Goal: Task Accomplishment & Management: Use online tool/utility

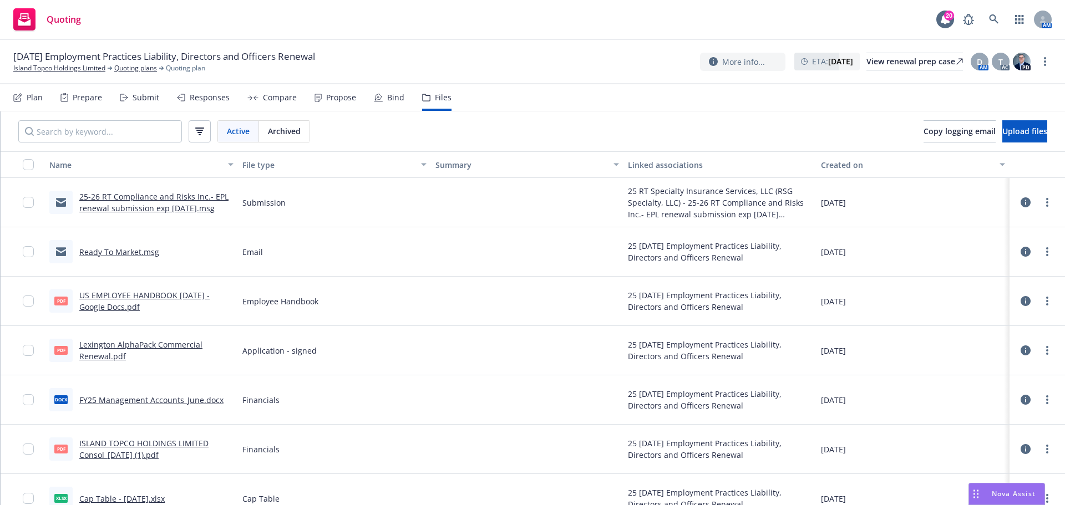
click at [450, 483] on div at bounding box center [527, 498] width 193 height 49
click at [36, 99] on div "Plan" at bounding box center [35, 97] width 16 height 9
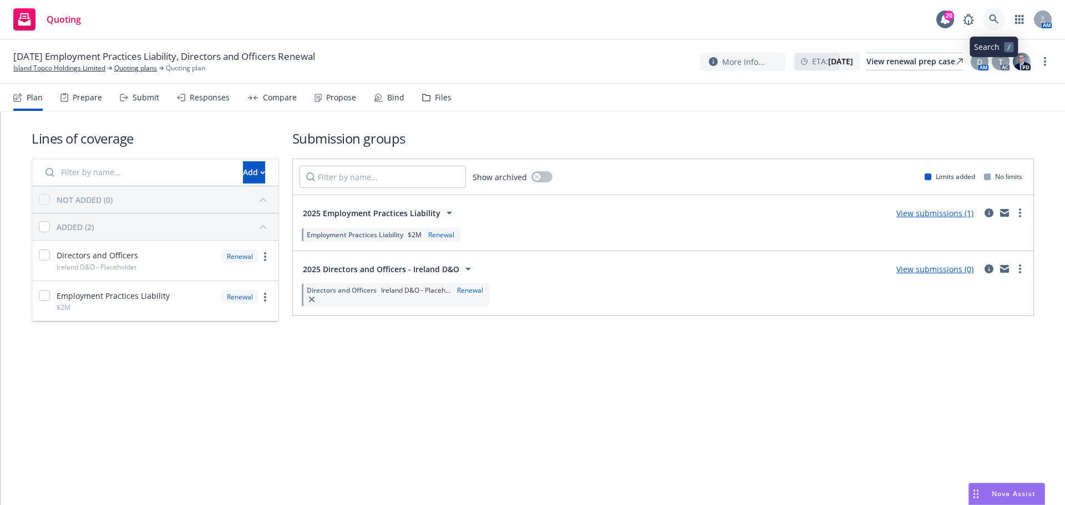
click at [996, 23] on icon at bounding box center [994, 19] width 10 height 10
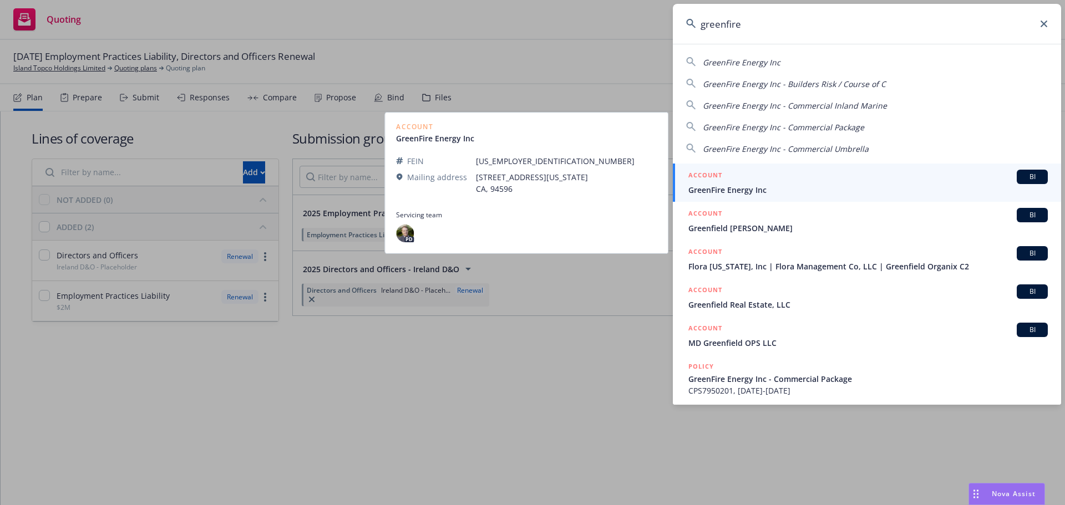
type input "greenfire"
click at [734, 191] on span "GreenFire Energy Inc" at bounding box center [867, 190] width 359 height 12
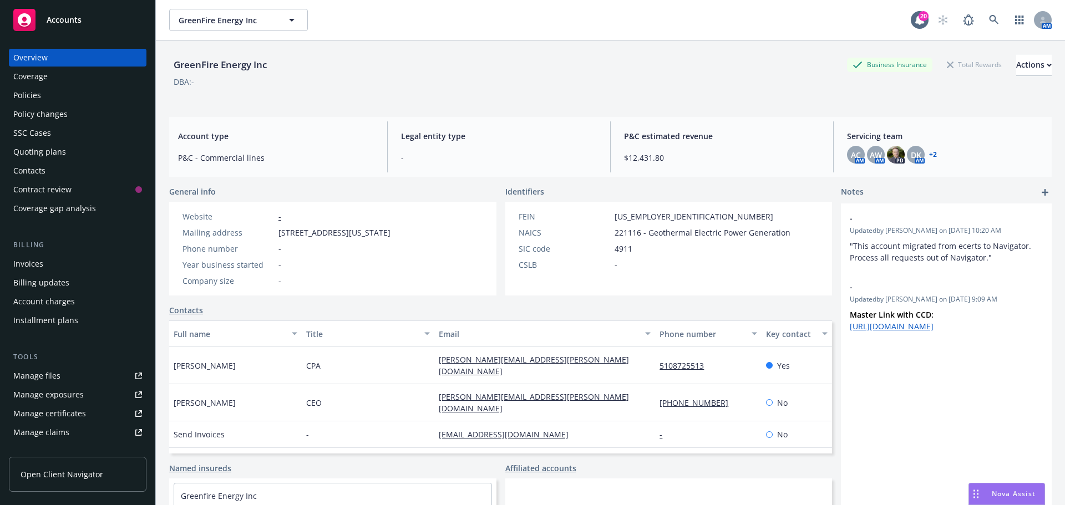
click at [29, 148] on div "Quoting plans" at bounding box center [39, 152] width 53 height 18
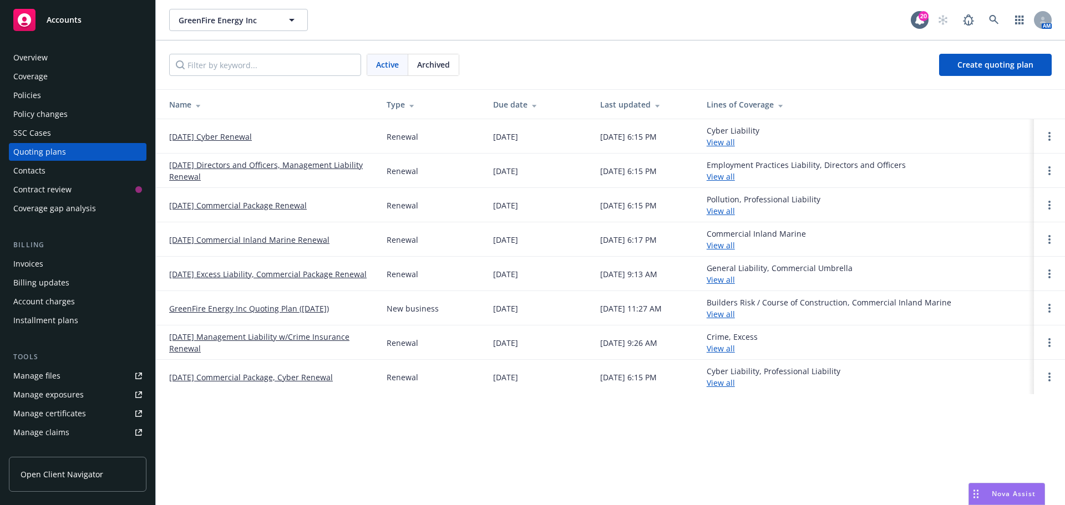
click at [247, 164] on link "09/19/25 Directors and Officers, Management Liability Renewal" at bounding box center [269, 170] width 200 height 23
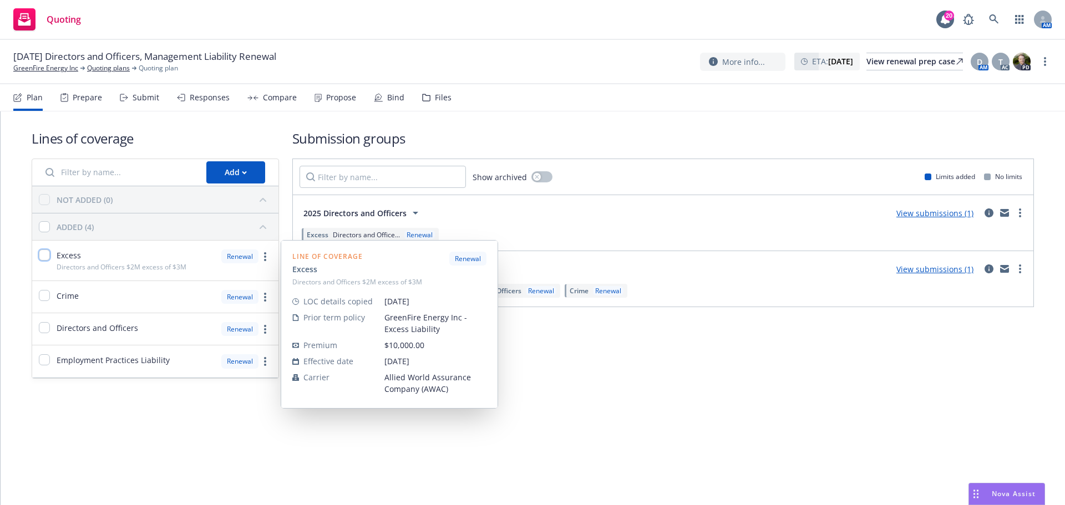
click at [45, 255] on input "checkbox" at bounding box center [44, 255] width 11 height 11
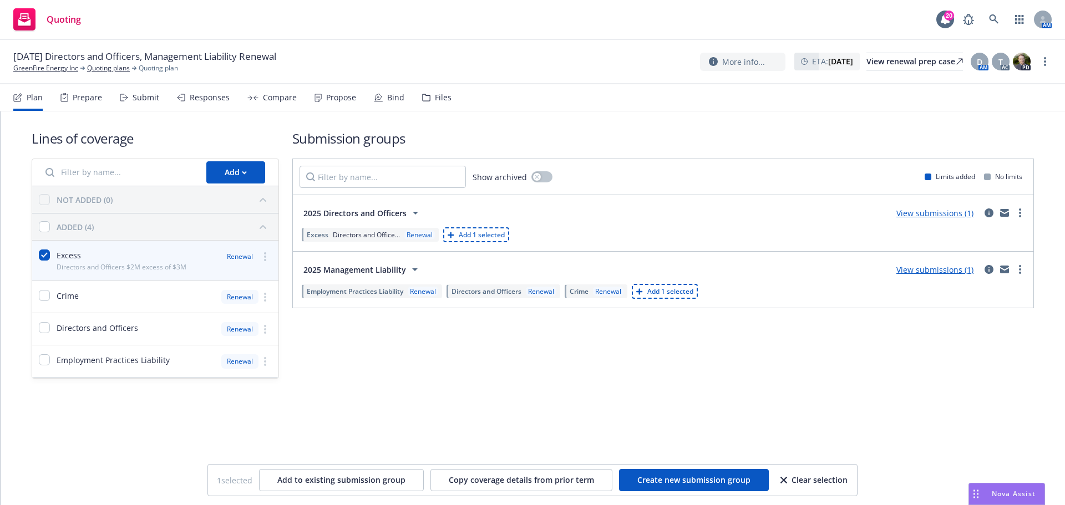
click at [684, 292] on span "Add 1 selected" at bounding box center [670, 291] width 46 height 9
checkbox input "false"
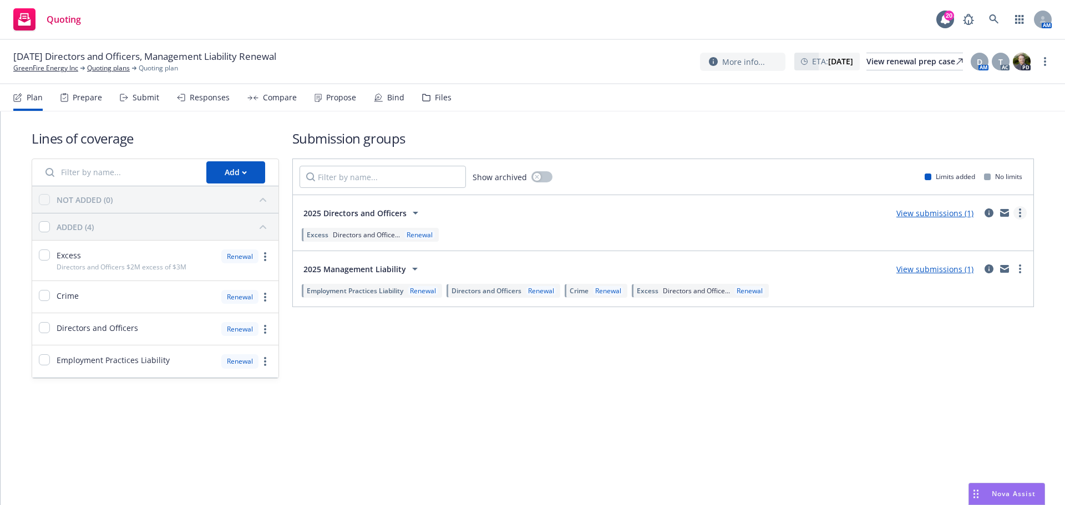
click at [1017, 212] on link "more" at bounding box center [1019, 212] width 13 height 13
click at [948, 331] on span "Archive" at bounding box center [936, 328] width 54 height 11
click at [931, 268] on link "View submissions (1)" at bounding box center [934, 269] width 77 height 11
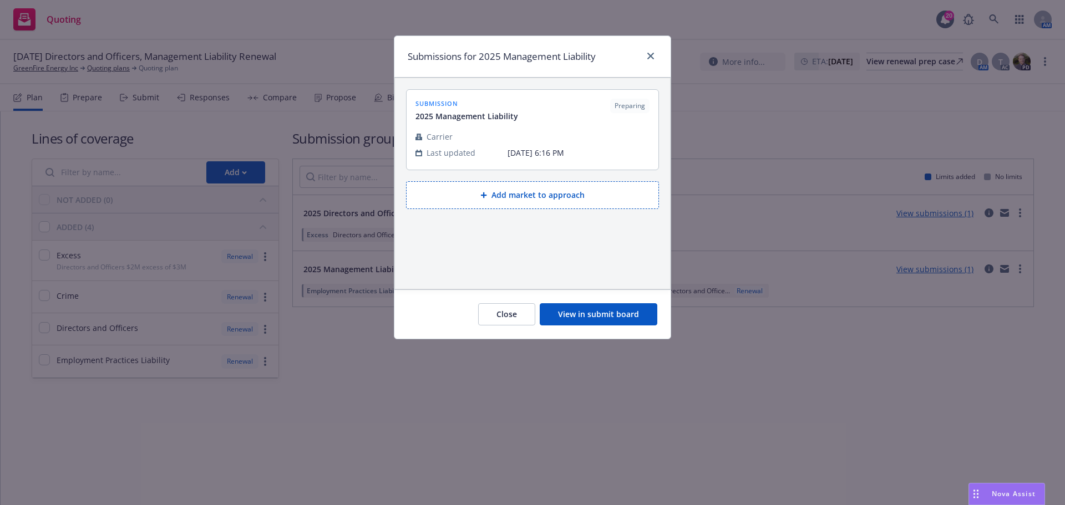
click at [600, 311] on button "View in submit board" at bounding box center [599, 314] width 118 height 22
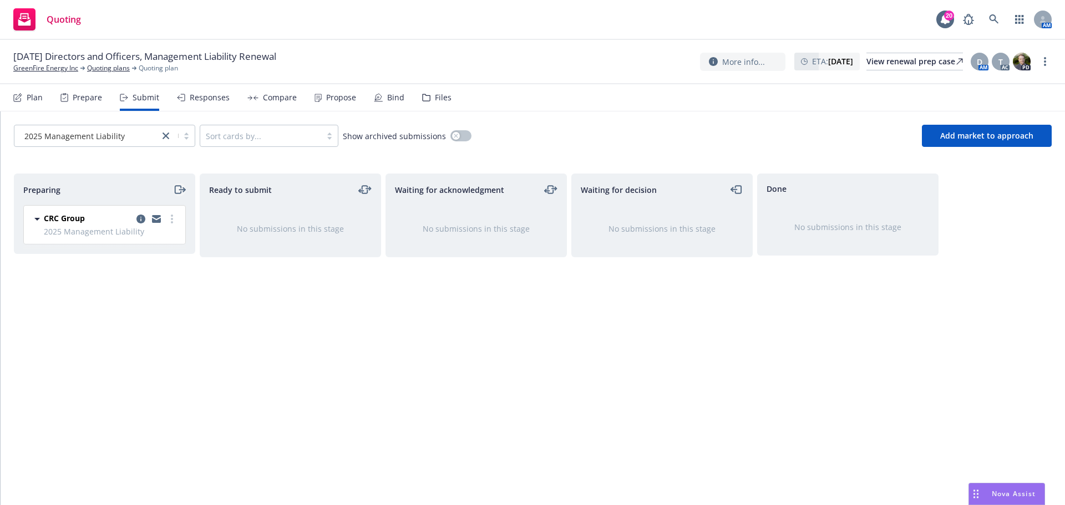
click at [177, 192] on icon "moveRight" at bounding box center [179, 189] width 13 height 13
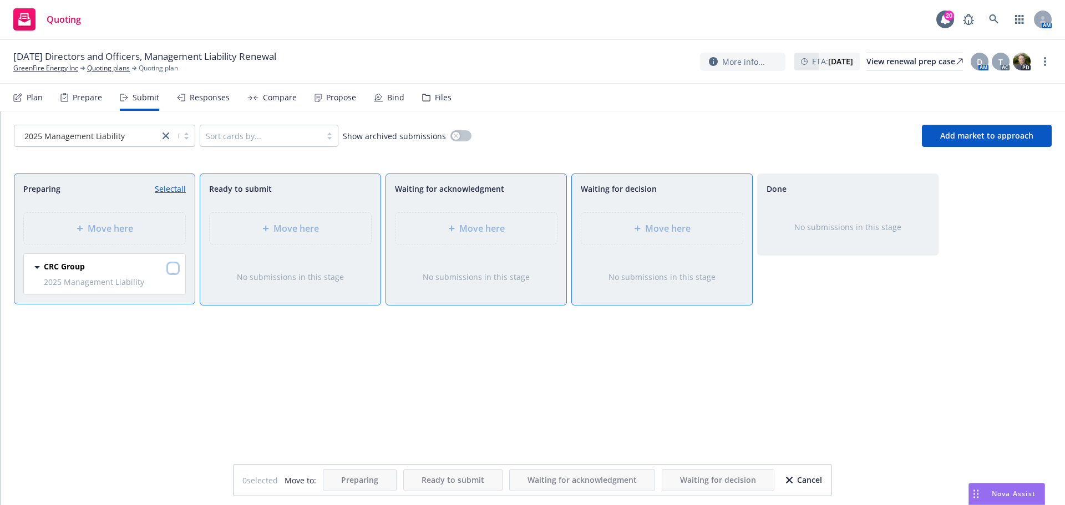
click at [175, 266] on input "checkbox" at bounding box center [173, 268] width 11 height 11
checkbox input "true"
click at [643, 231] on div at bounding box center [639, 228] width 11 height 7
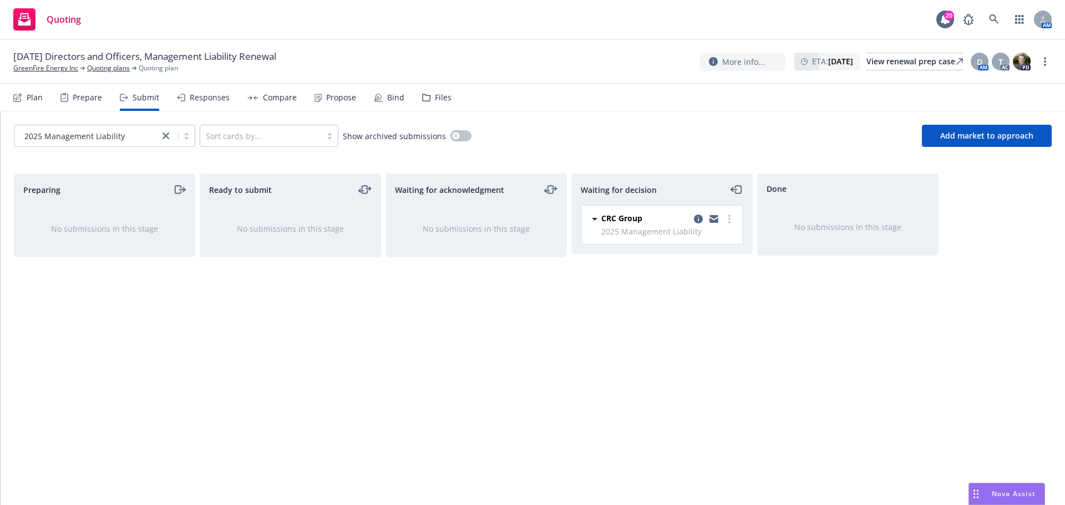
click at [437, 97] on div "Files" at bounding box center [443, 97] width 17 height 9
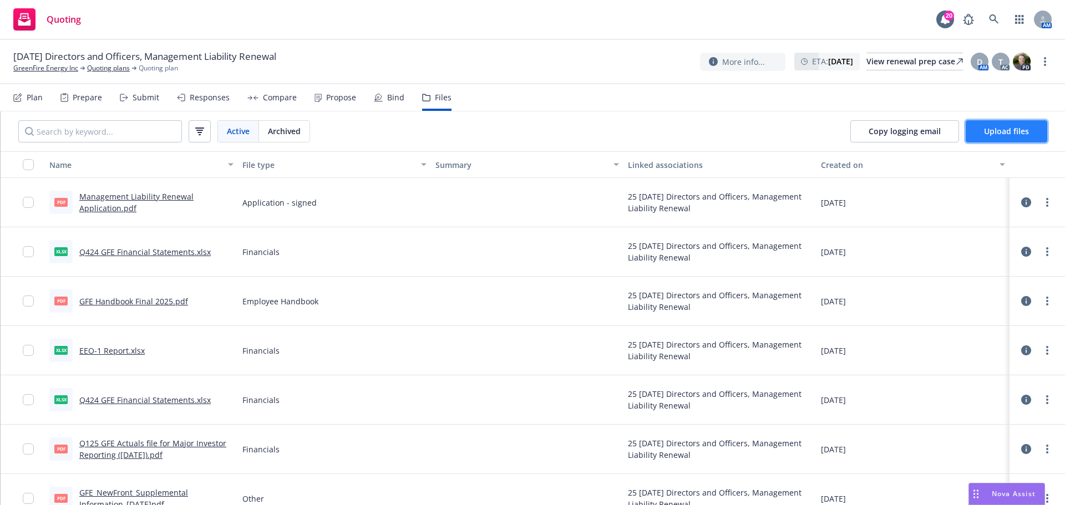
click at [997, 128] on span "Upload files" at bounding box center [1006, 131] width 45 height 11
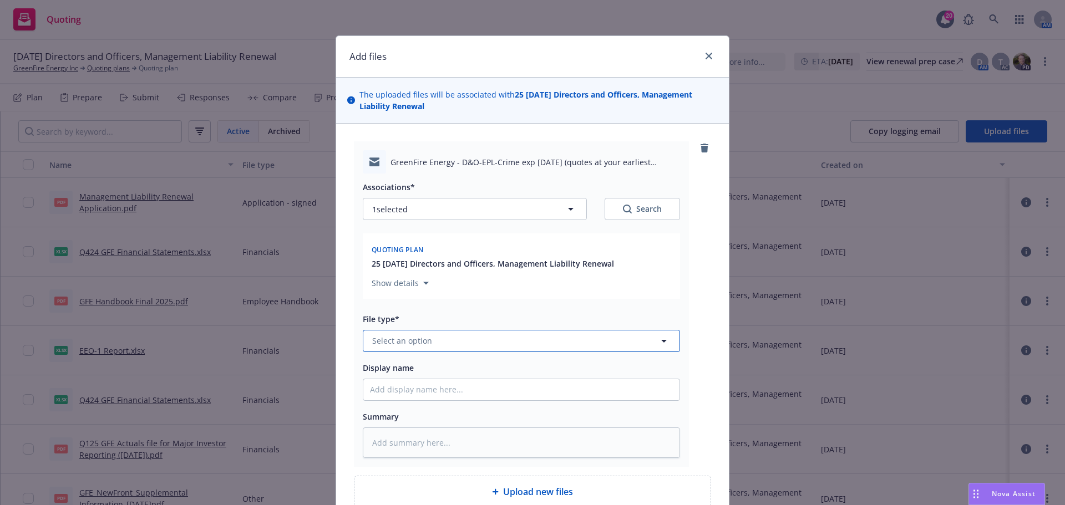
click at [396, 342] on span "Select an option" at bounding box center [402, 341] width 60 height 12
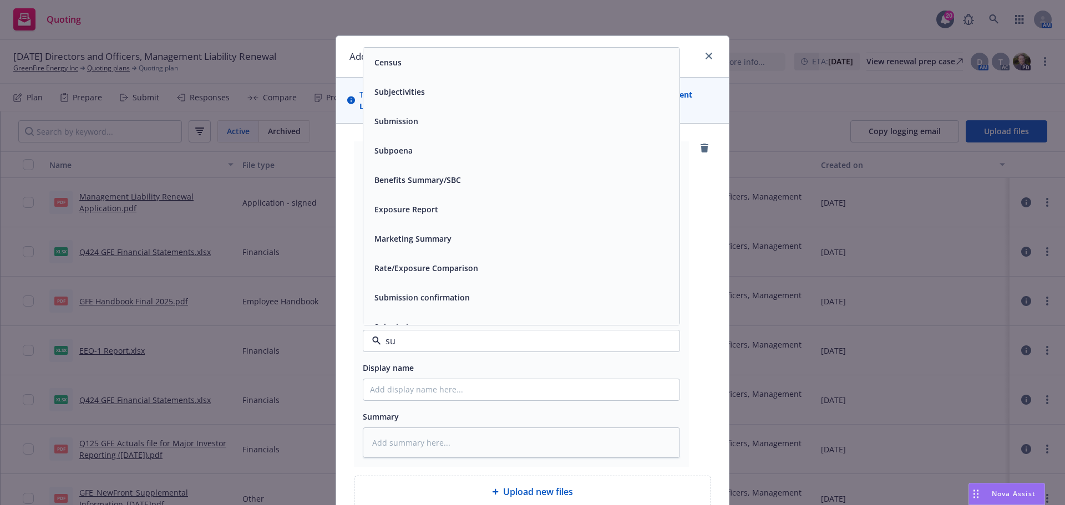
type input "sub"
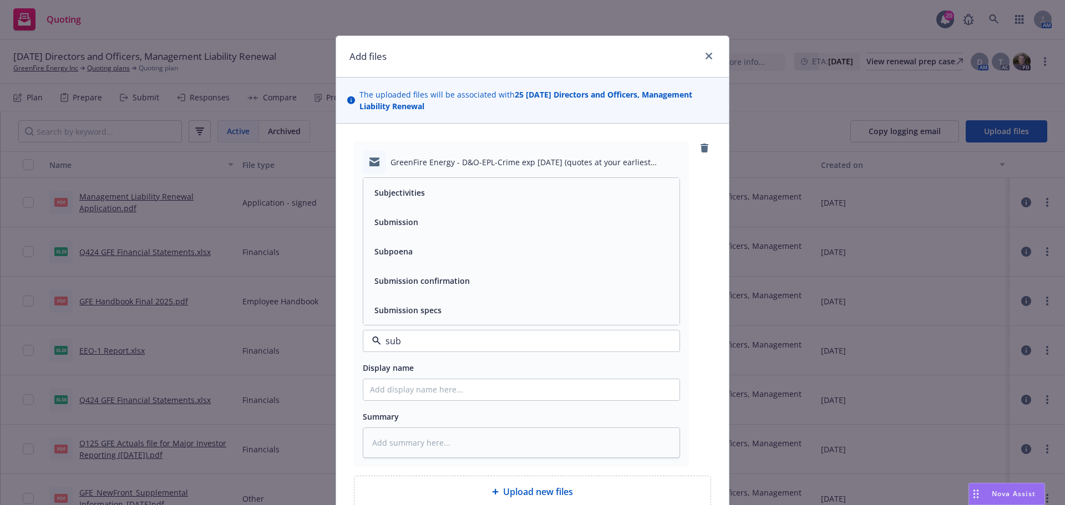
click at [421, 221] on div "Submission" at bounding box center [521, 222] width 303 height 16
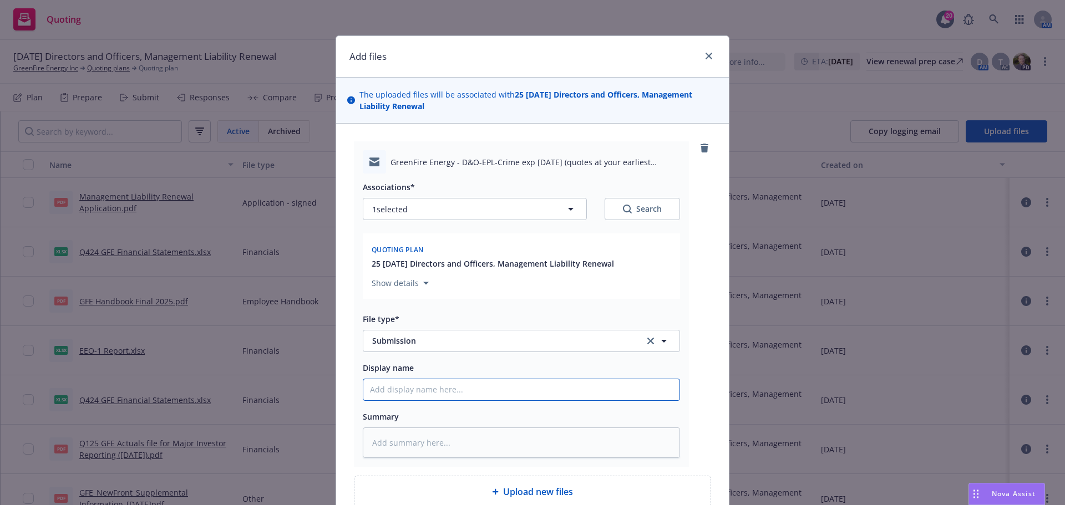
click at [377, 393] on input "Display name" at bounding box center [521, 389] width 316 height 21
click at [410, 390] on input "Display name" at bounding box center [521, 389] width 316 height 21
type textarea "x"
type input "2"
type textarea "x"
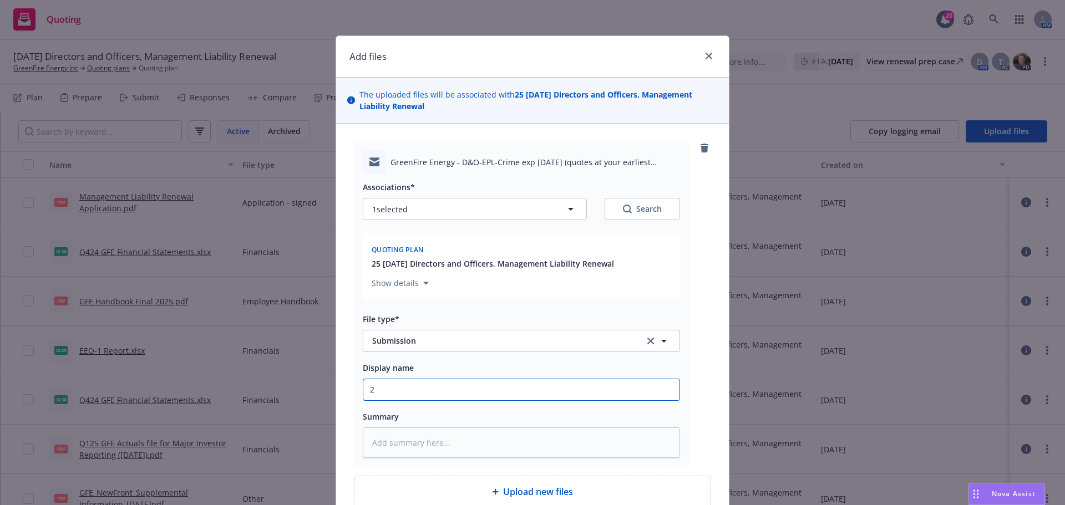
type input "25"
type textarea "x"
type input "25-"
type textarea "x"
type input "25-2"
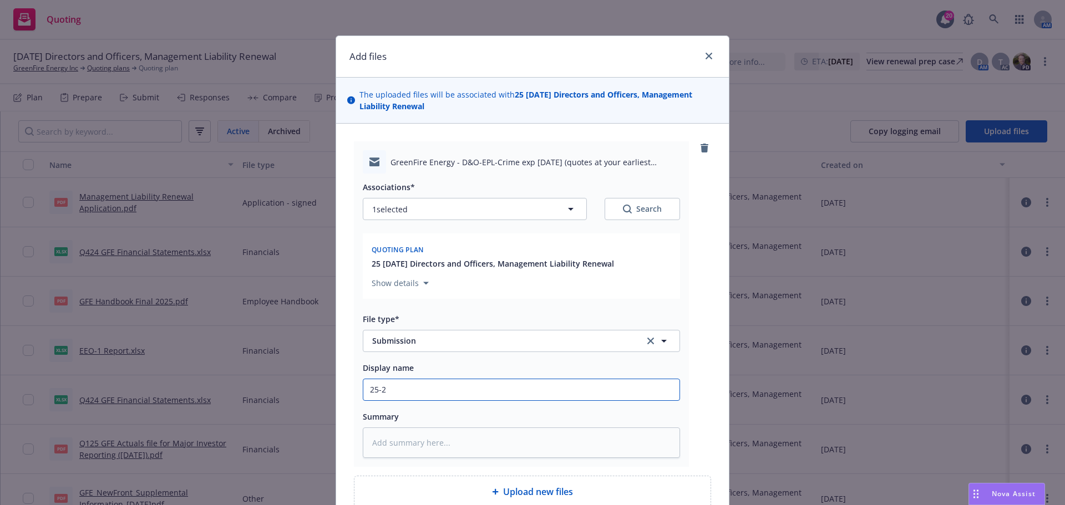
type textarea "x"
type input "25-26"
type textarea "x"
type input "25-26"
type textarea "x"
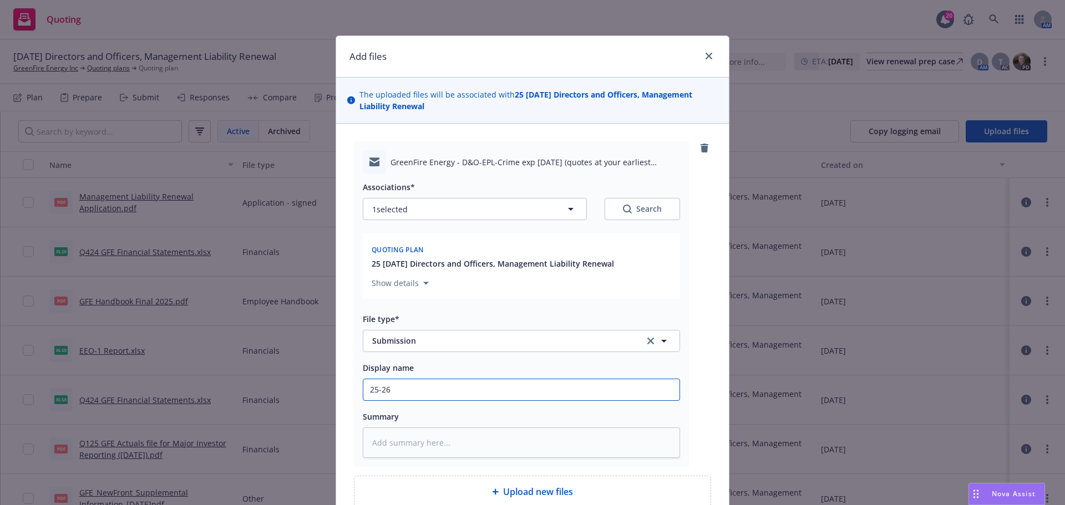
type input "25-26 C"
type textarea "x"
type input "25-26 CR"
type textarea "x"
type input "25-26 CRC"
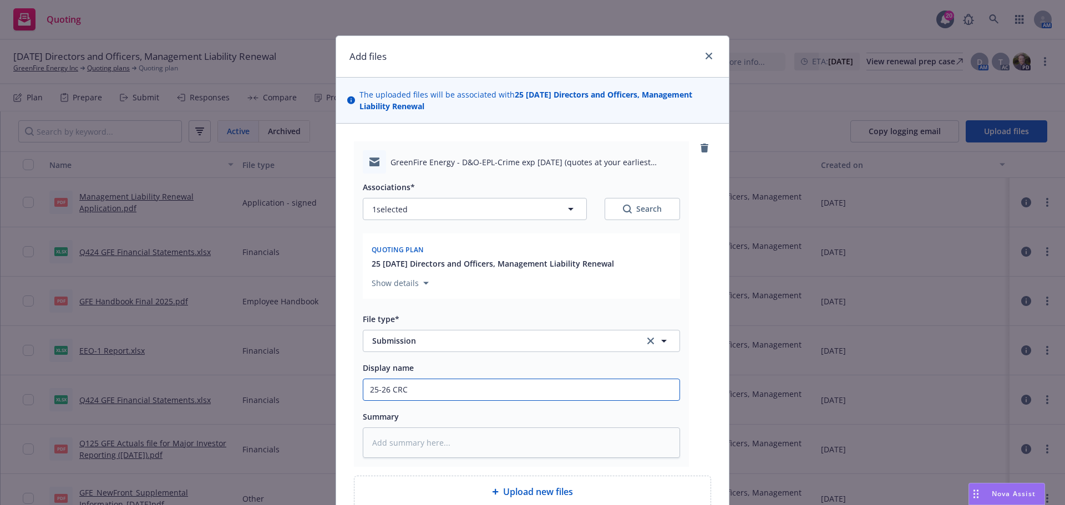
type textarea "x"
type input "25-26 CRC"
paste input "GreenFire Energy - D&O-EPL-Crime exp 9-19-2025"
type textarea "x"
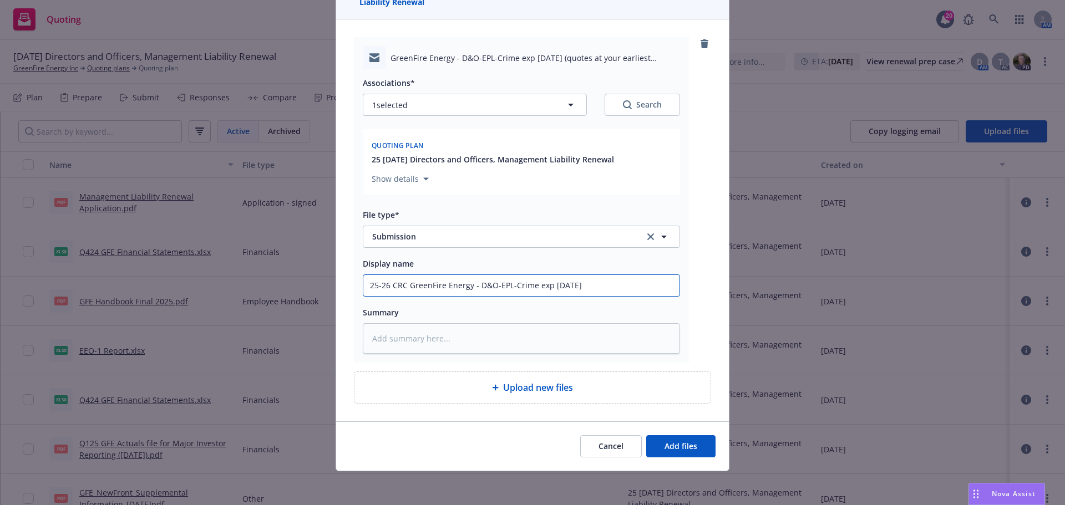
scroll to position [106, 0]
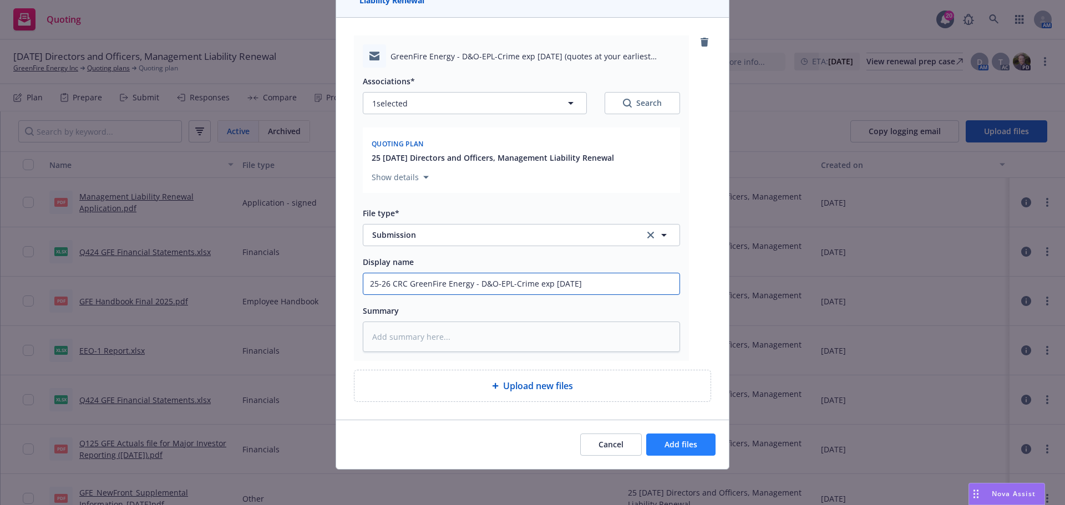
type input "25-26 CRC GreenFire Energy - D&O-EPL-Crime exp 9-19-2025"
click at [678, 446] on span "Add files" at bounding box center [681, 444] width 33 height 11
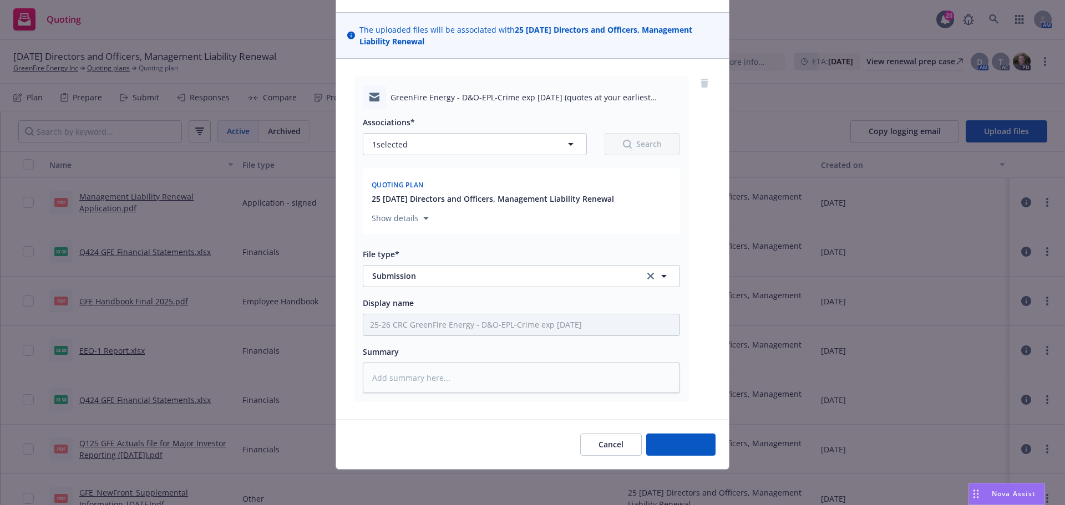
scroll to position [65, 0]
type textarea "x"
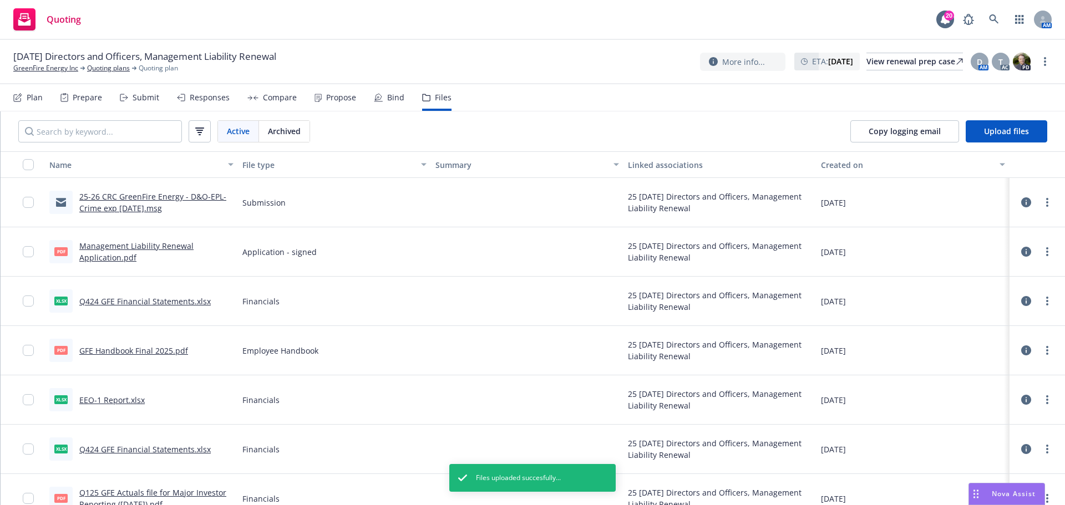
click at [35, 100] on div "Plan" at bounding box center [35, 97] width 16 height 9
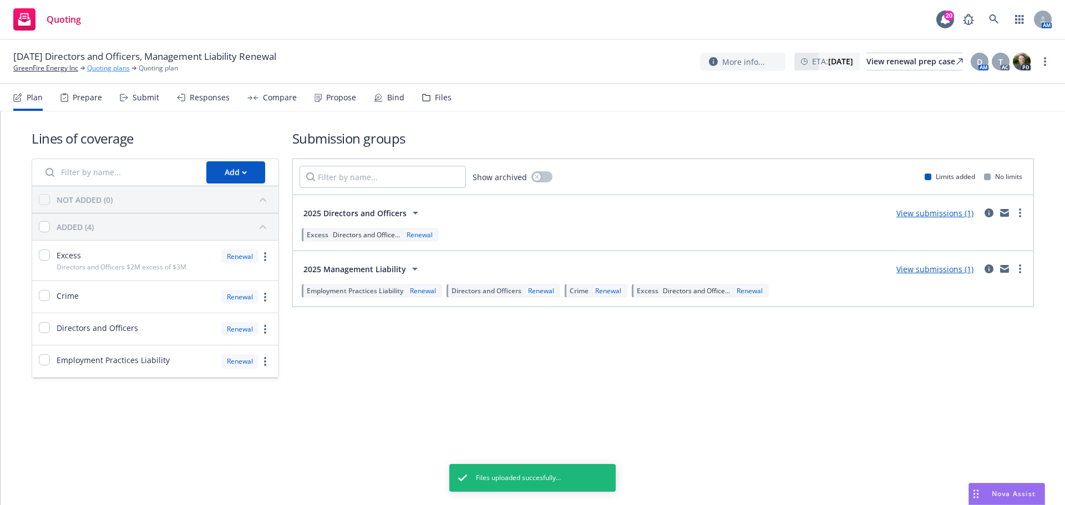
click at [100, 68] on link "Quoting plans" at bounding box center [108, 68] width 43 height 10
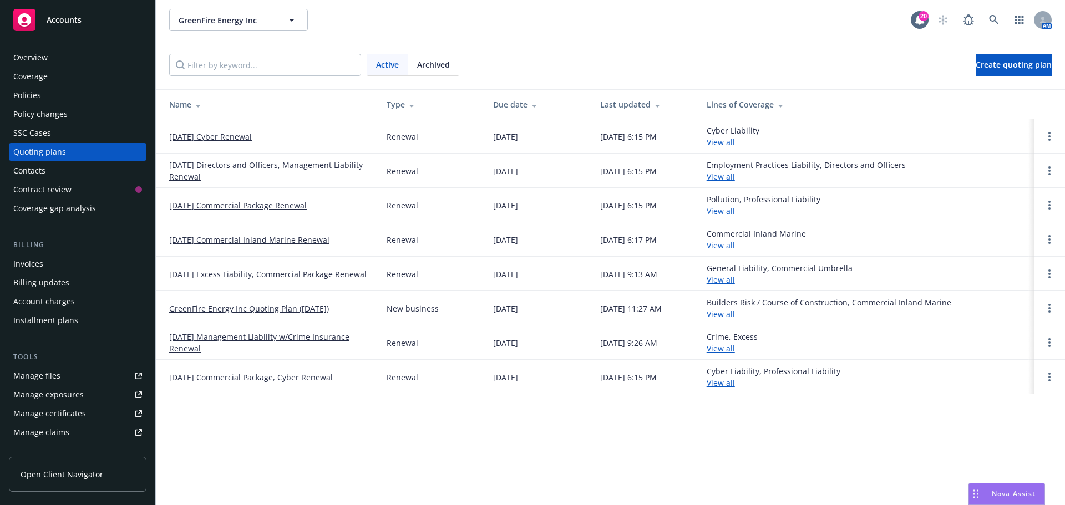
click at [263, 163] on link "09/19/25 Directors and Officers, Management Liability Renewal" at bounding box center [269, 170] width 200 height 23
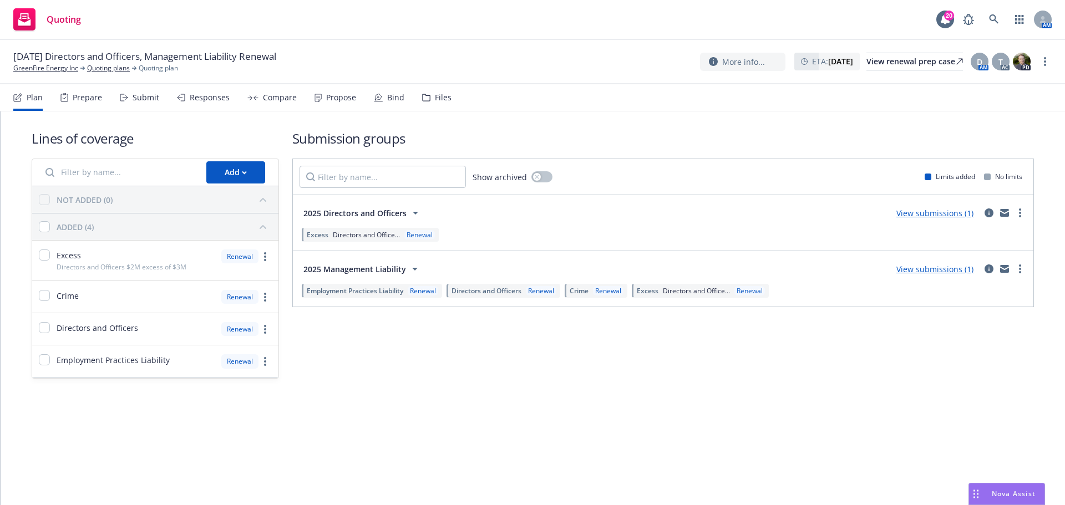
click at [764, 395] on div "Lines of coverage Add NOT ADDED (0) ADDED (4) Excess Directors and Officers $2M…" at bounding box center [533, 253] width 1002 height 285
click at [990, 215] on icon "circleInformation" at bounding box center [989, 213] width 9 height 9
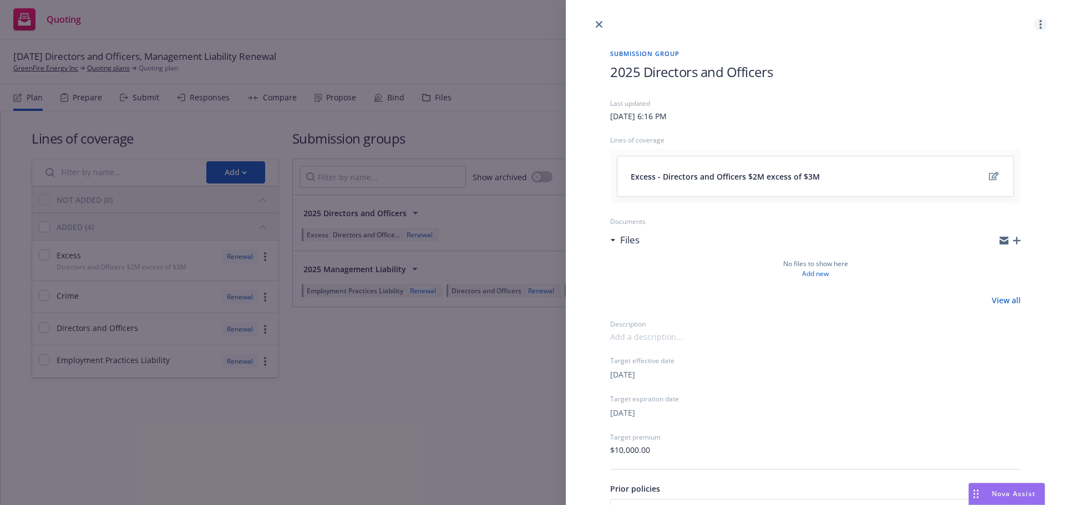
click at [1039, 23] on icon "more" at bounding box center [1040, 24] width 2 height 9
click at [977, 97] on span "Archive" at bounding box center [968, 96] width 54 height 11
drag, startPoint x: 977, startPoint y: 97, endPoint x: 947, endPoint y: 95, distance: 30.0
click at [977, 96] on div "2025 Directors and Officers" at bounding box center [815, 81] width 410 height 36
click at [598, 22] on icon "close" at bounding box center [599, 24] width 7 height 7
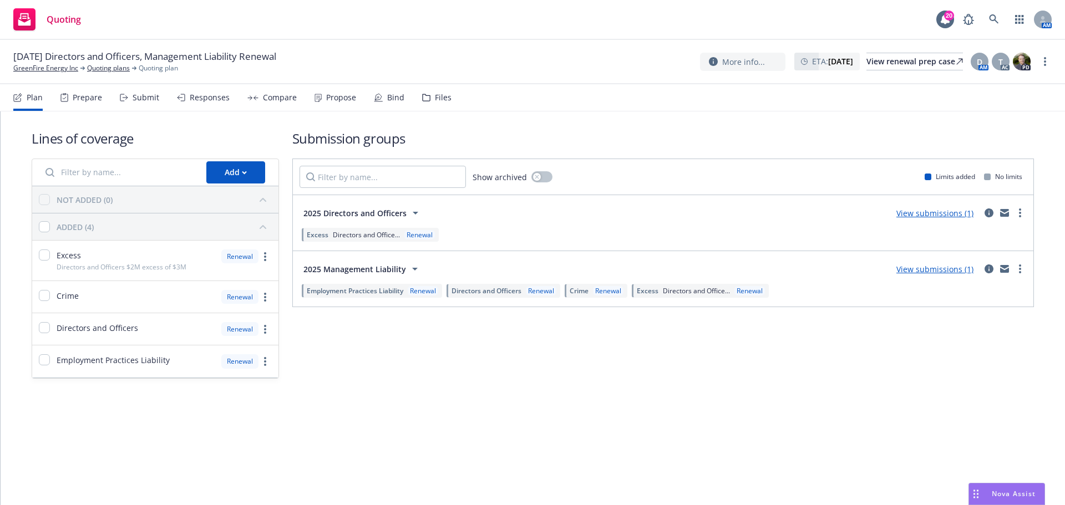
click at [933, 212] on link "View submissions (1)" at bounding box center [934, 213] width 77 height 11
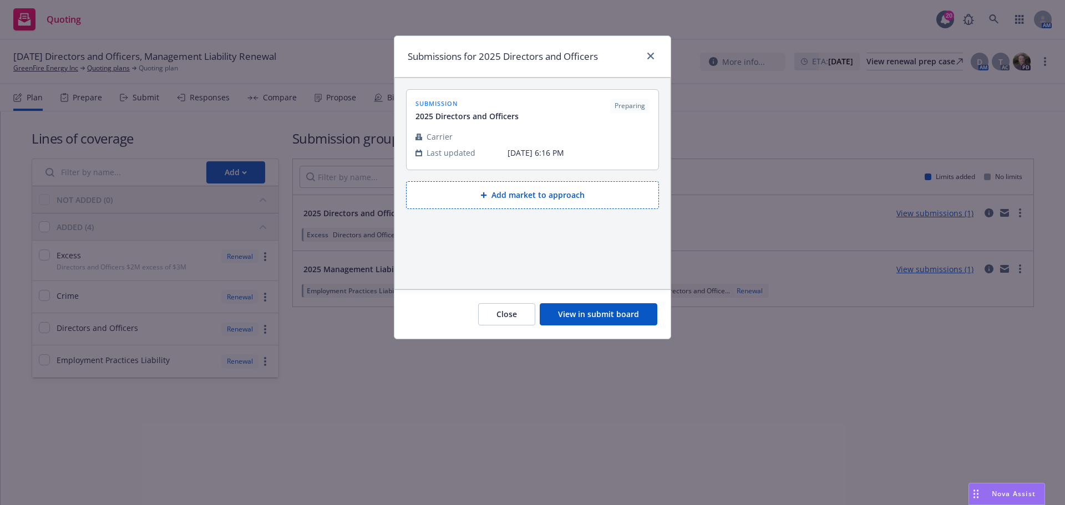
click at [590, 310] on button "View in submit board" at bounding box center [599, 314] width 118 height 22
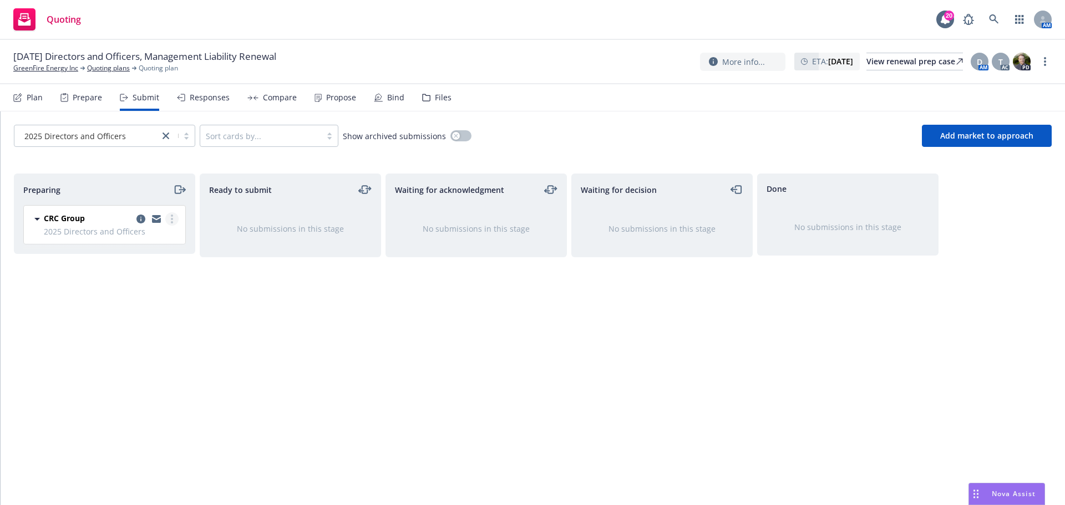
click at [172, 217] on icon "more" at bounding box center [172, 219] width 2 height 9
click at [125, 286] on span "Move to done" at bounding box center [105, 286] width 77 height 11
click at [179, 190] on icon "moveRight" at bounding box center [179, 189] width 13 height 13
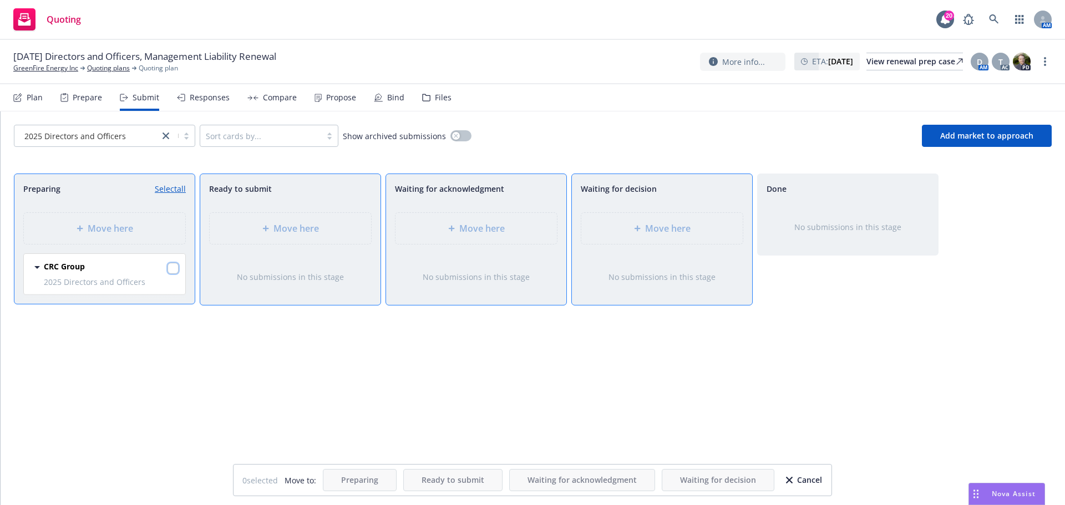
click at [173, 267] on input "checkbox" at bounding box center [173, 268] width 11 height 11
checkbox input "true"
click at [686, 230] on span "Move here" at bounding box center [667, 228] width 45 height 13
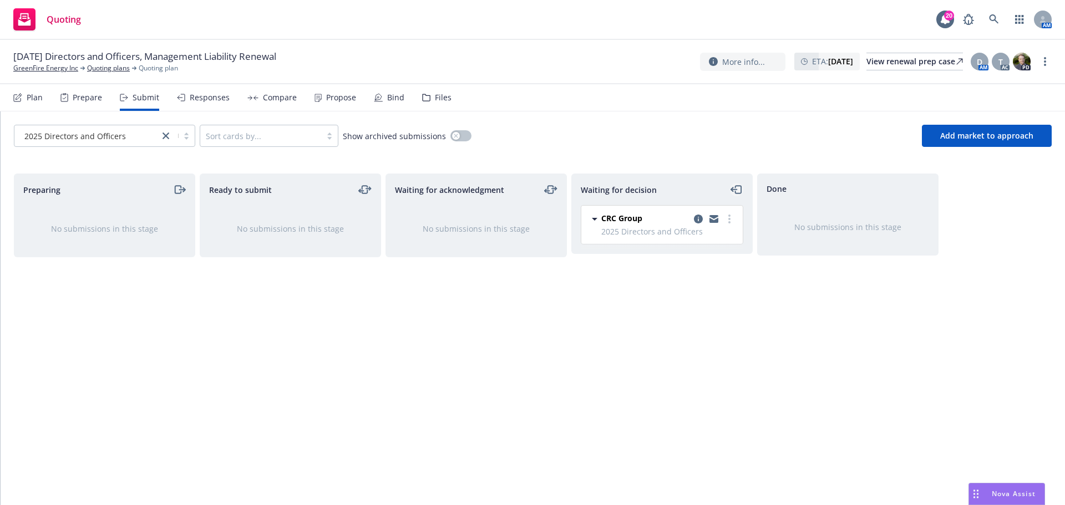
click at [739, 187] on icon "moveLeft" at bounding box center [737, 189] width 13 height 13
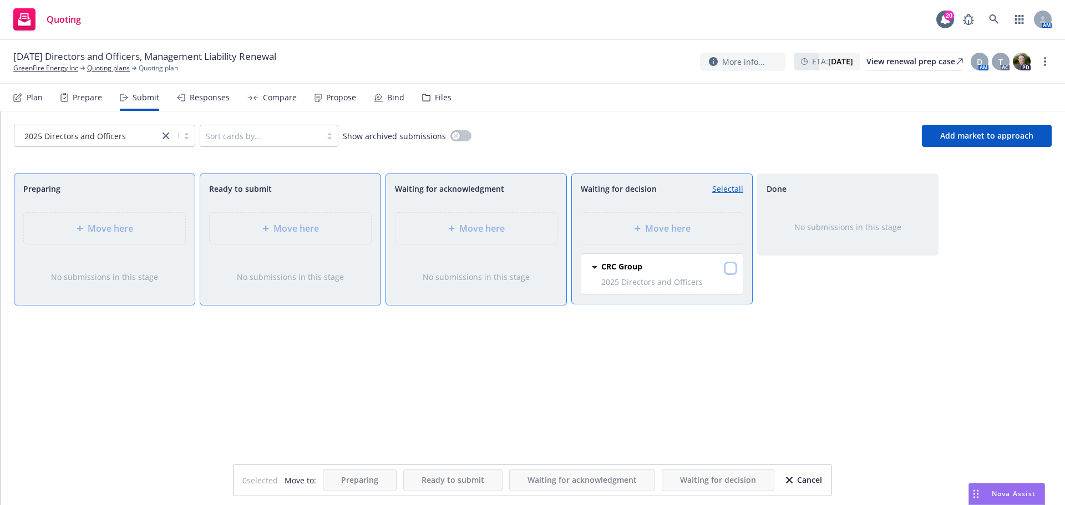
click at [734, 270] on input "checkbox" at bounding box center [730, 268] width 11 height 11
checkbox input "true"
click at [849, 212] on div "No submissions in this stage" at bounding box center [848, 227] width 180 height 47
click at [716, 344] on div "Waiting for decision Unselect all Move here CRC Group 2025 Directors and Office…" at bounding box center [661, 328] width 181 height 308
click at [31, 97] on div "Plan" at bounding box center [35, 97] width 16 height 9
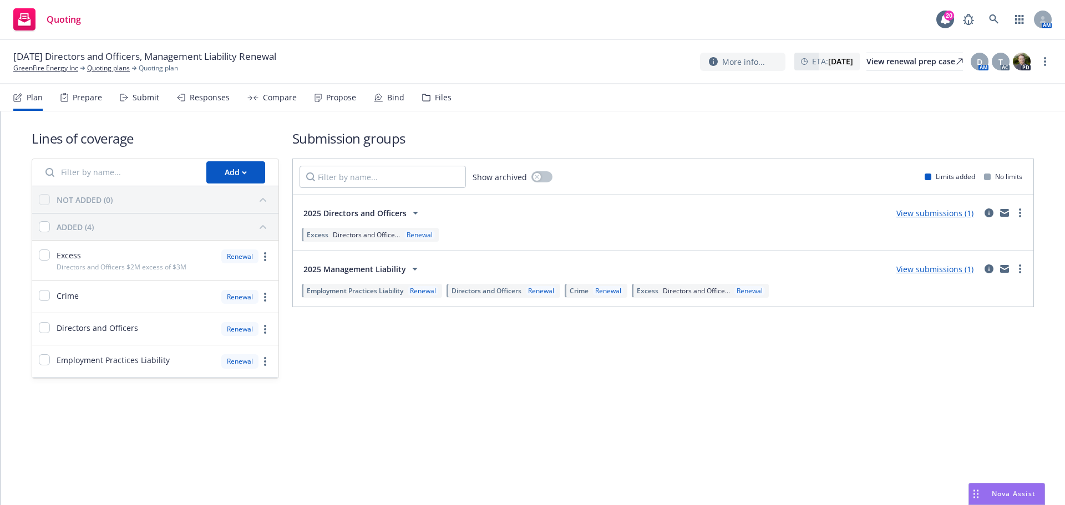
drag, startPoint x: 448, startPoint y: 92, endPoint x: 453, endPoint y: 98, distance: 7.5
click at [449, 94] on nav "Plan Prepare Submit Responses Compare Propose Bind Files" at bounding box center [532, 97] width 1038 height 27
click at [439, 97] on div "Files" at bounding box center [443, 97] width 17 height 9
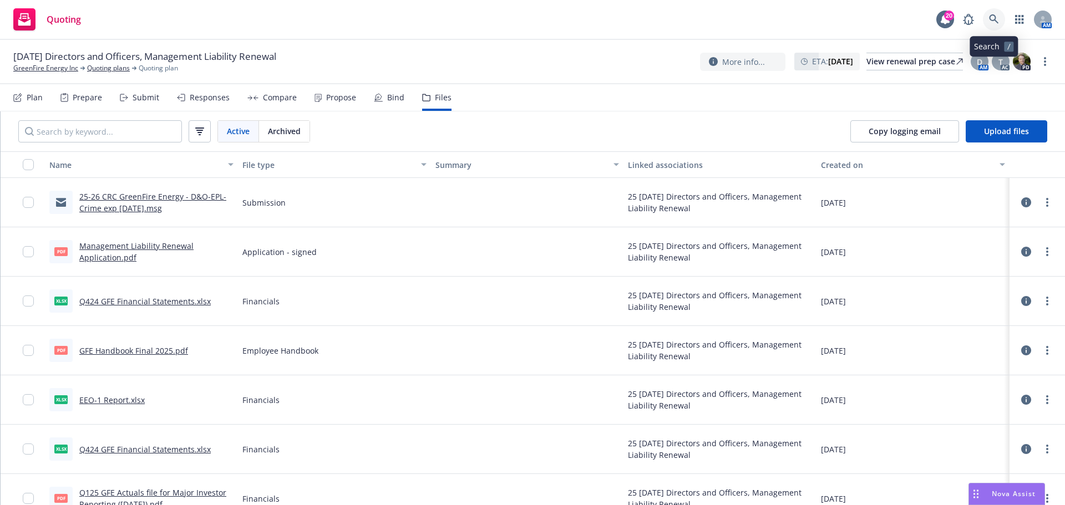
click at [998, 22] on icon at bounding box center [994, 19] width 10 height 10
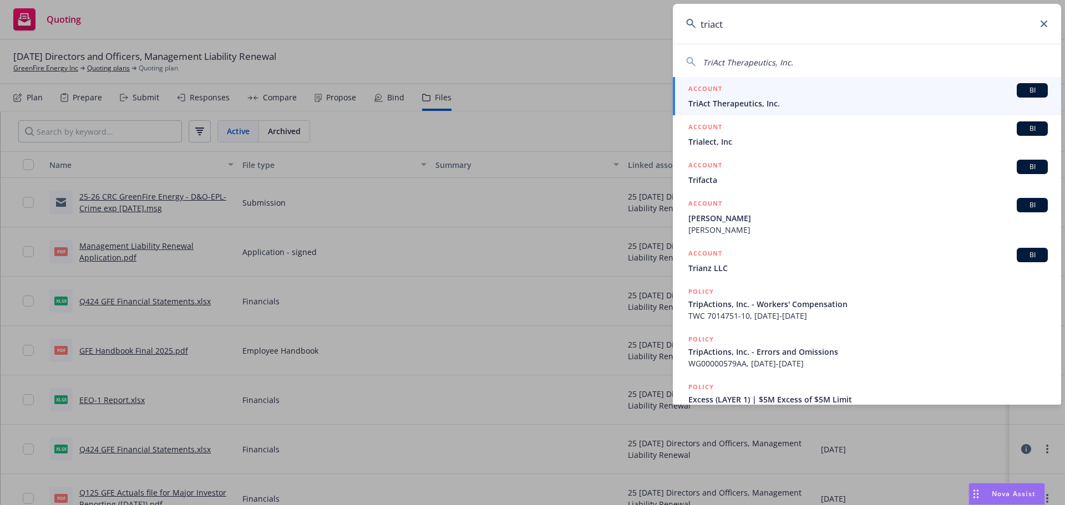
type input "triact"
click at [748, 103] on span "TriAct Therapeutics, Inc." at bounding box center [867, 104] width 359 height 12
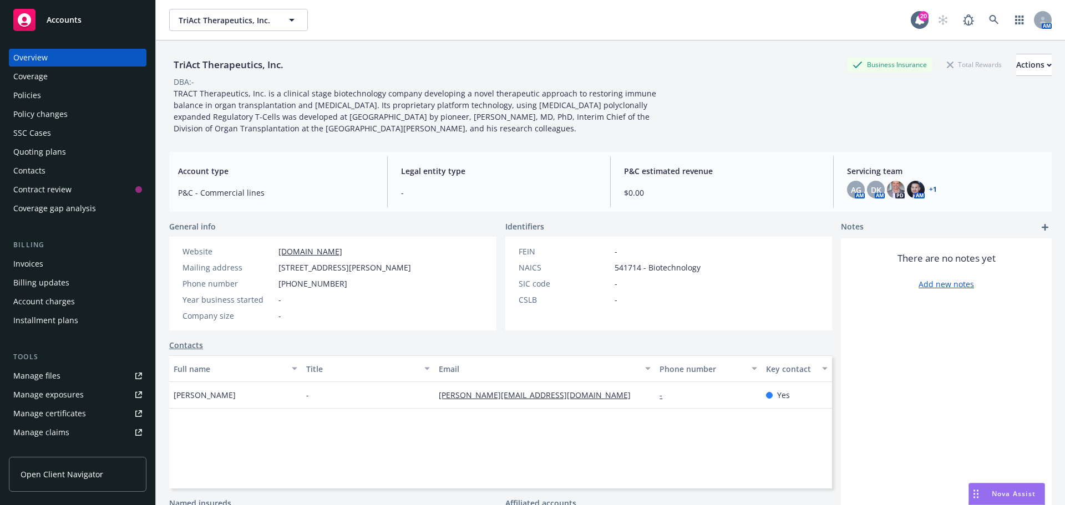
click at [34, 150] on div "Quoting plans" at bounding box center [39, 152] width 53 height 18
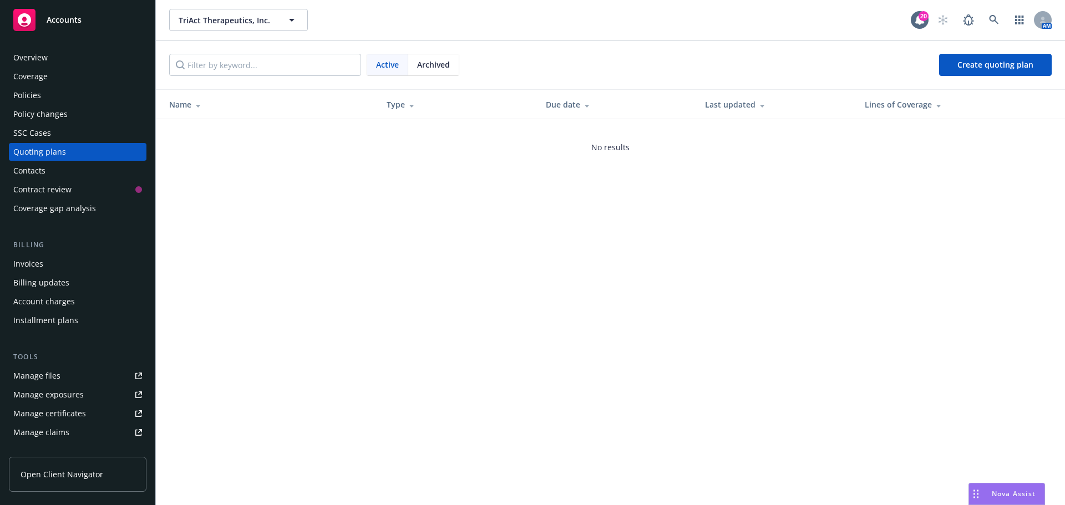
click at [35, 57] on div "Overview" at bounding box center [30, 58] width 34 height 18
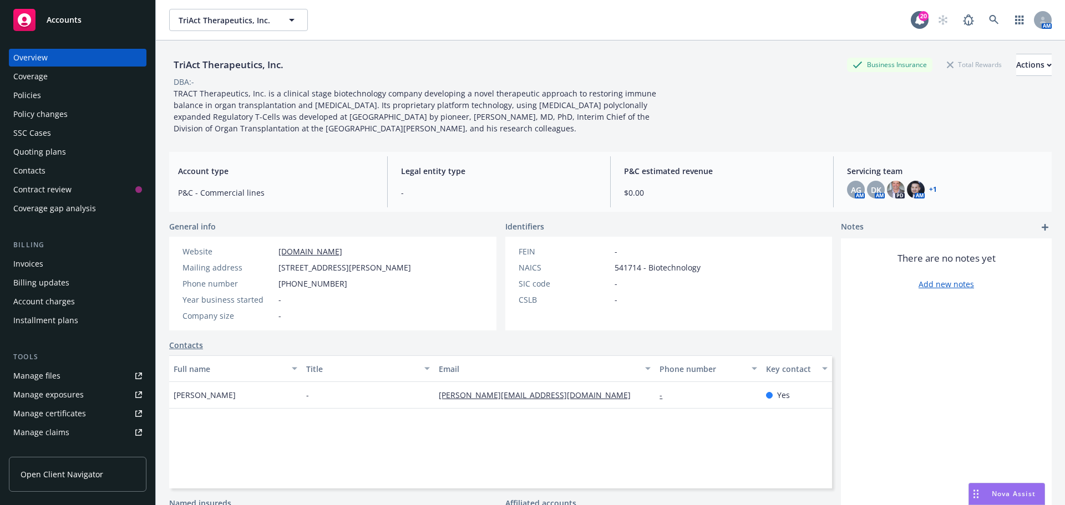
click at [39, 148] on div "Quoting plans" at bounding box center [39, 152] width 53 height 18
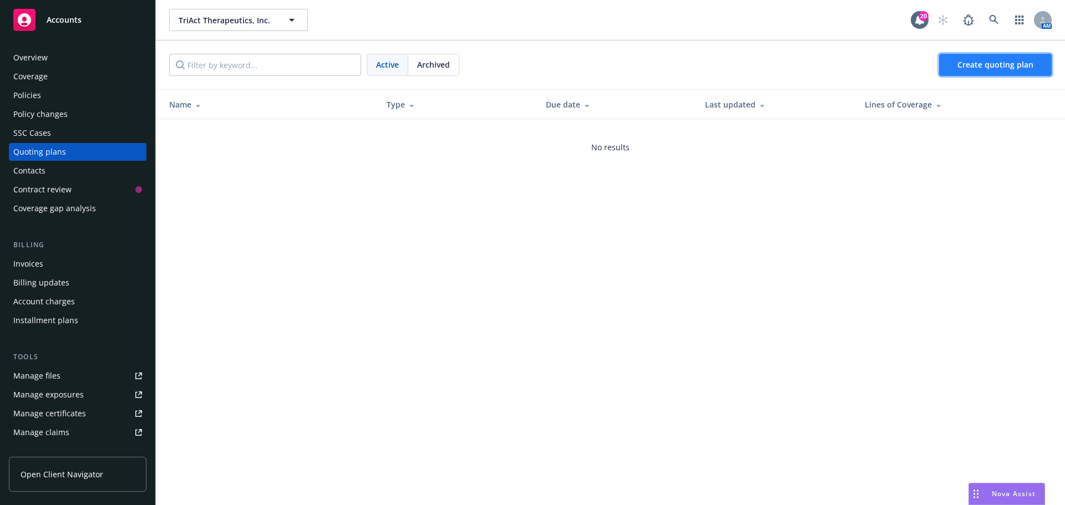
click at [1018, 69] on span "Create quoting plan" at bounding box center [995, 64] width 76 height 11
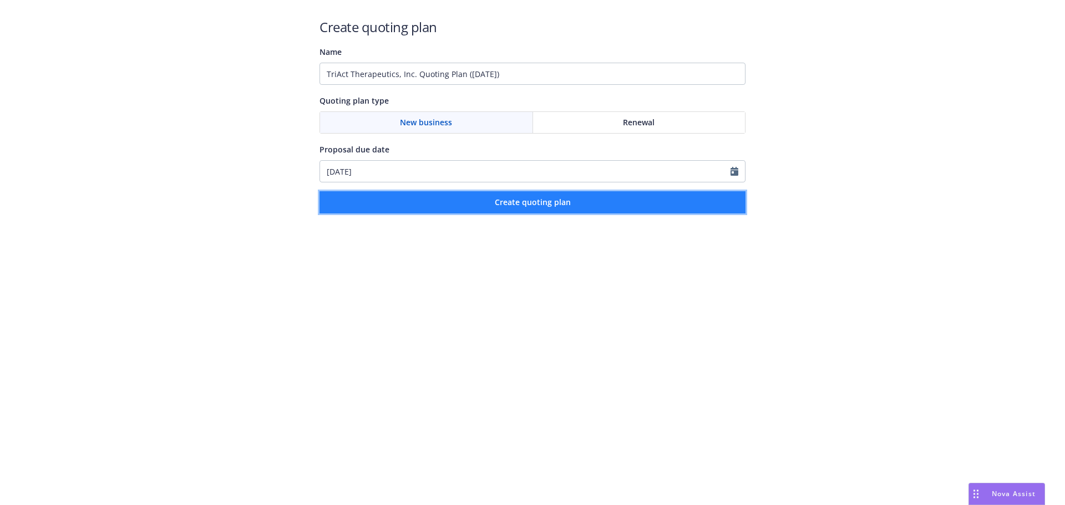
click at [532, 202] on span "Create quoting plan" at bounding box center [533, 202] width 76 height 11
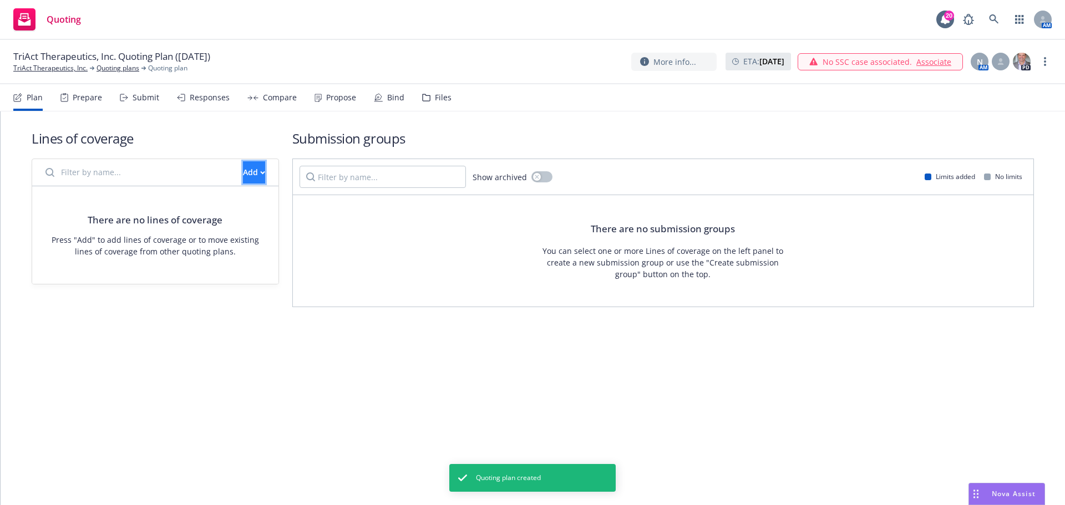
click at [243, 173] on div "Add" at bounding box center [254, 172] width 22 height 21
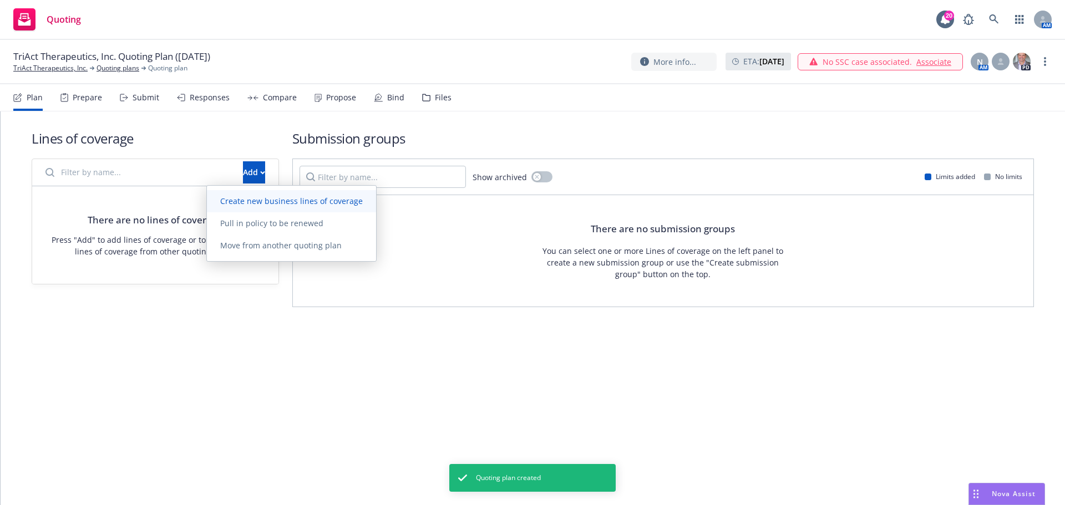
click at [245, 202] on span "Create new business lines of coverage" at bounding box center [291, 201] width 169 height 11
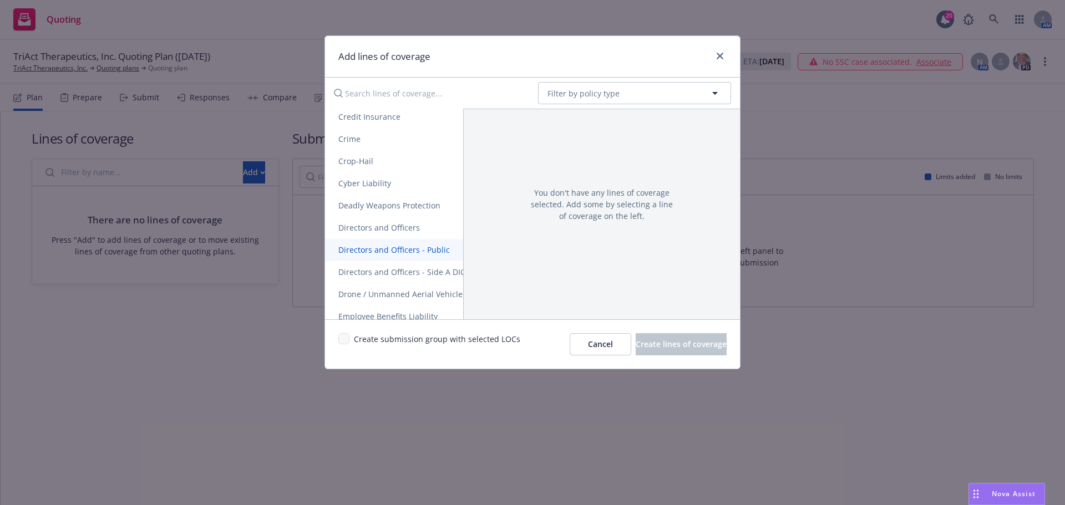
scroll to position [499, 0]
click at [390, 200] on span "Directors and Officers" at bounding box center [379, 200] width 108 height 11
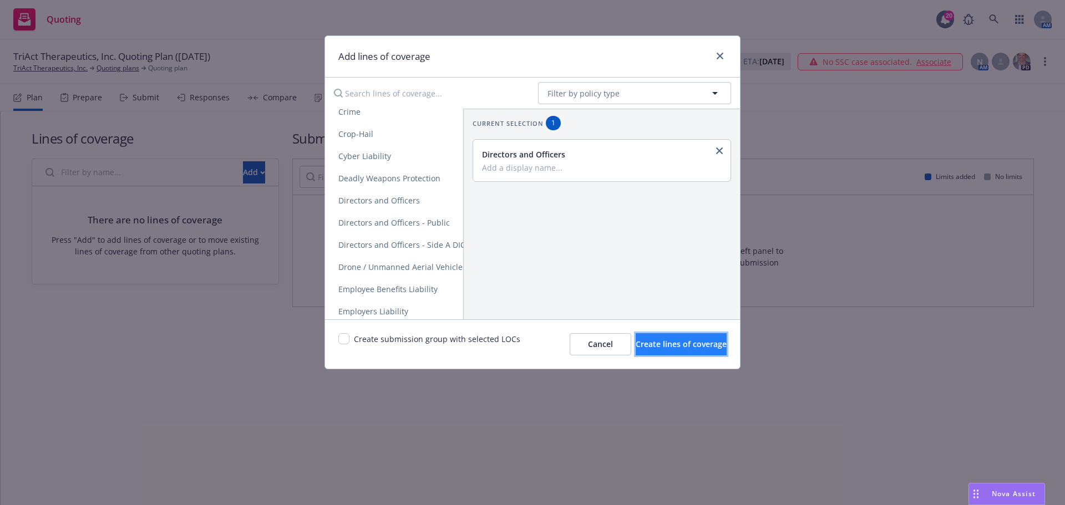
click at [655, 339] on span "Create lines of coverage" at bounding box center [681, 344] width 91 height 11
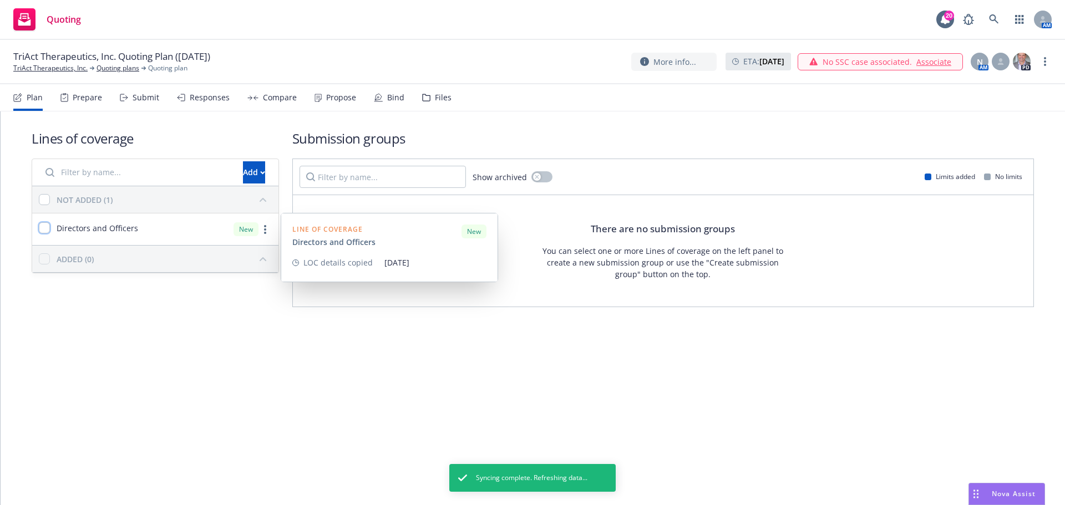
click at [43, 230] on input "checkbox" at bounding box center [44, 227] width 11 height 11
checkbox input "true"
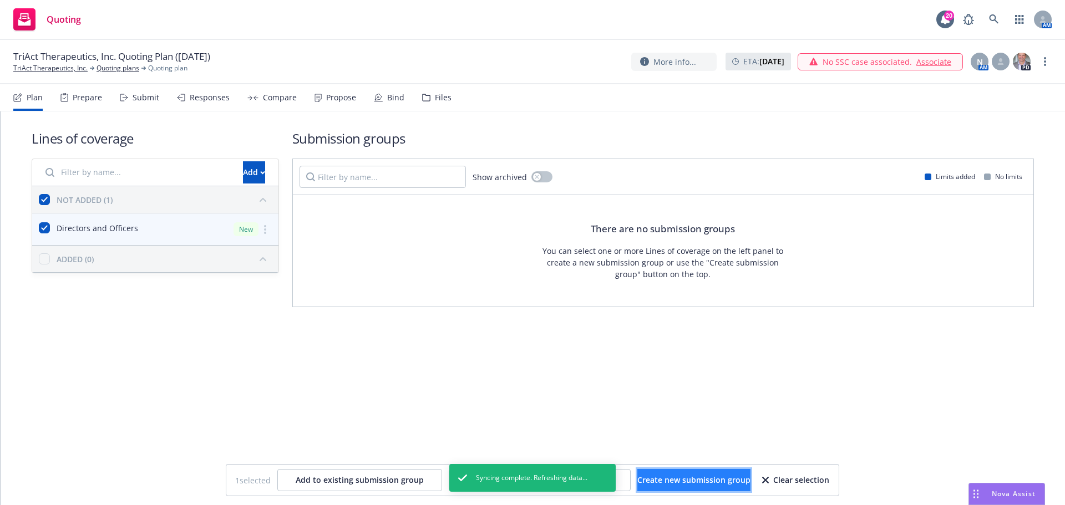
click at [682, 481] on span "Create new submission group" at bounding box center [693, 480] width 113 height 11
checkbox input "false"
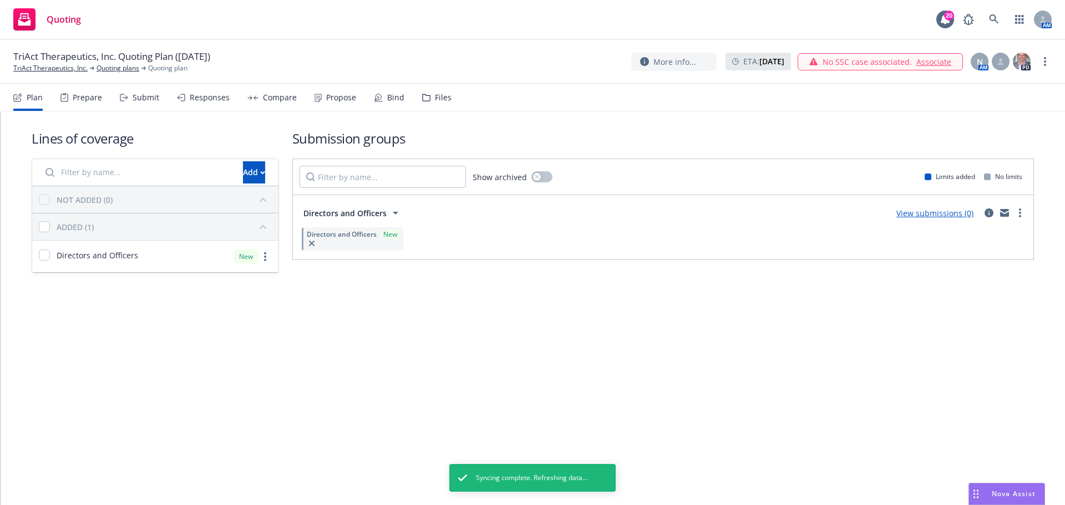
click at [935, 208] on link "View submissions (0)" at bounding box center [934, 213] width 77 height 11
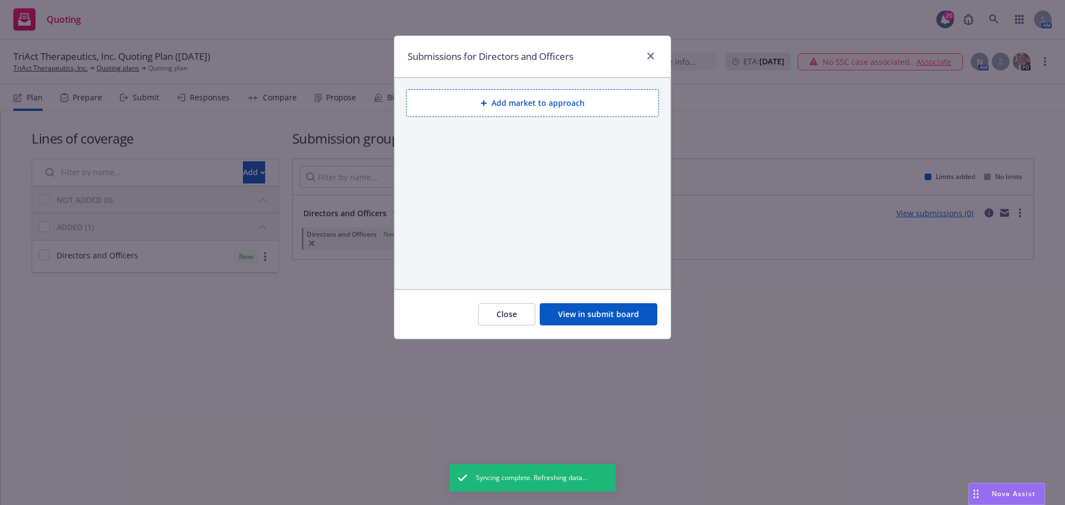
click at [519, 102] on button "Add market to approach" at bounding box center [532, 103] width 253 height 28
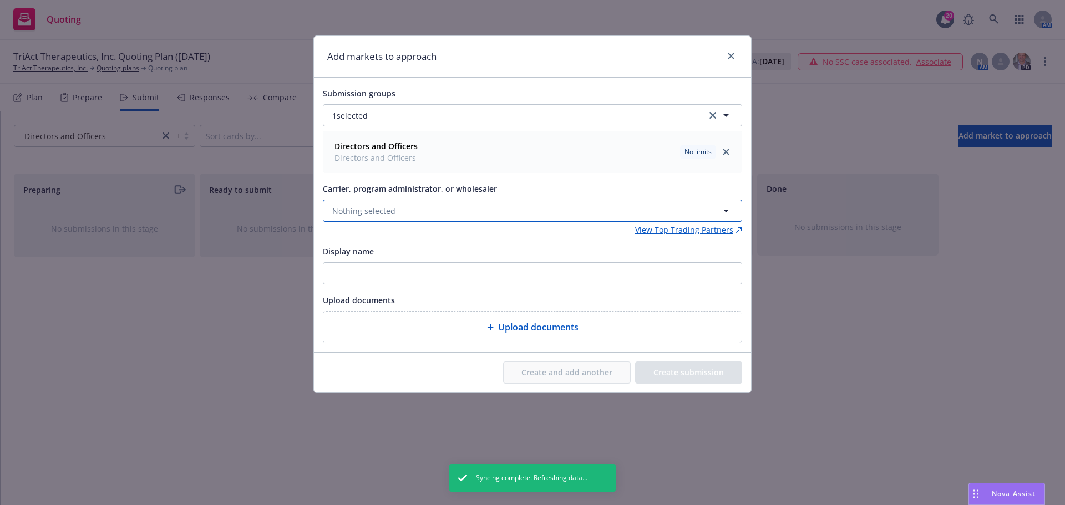
click at [359, 214] on span "Nothing selected" at bounding box center [363, 211] width 63 height 12
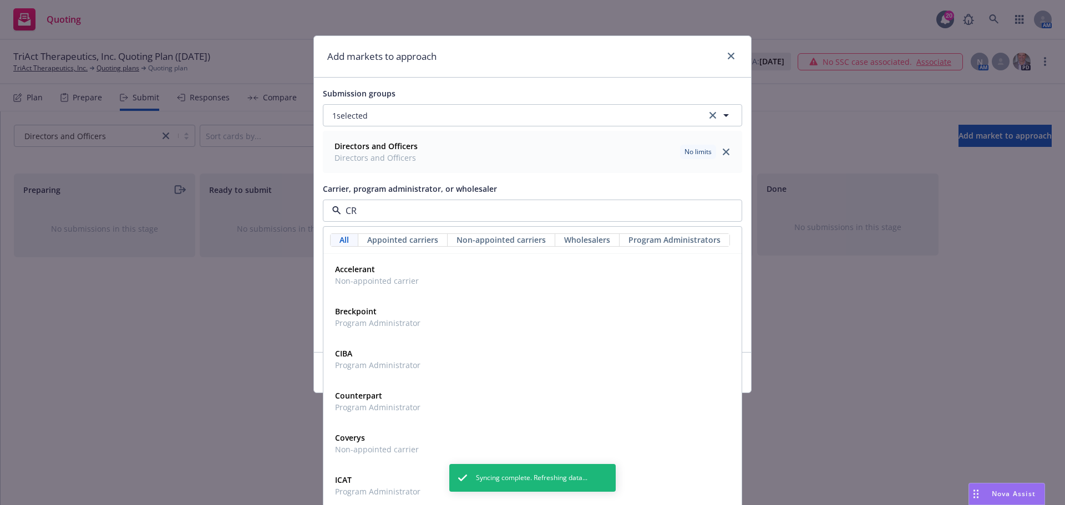
type input "CRC"
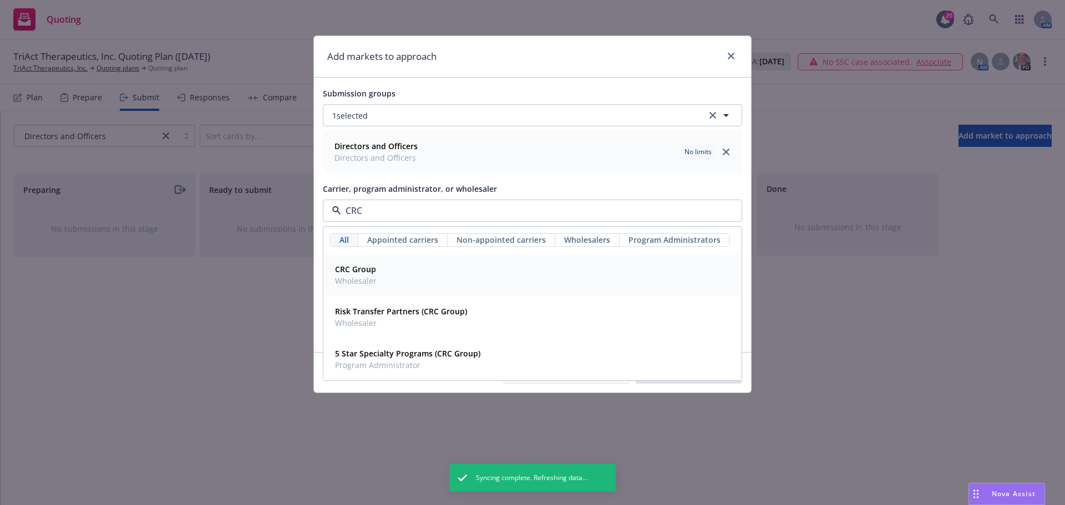
click at [368, 277] on span "Wholesaler" at bounding box center [356, 281] width 42 height 12
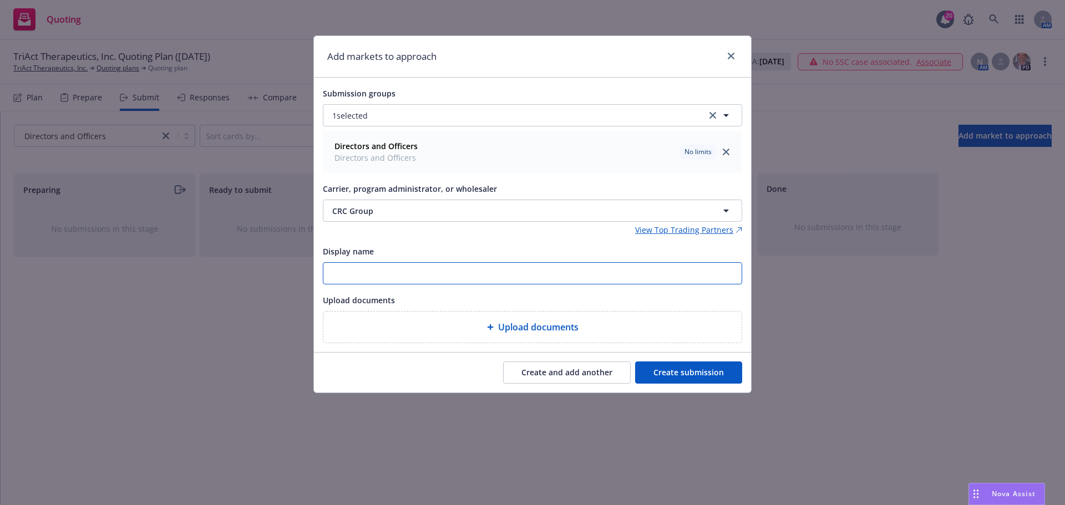
click at [384, 277] on input "Display name" at bounding box center [532, 273] width 418 height 21
paste input "TriAct Therapeutics - NEW D&O submission"
drag, startPoint x: 544, startPoint y: 272, endPoint x: 304, endPoint y: 279, distance: 239.7
click at [304, 279] on div "Add markets to approach Submission groups 1 selected Directors and Officers Dir…" at bounding box center [532, 252] width 1065 height 505
type input "25-26 CRC TriAct Therapeutics - NEW D&O submission"
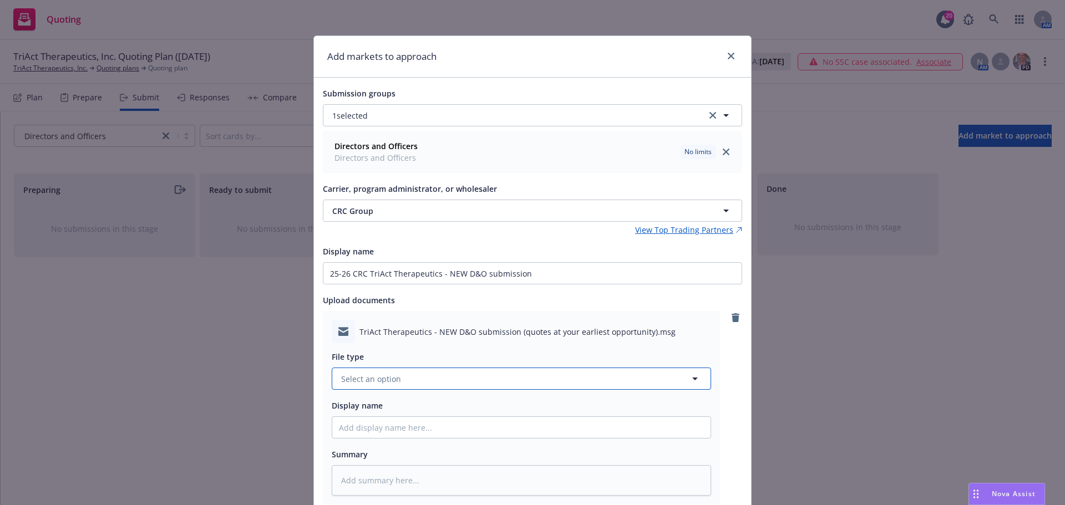
click at [384, 378] on span "Select an option" at bounding box center [371, 379] width 60 height 12
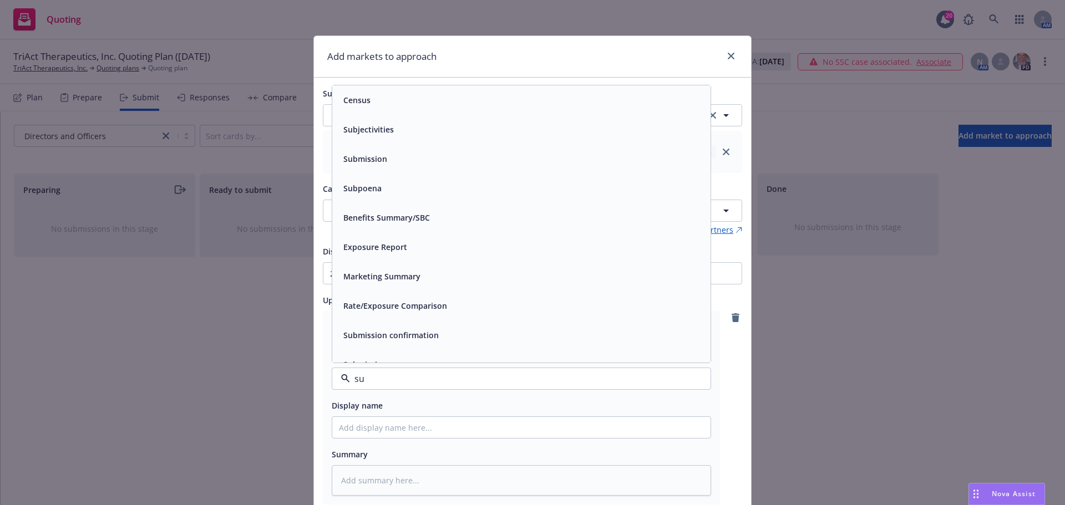
type input "sub"
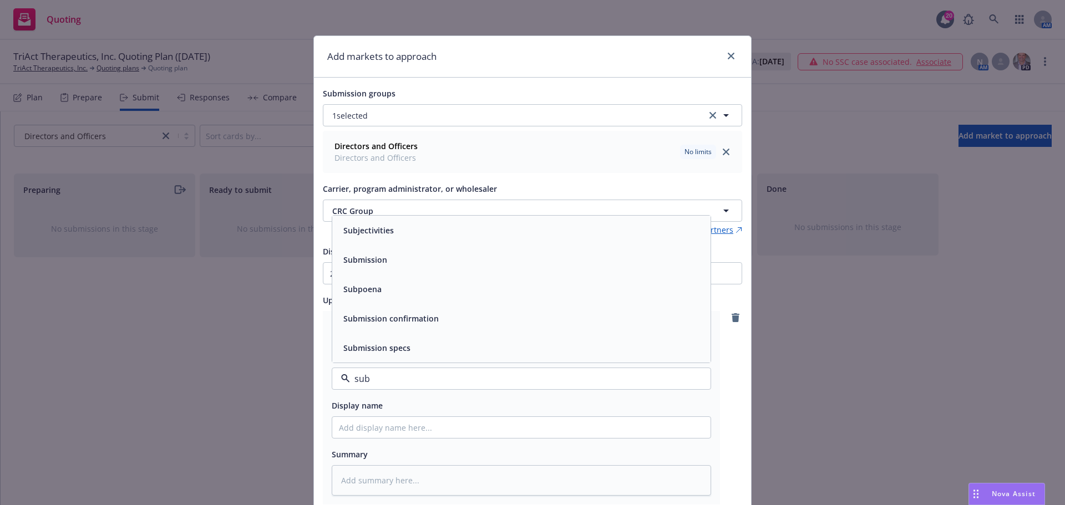
click at [398, 261] on div "Submission" at bounding box center [521, 260] width 365 height 16
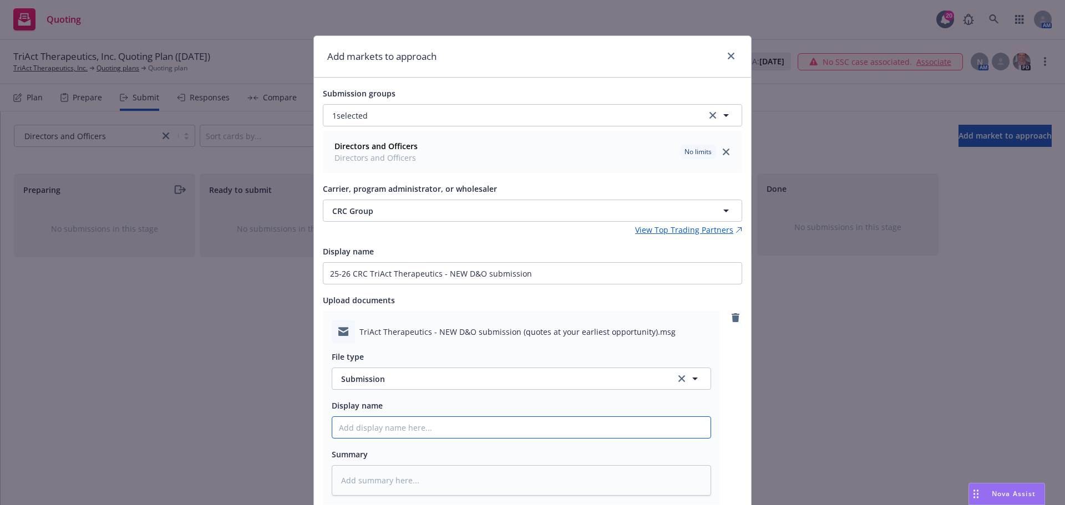
click at [398, 431] on input "Display name" at bounding box center [521, 427] width 378 height 21
paste input "25-26 CRC TriAct Therapeutics - NEW D&O submission"
type textarea "x"
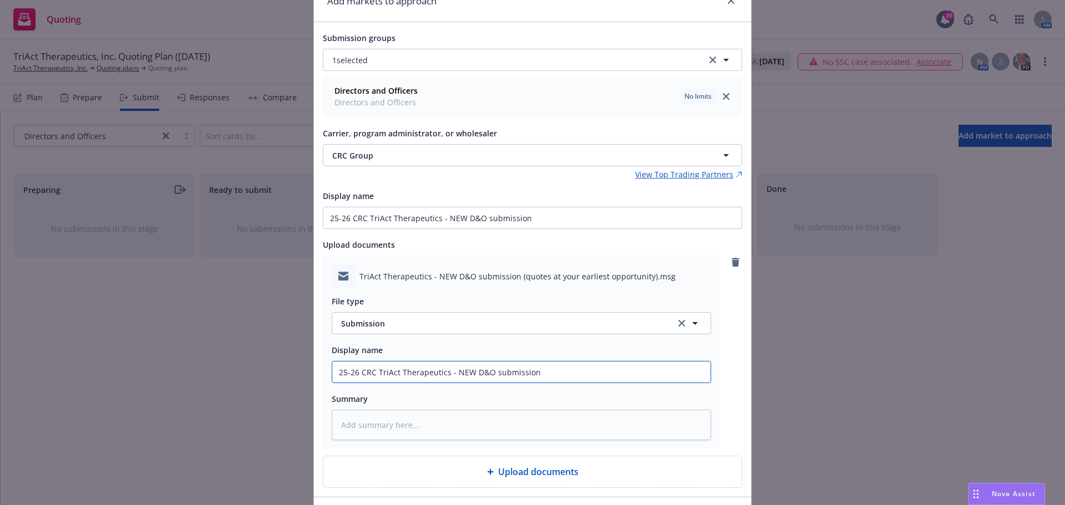
scroll to position [124, 0]
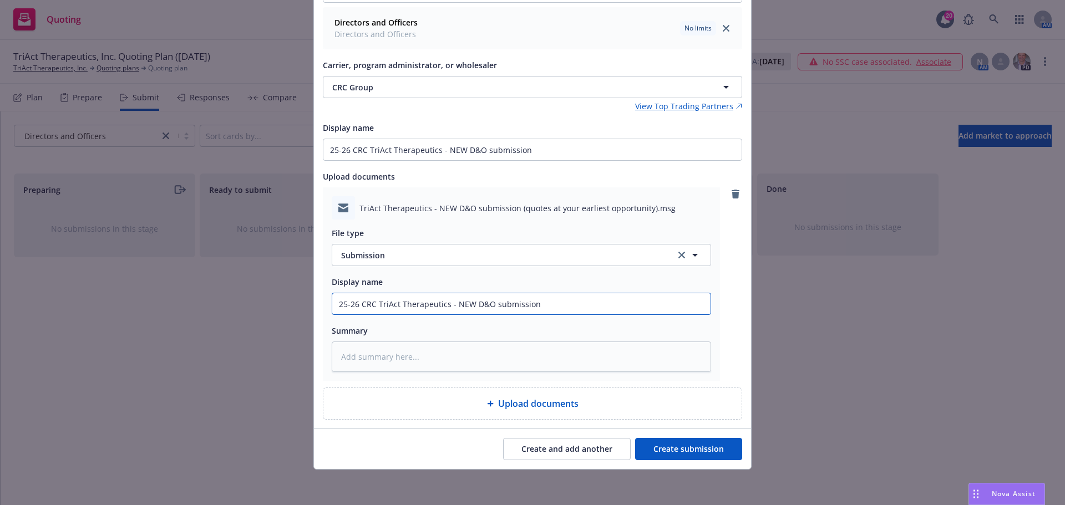
type input "25-26 CRC TriAct Therapeutics - NEW D&O submission"
click at [706, 447] on button "Create submission" at bounding box center [688, 449] width 107 height 22
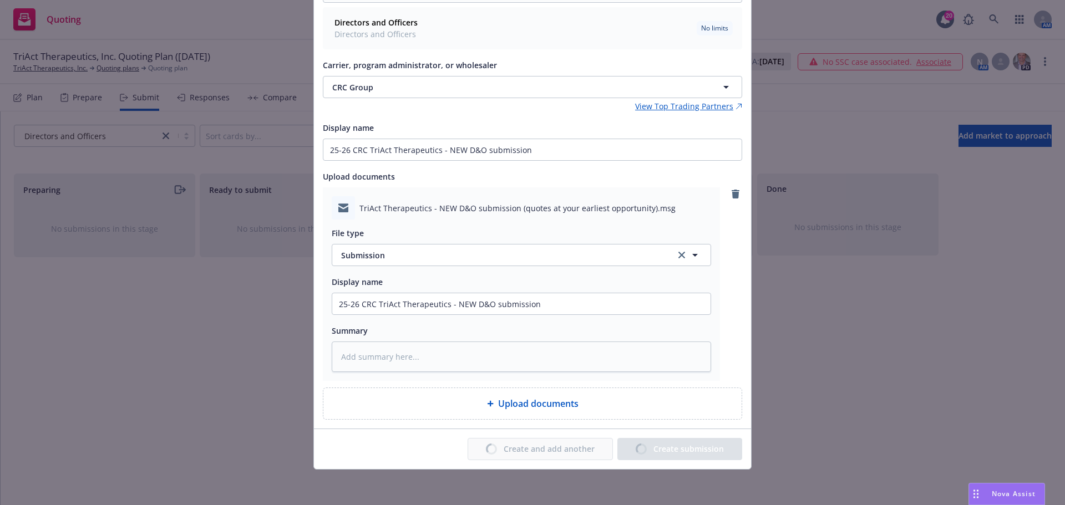
type textarea "x"
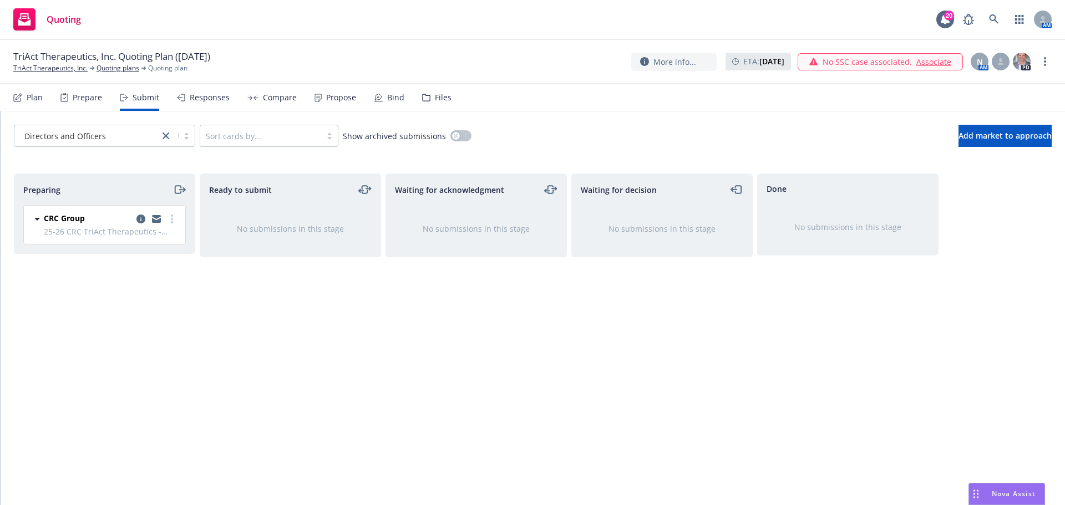
click at [177, 189] on icon "moveRight" at bounding box center [179, 189] width 13 height 13
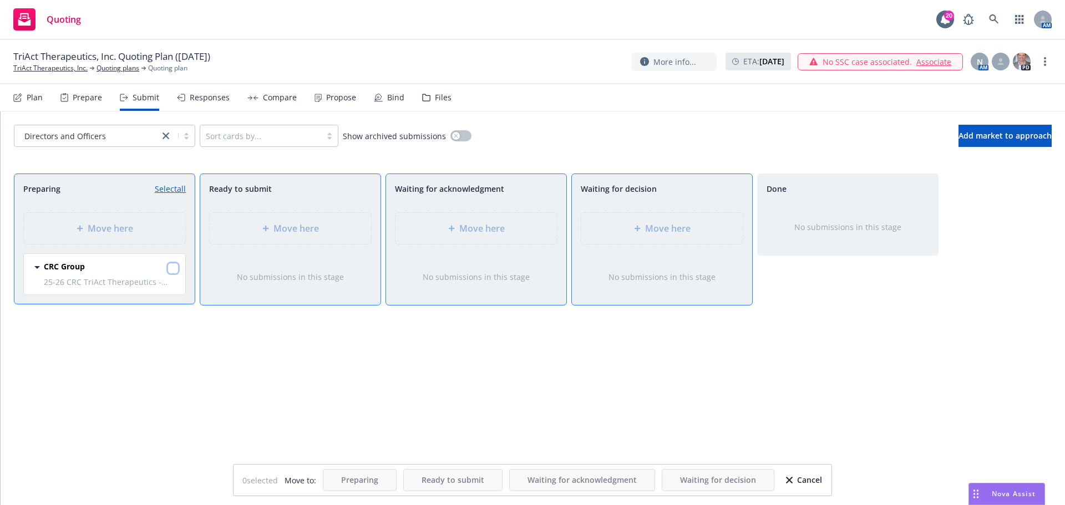
click at [177, 272] on input "checkbox" at bounding box center [173, 268] width 11 height 11
checkbox input "true"
click at [717, 234] on div "Move here" at bounding box center [662, 228] width 144 height 13
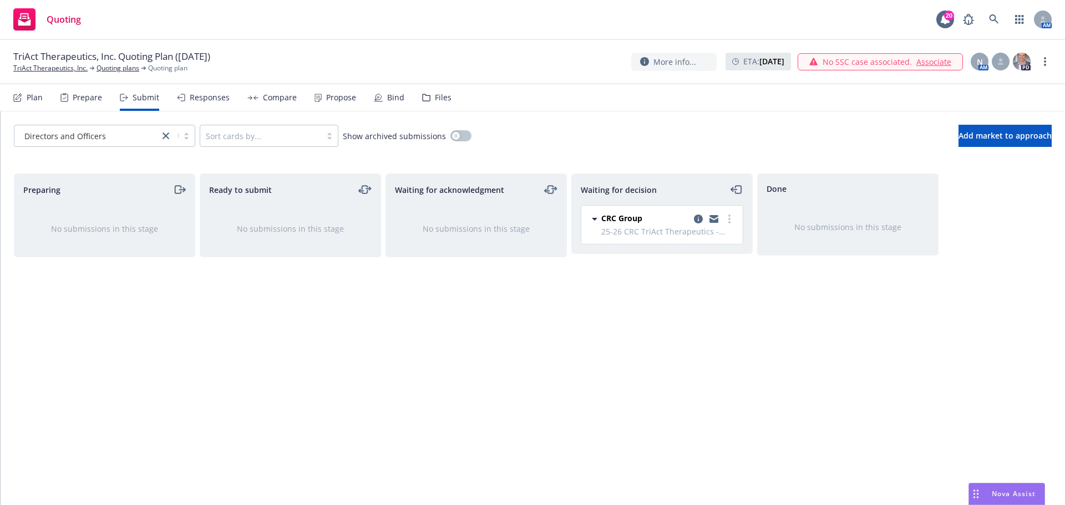
click at [435, 98] on div "Files" at bounding box center [443, 97] width 17 height 9
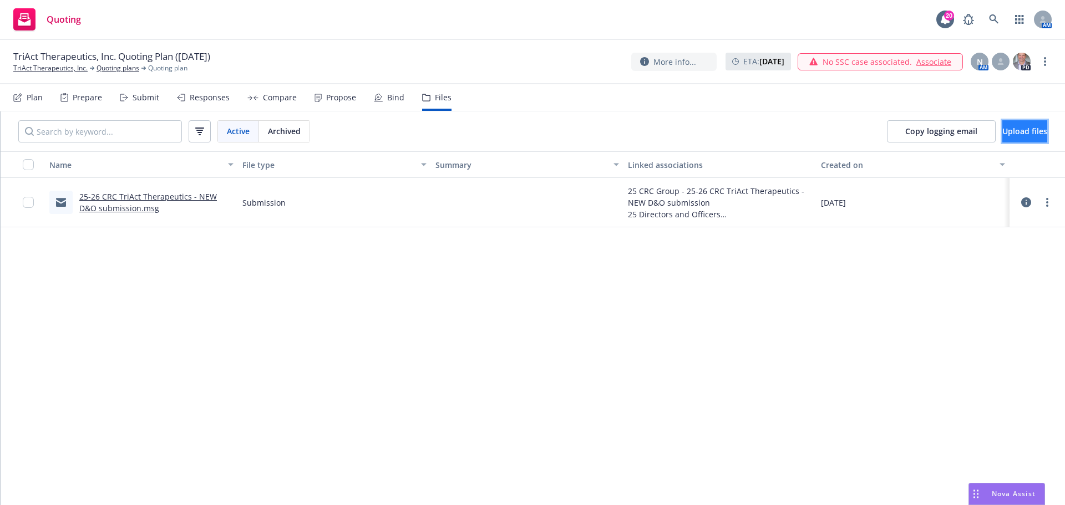
click at [1012, 129] on span "Upload files" at bounding box center [1024, 131] width 45 height 11
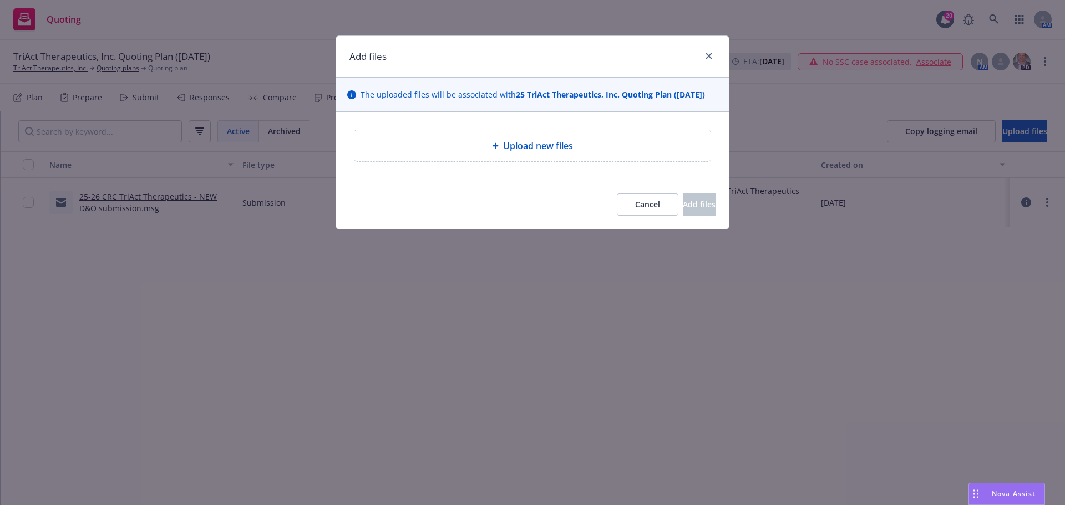
type textarea "x"
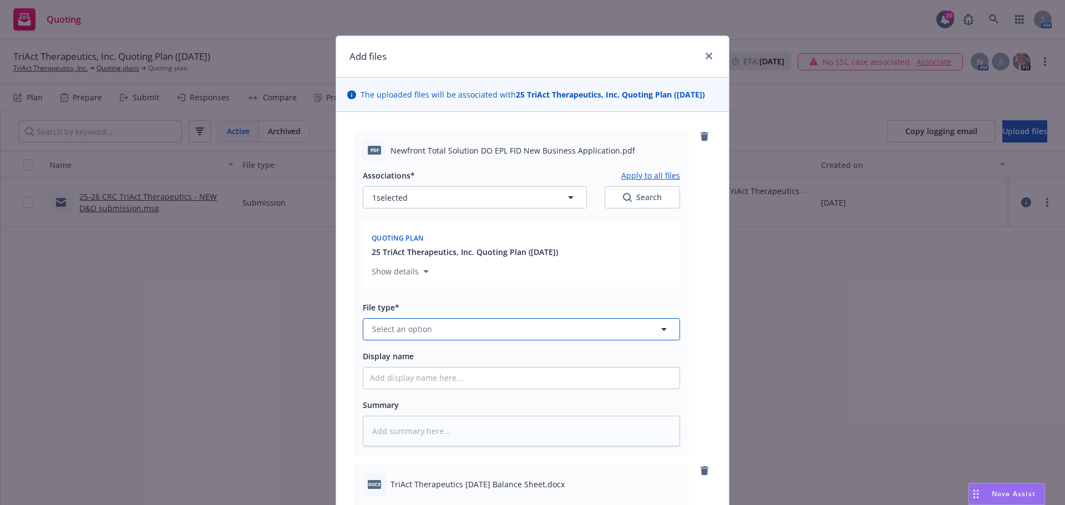
click at [419, 332] on span "Select an option" at bounding box center [402, 329] width 60 height 12
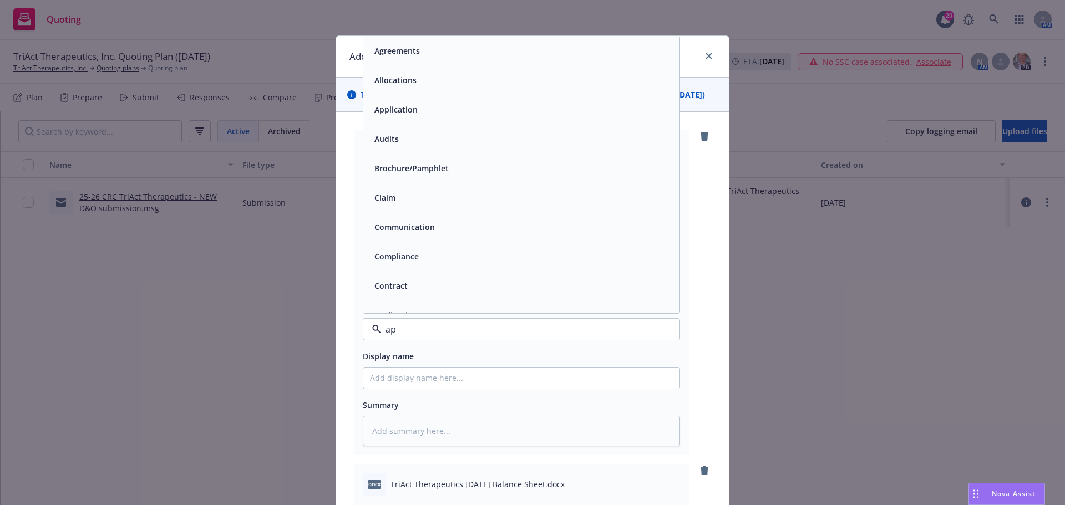
type input "app"
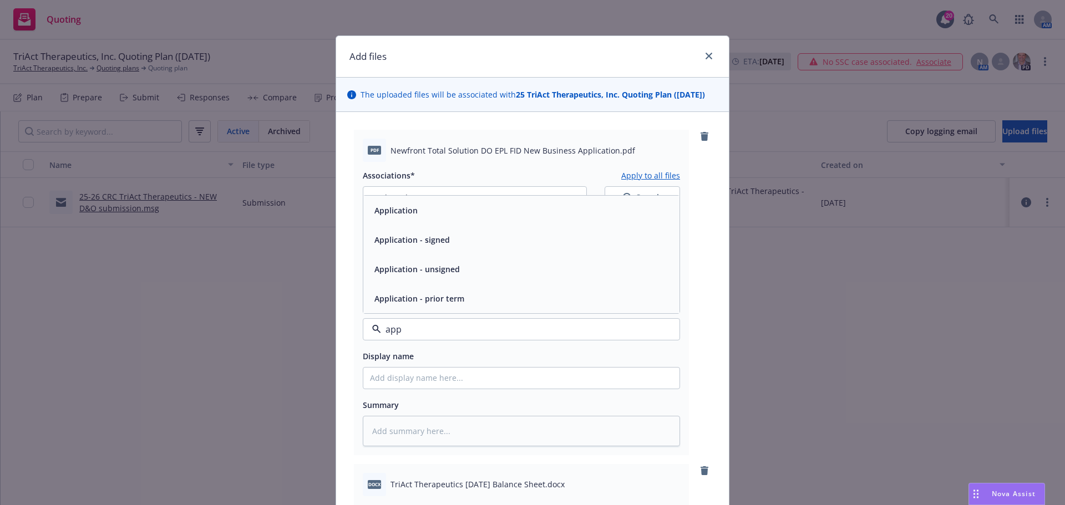
click at [443, 212] on div "Application" at bounding box center [521, 210] width 303 height 16
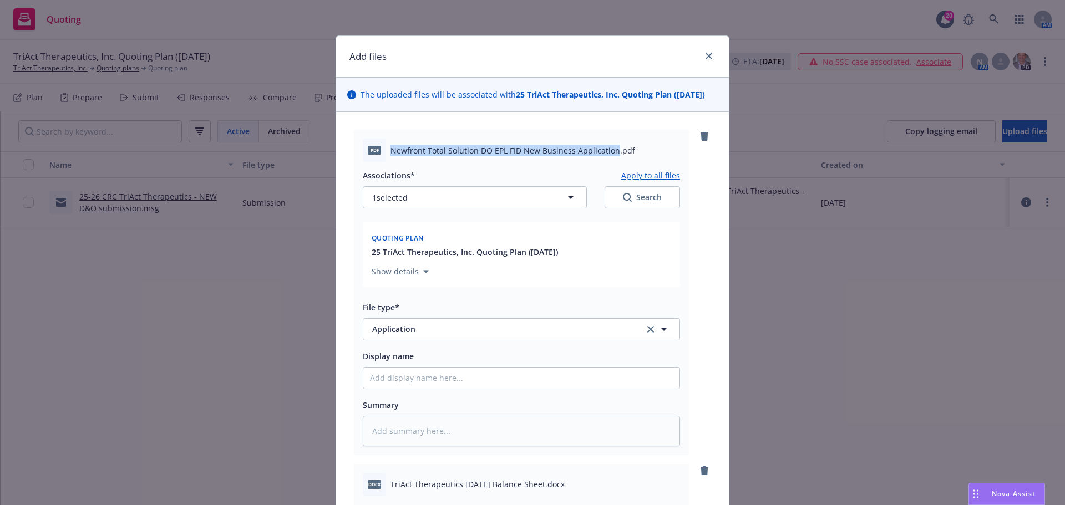
drag, startPoint x: 387, startPoint y: 150, endPoint x: 610, endPoint y: 140, distance: 223.7
click at [610, 140] on div "pdf Newfront Total Solution DO EPL FID New Business Application.pdf" at bounding box center [521, 150] width 317 height 23
copy span "Newfront Total Solution DO EPL FID New Business Application"
click at [414, 380] on input "Display name" at bounding box center [521, 378] width 316 height 21
paste input "Newfront Total Solution DO EPL FID New Business Application"
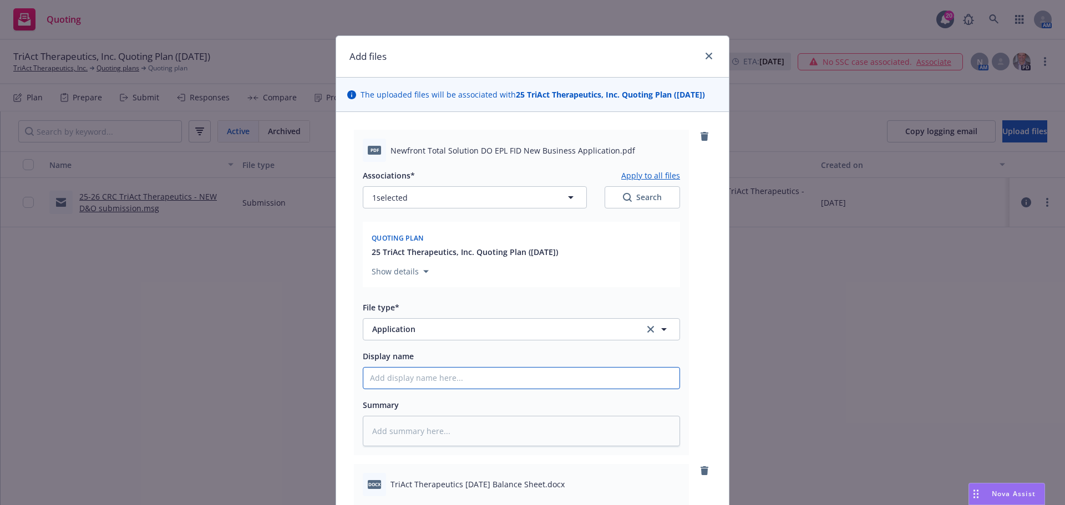
type textarea "x"
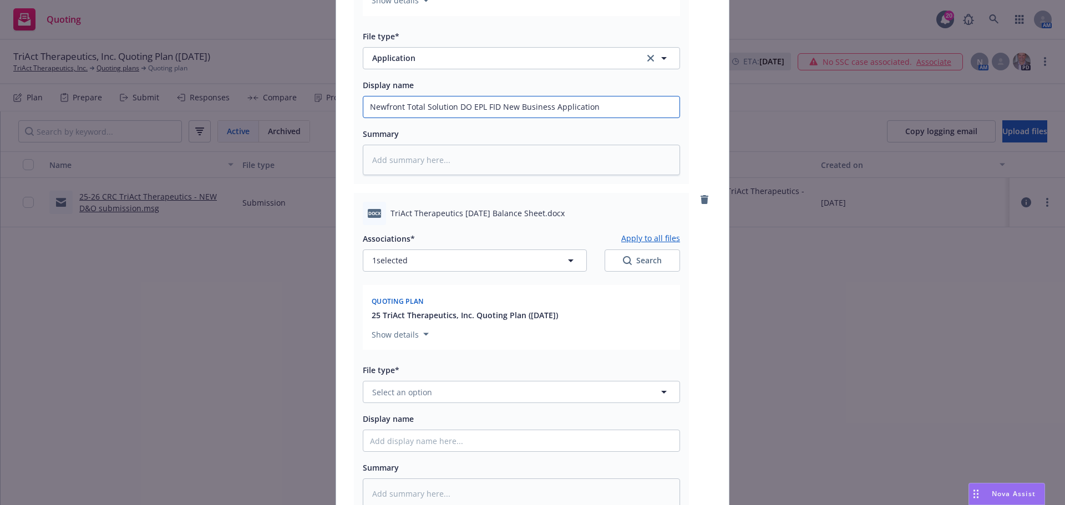
scroll to position [333, 0]
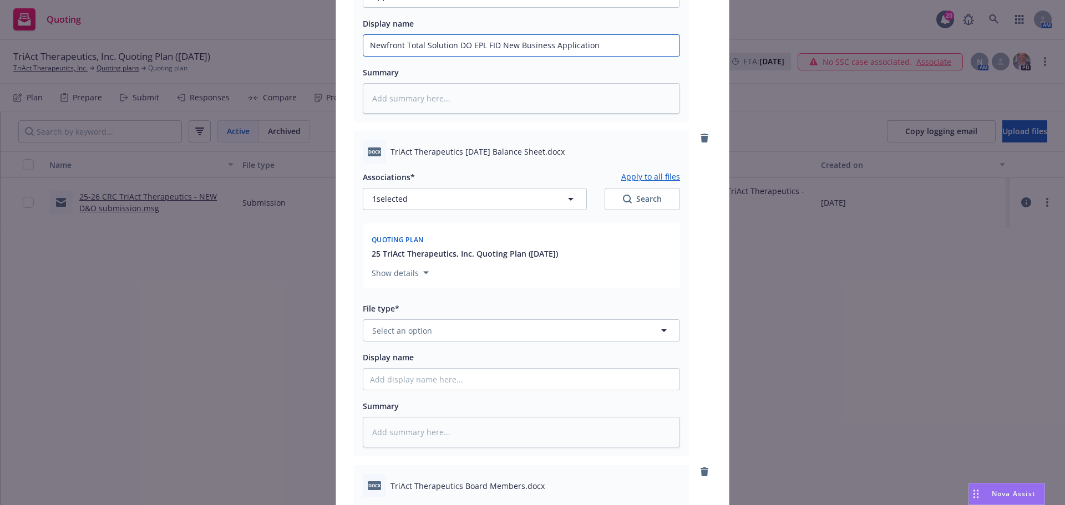
type input "Newfront Total Solution DO EPL FID New Business Application"
drag, startPoint x: 387, startPoint y: 152, endPoint x: 541, endPoint y: 145, distance: 153.8
click at [541, 145] on div "docx TriAct Therapeutics 7.5.2025 Balance Sheet.docx" at bounding box center [521, 151] width 317 height 23
copy span "TriAct Therapeutics 7.5.2025 Balance Sheet"
drag, startPoint x: 392, startPoint y: 334, endPoint x: 383, endPoint y: 343, distance: 12.9
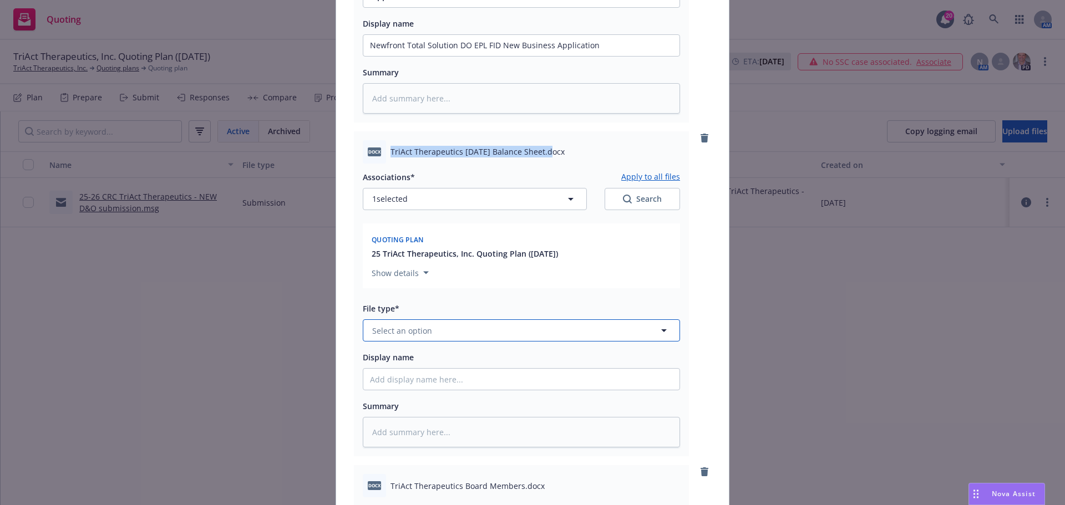
click at [392, 334] on span "Select an option" at bounding box center [402, 331] width 60 height 12
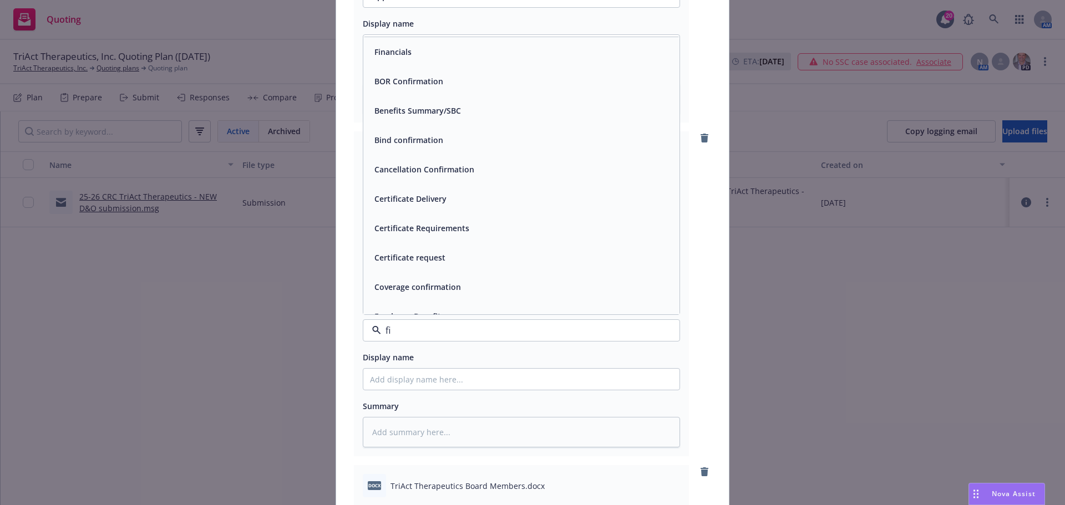
type input "fin"
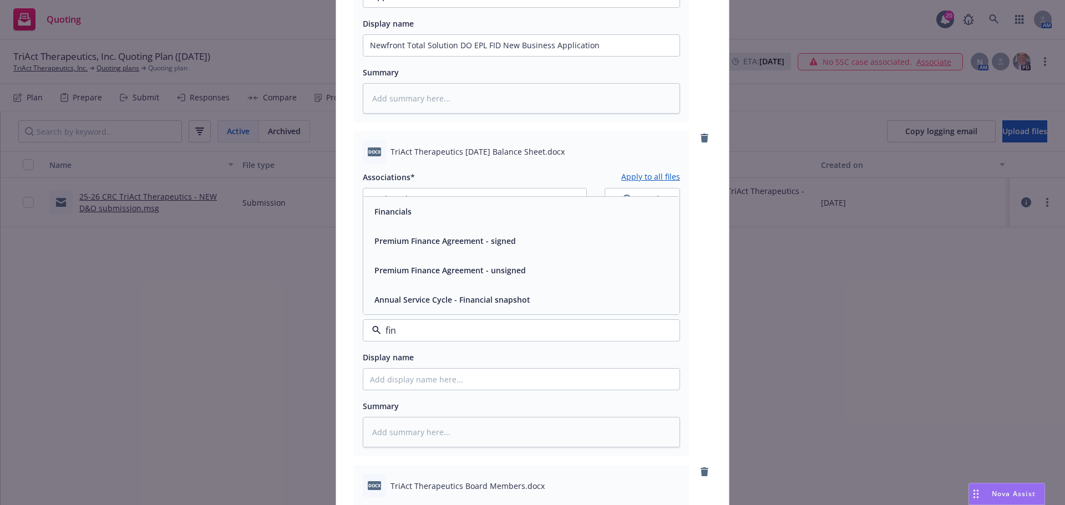
click at [388, 217] on span "Financials" at bounding box center [392, 212] width 37 height 12
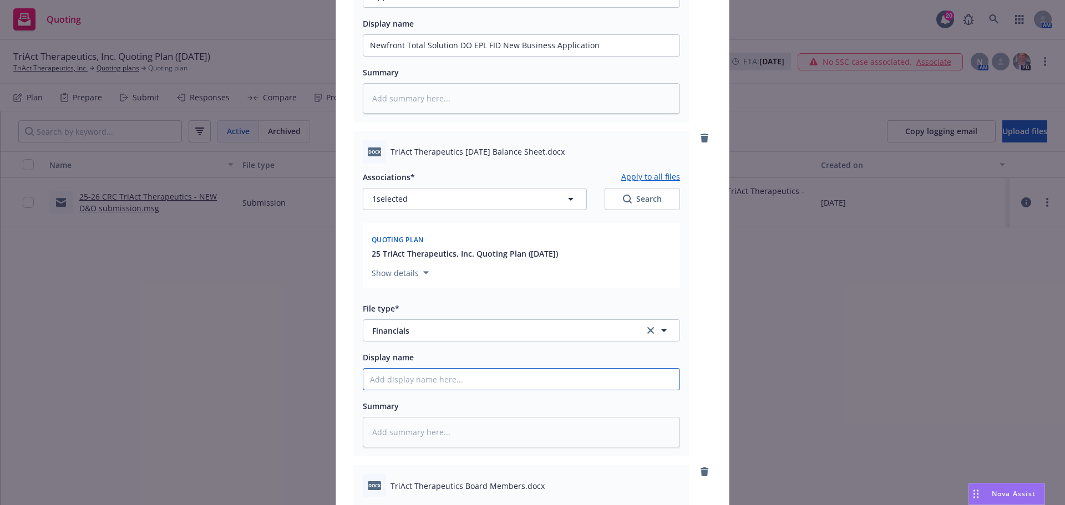
click at [395, 56] on input "Display name" at bounding box center [521, 45] width 316 height 21
paste input "TriAct Therapeutics 7.5.2025 Balance Sheet"
type textarea "x"
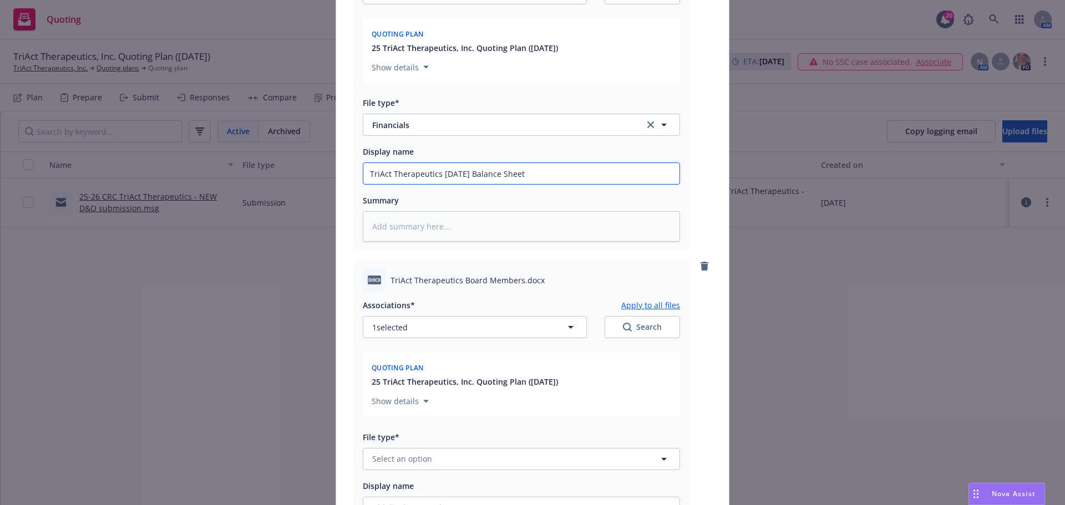
scroll to position [610, 0]
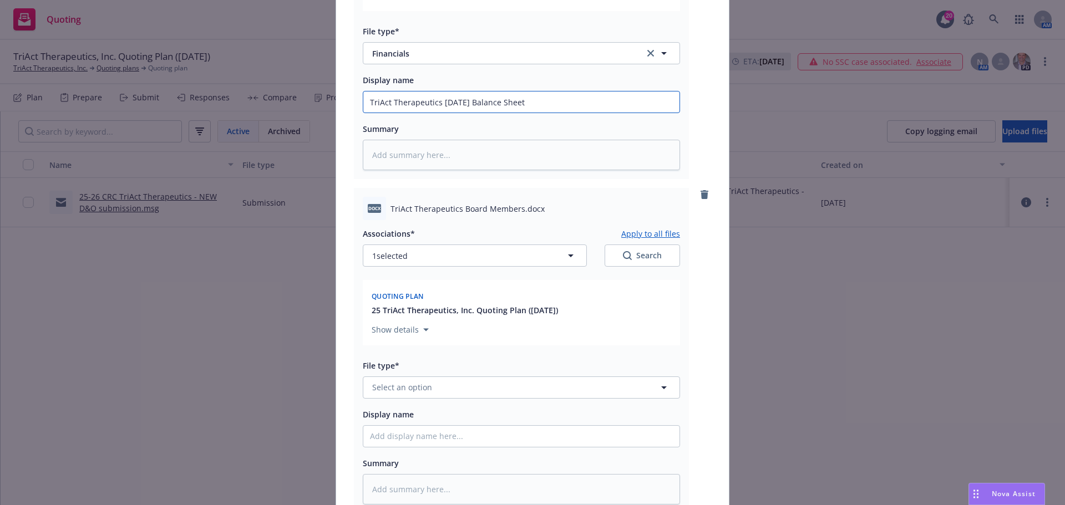
type input "TriAct Therapeutics 7.5.2025 Balance Sheet"
drag, startPoint x: 387, startPoint y: 208, endPoint x: 516, endPoint y: 206, distance: 129.8
click at [516, 206] on span "TriAct Therapeutics Board Members.docx" at bounding box center [467, 209] width 154 height 12
copy span "TriAct Therapeutics Board Members"
click at [384, 387] on span "Select an option" at bounding box center [402, 388] width 60 height 12
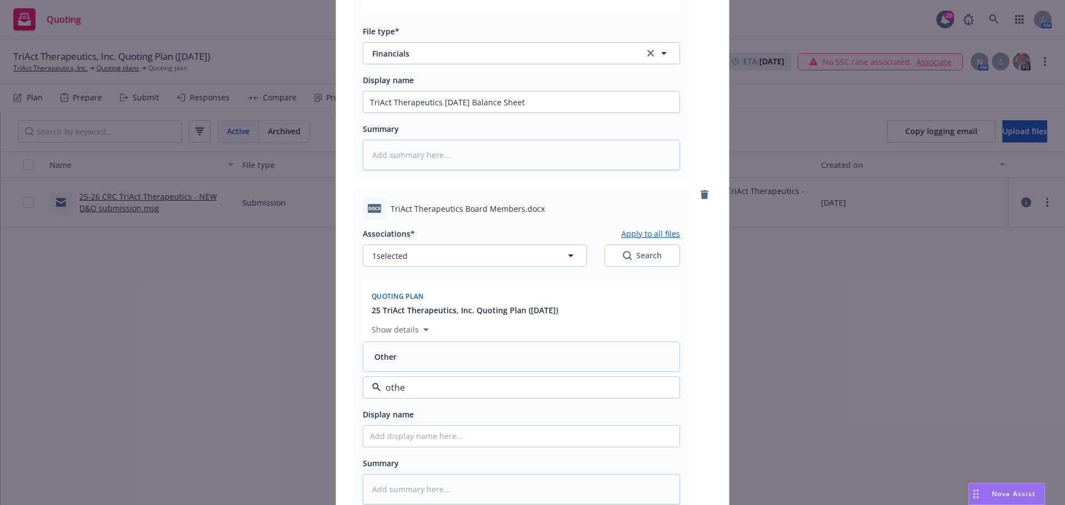
type input "other"
click at [412, 356] on div "Other" at bounding box center [521, 357] width 303 height 16
paste input "TriAct Therapeutics Board Members"
type textarea "x"
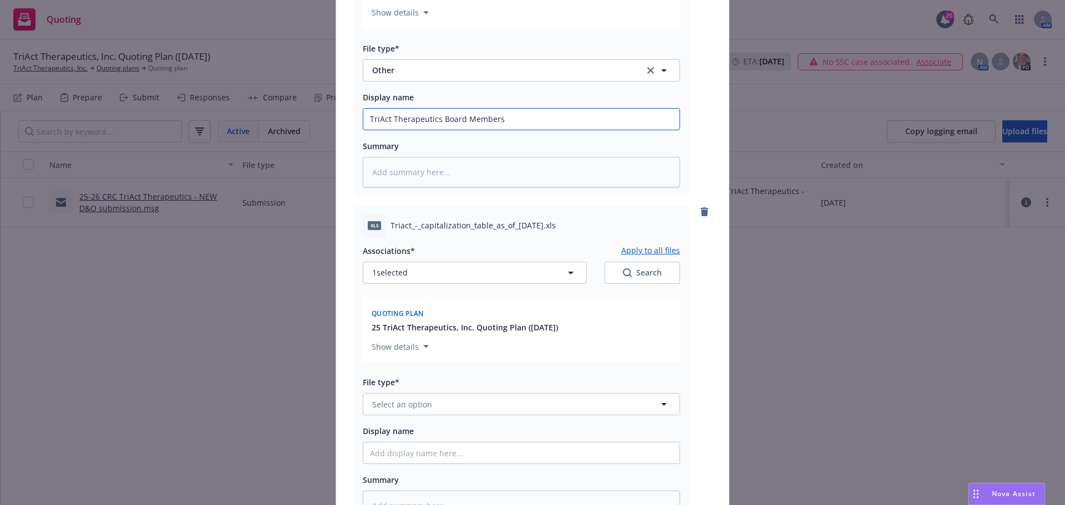
scroll to position [943, 0]
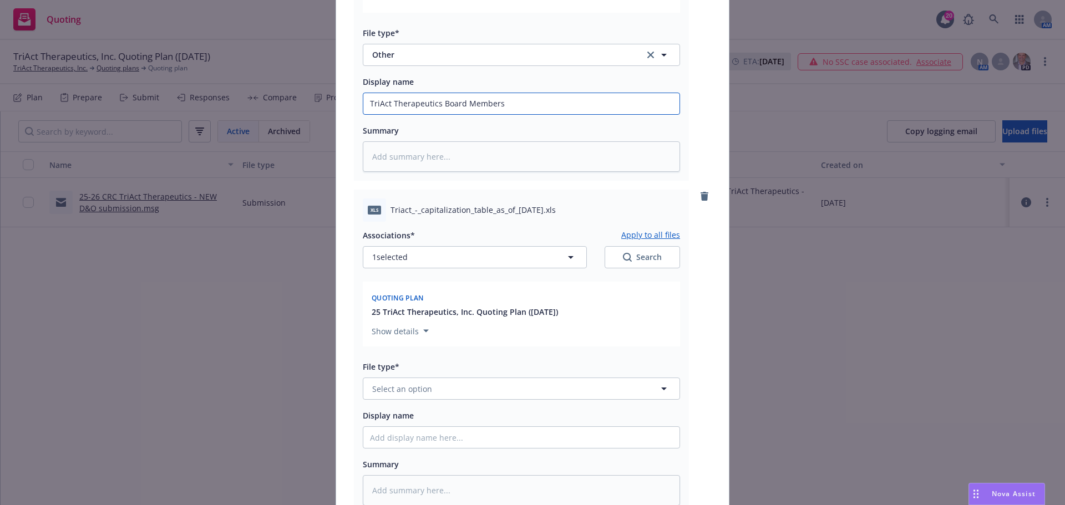
type input "TriAct Therapeutics Board Members"
drag, startPoint x: 387, startPoint y: 210, endPoint x: 550, endPoint y: 204, distance: 162.6
click at [550, 204] on span "Triact_-_capitalization_table_as_of_12-31-2021.xls" at bounding box center [472, 210] width 165 height 12
copy span "Triact_-_capitalization_table_as_of_12-31-2021"
click at [383, 393] on span "Select an option" at bounding box center [402, 389] width 60 height 12
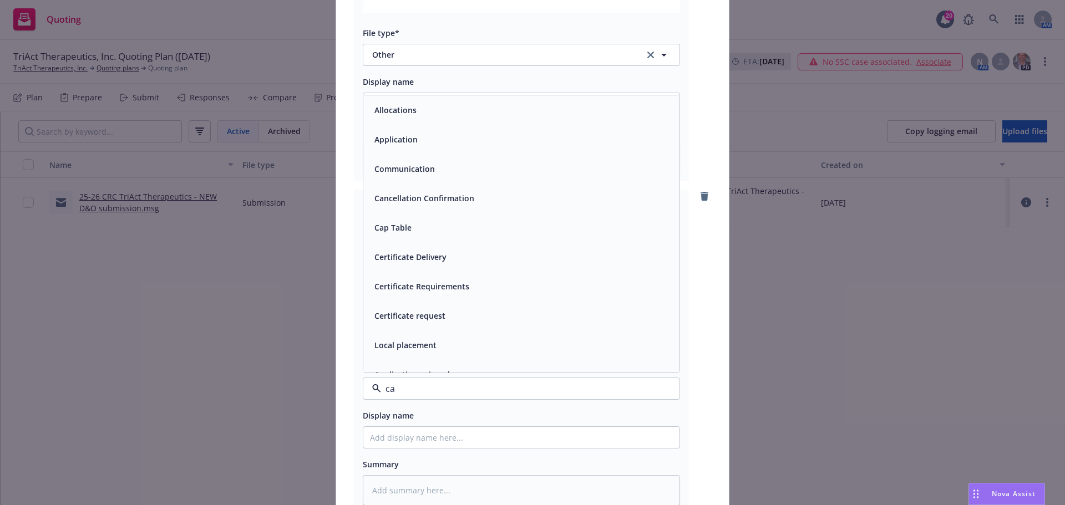
type input "cap"
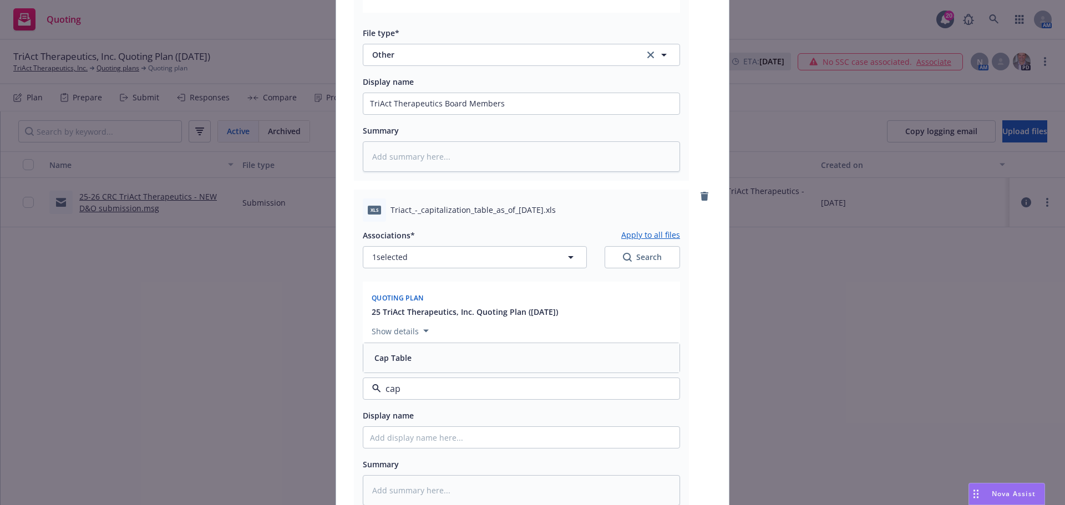
click at [407, 358] on span "Cap Table" at bounding box center [392, 358] width 37 height 12
paste input "Triact_-_capitalization_table_as_of_12-31-2021"
type textarea "x"
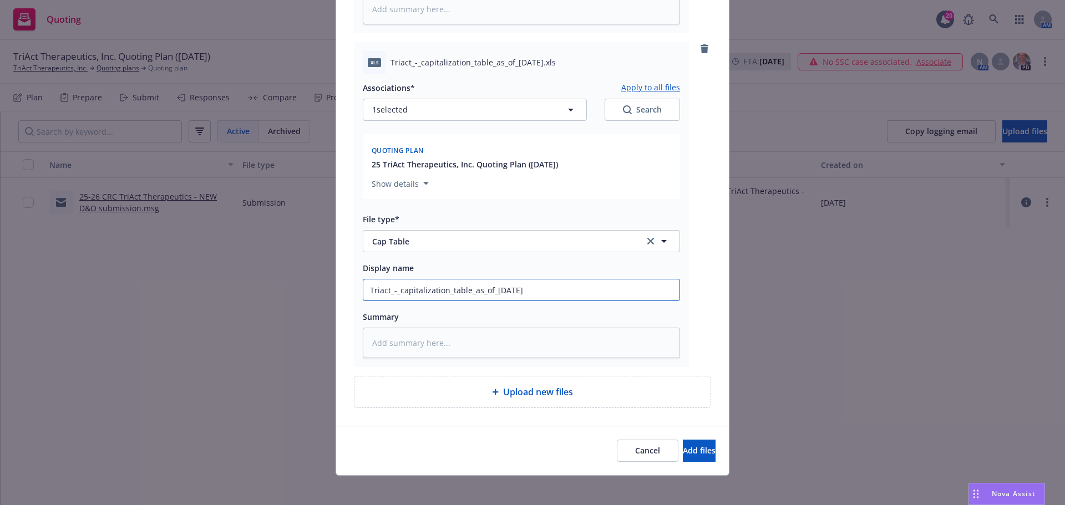
scroll to position [1097, 0]
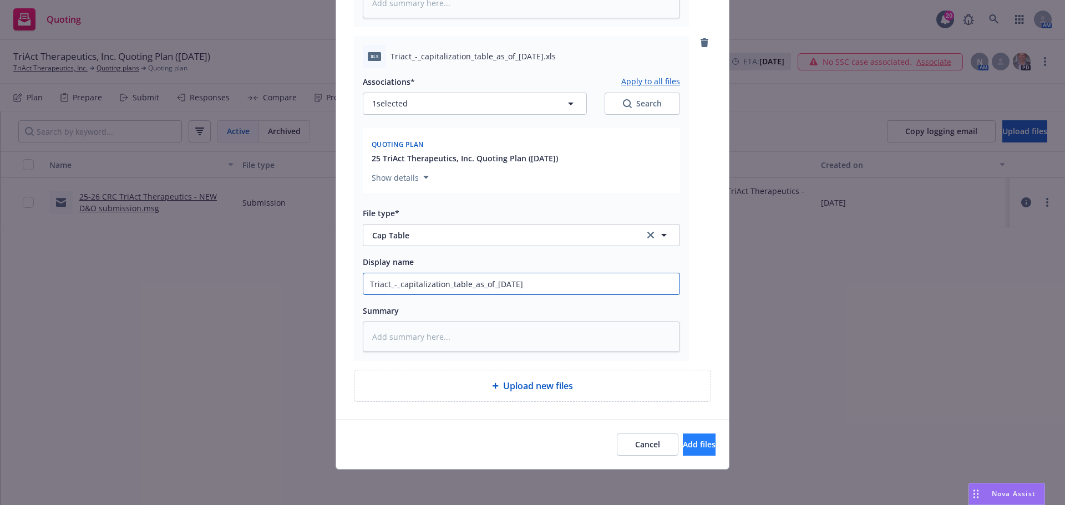
type input "Triact_-_capitalization_table_as_of_12-31-2021"
click at [692, 448] on span "Add files" at bounding box center [699, 444] width 33 height 11
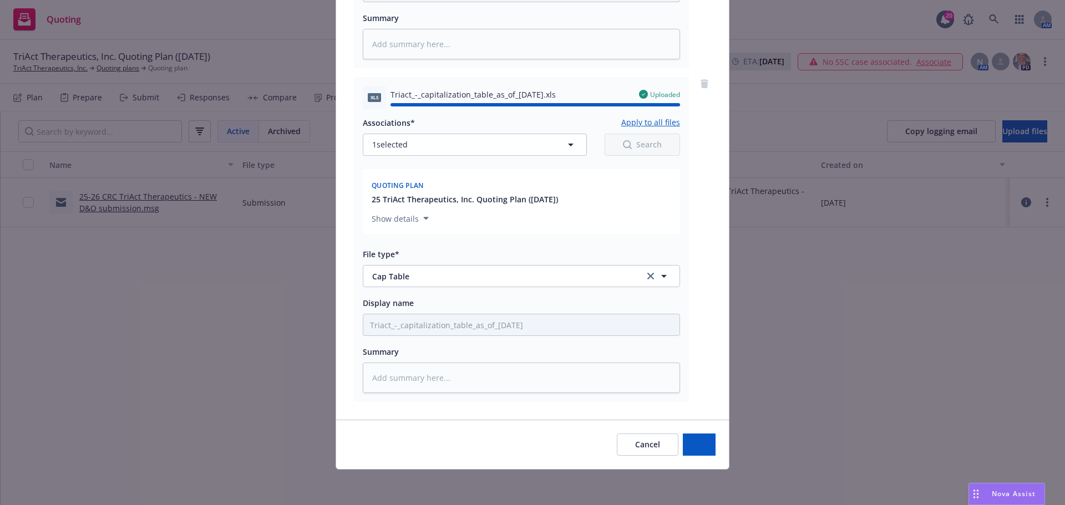
type textarea "x"
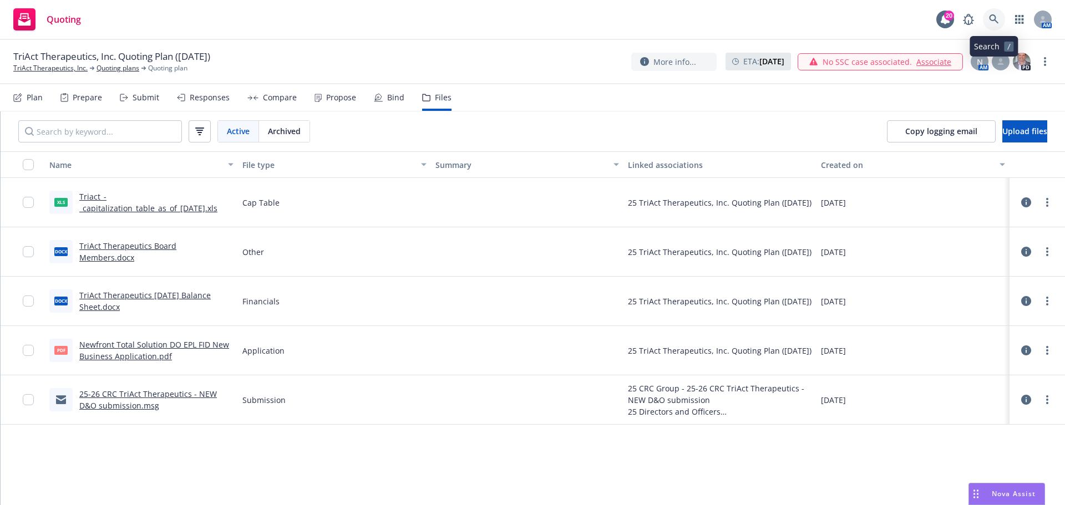
click at [995, 17] on icon at bounding box center [993, 18] width 9 height 9
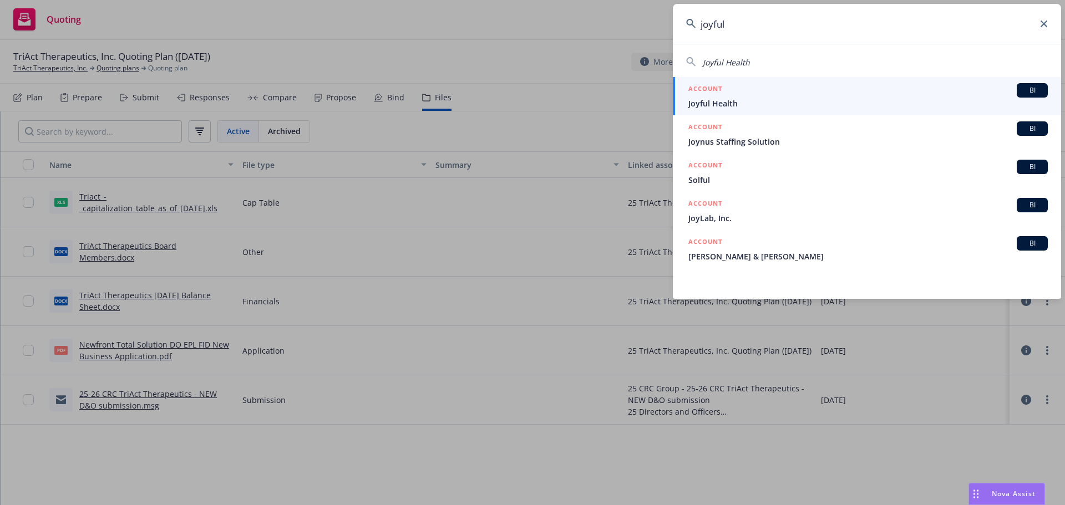
type input "joyful"
click at [714, 106] on span "Joyful Health" at bounding box center [867, 104] width 359 height 12
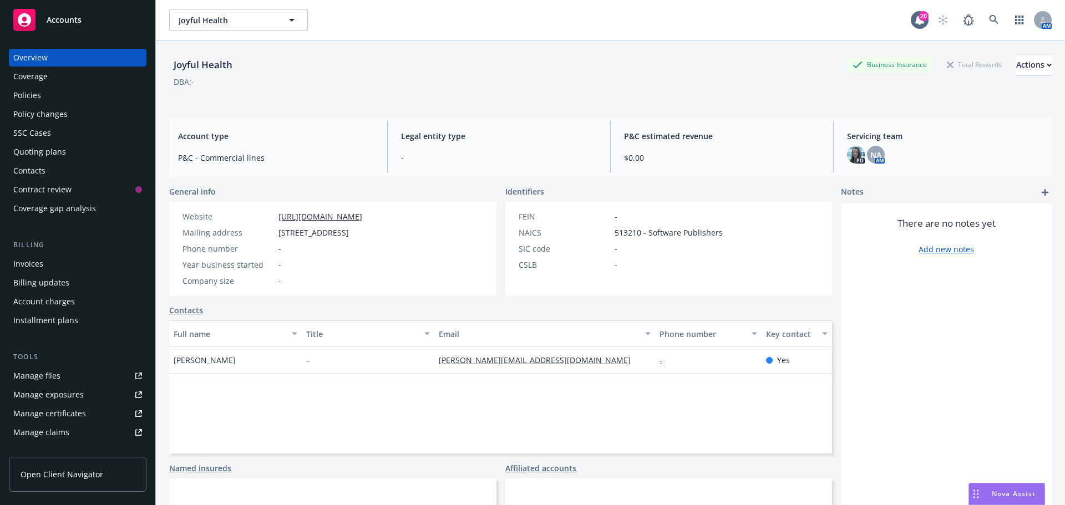
click at [35, 154] on div "Quoting plans" at bounding box center [39, 152] width 53 height 18
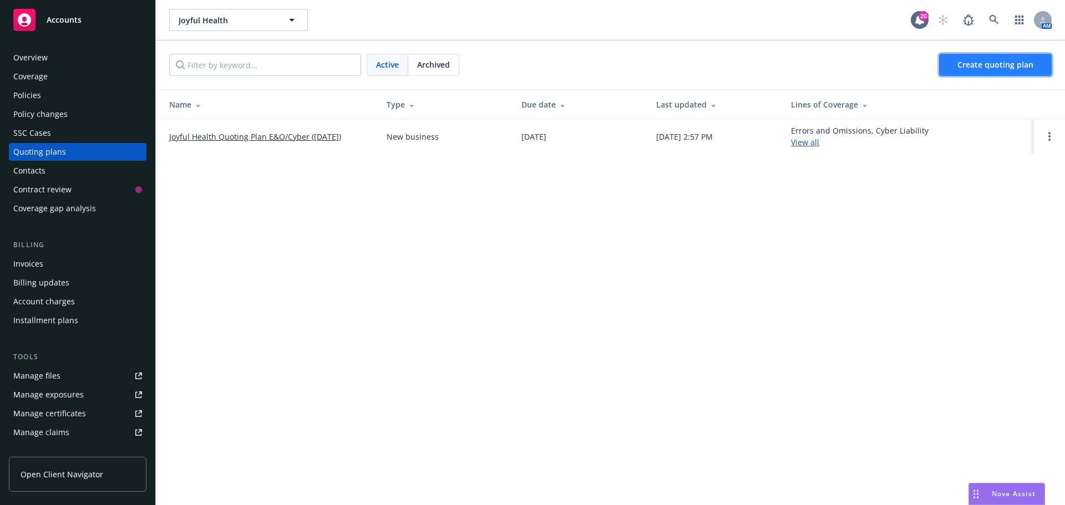
click at [1002, 62] on span "Create quoting plan" at bounding box center [995, 64] width 76 height 11
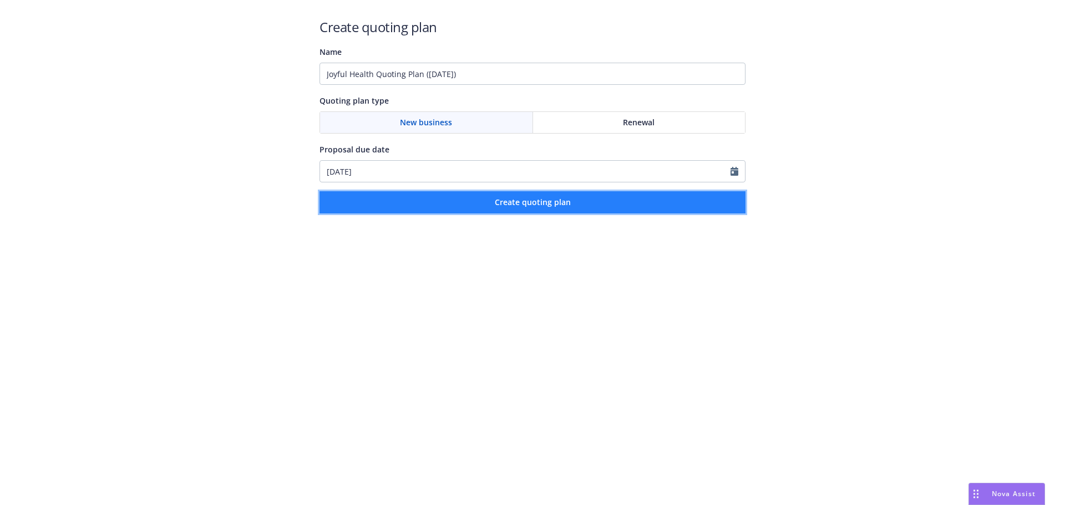
click at [511, 199] on span "Create quoting plan" at bounding box center [533, 202] width 76 height 11
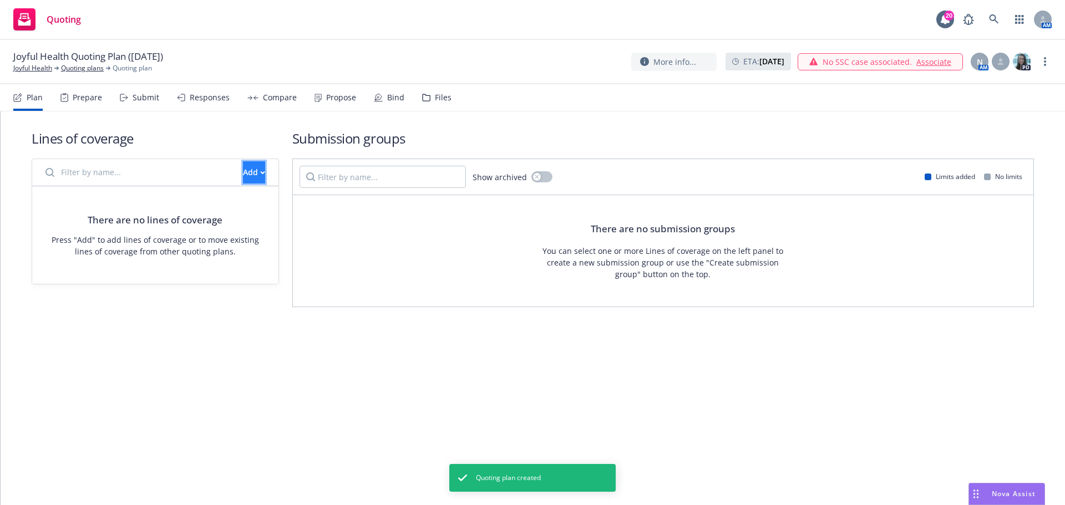
click at [243, 174] on div "Add" at bounding box center [254, 172] width 22 height 21
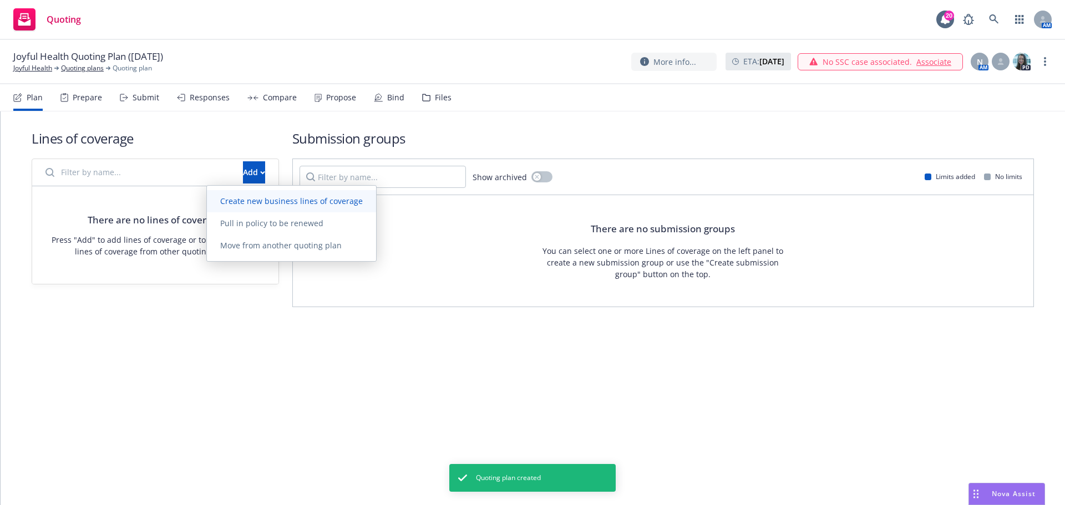
click at [257, 199] on span "Create new business lines of coverage" at bounding box center [291, 201] width 169 height 11
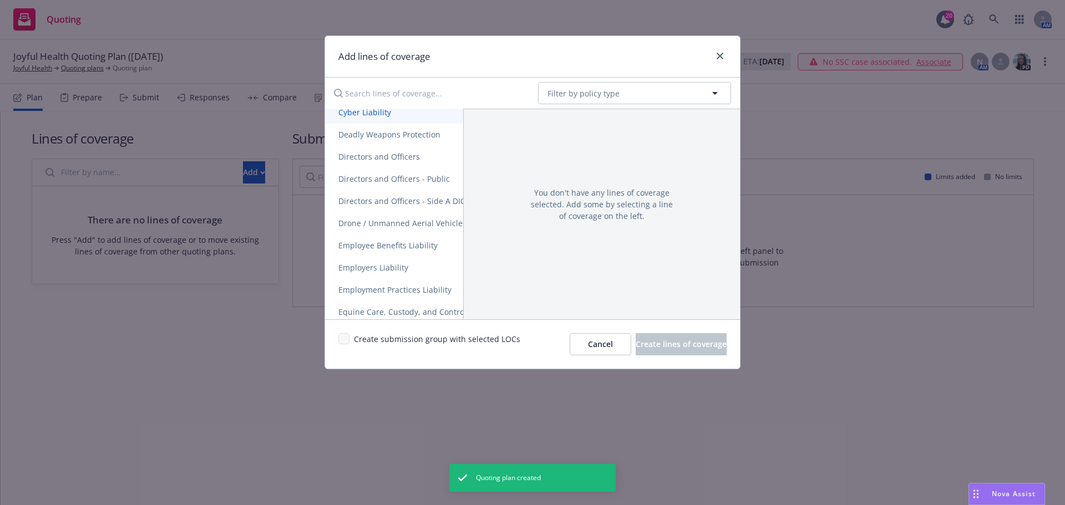
scroll to position [555, 0]
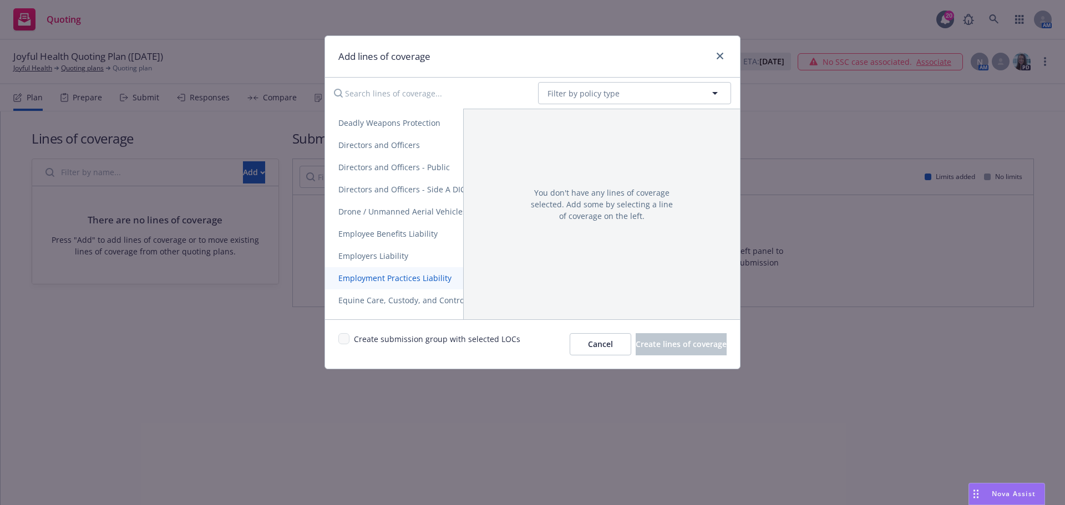
click at [389, 276] on span "Employment Practices Liability" at bounding box center [395, 278] width 140 height 11
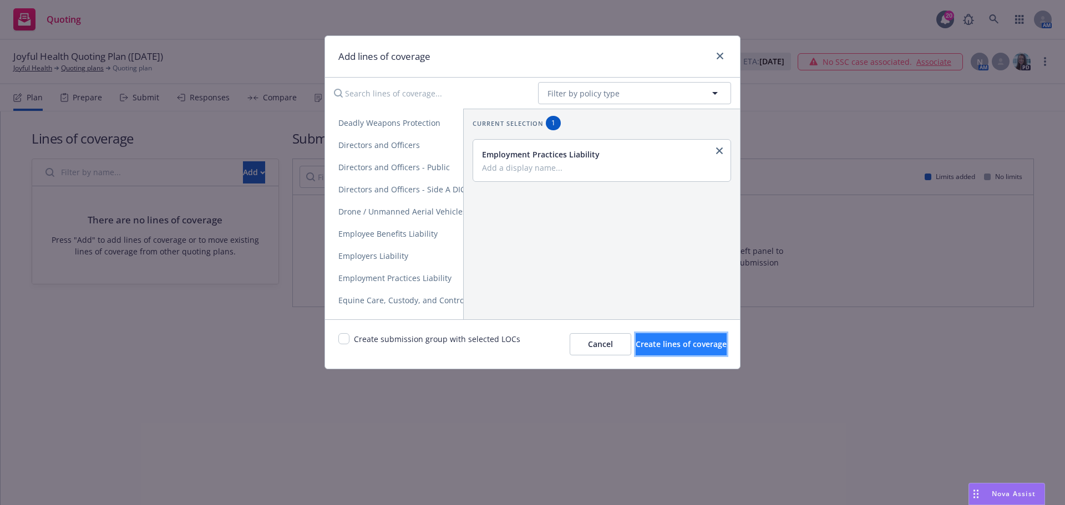
click at [667, 351] on button "Create lines of coverage" at bounding box center [681, 344] width 91 height 22
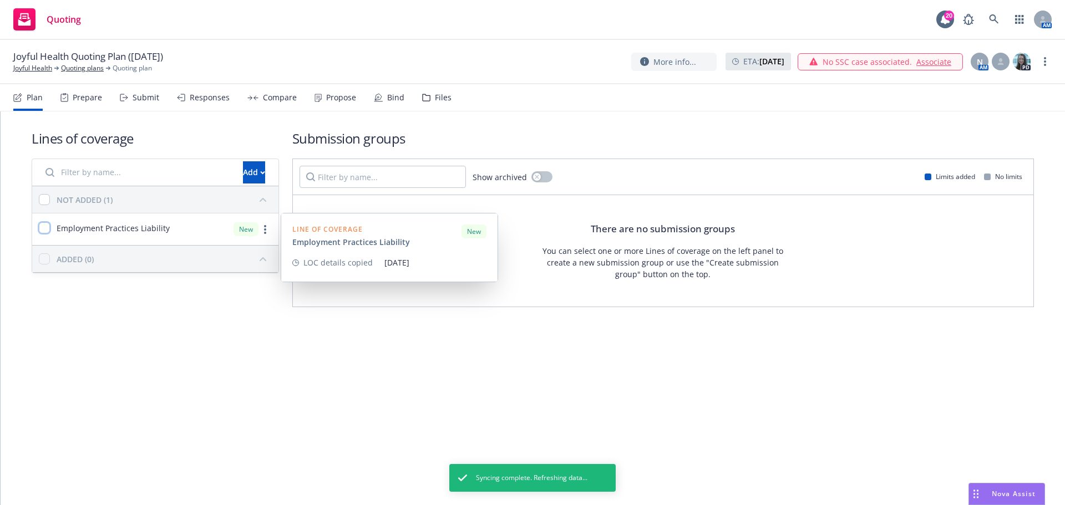
click at [47, 228] on input "checkbox" at bounding box center [44, 227] width 11 height 11
checkbox input "true"
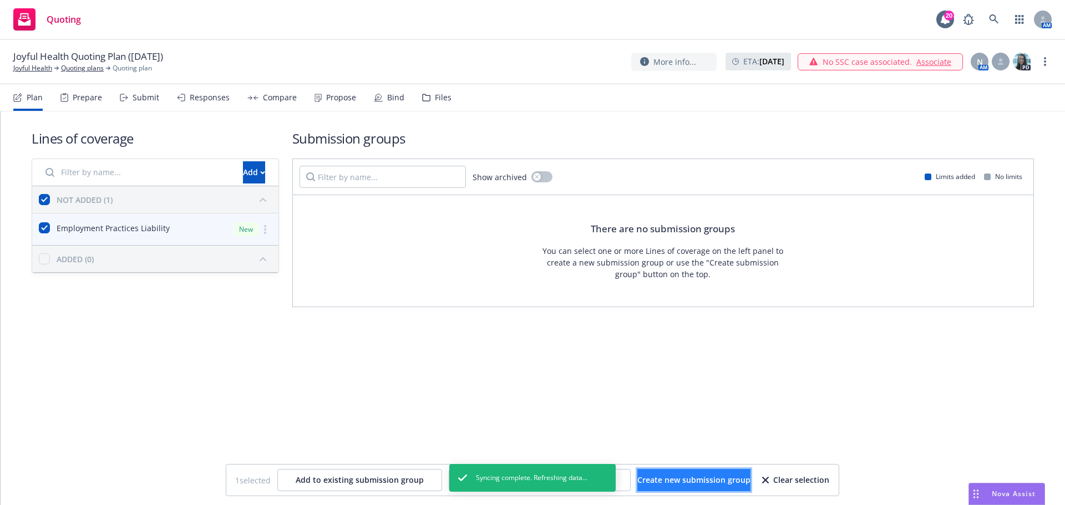
click at [726, 476] on span "Create new submission group" at bounding box center [693, 480] width 113 height 11
checkbox input "false"
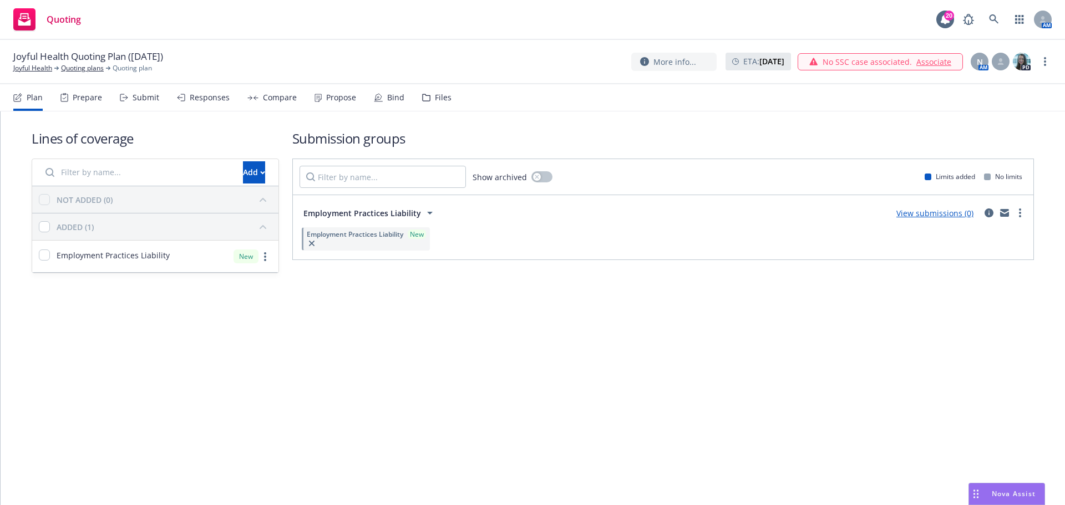
click at [929, 212] on link "View submissions (0)" at bounding box center [934, 213] width 77 height 11
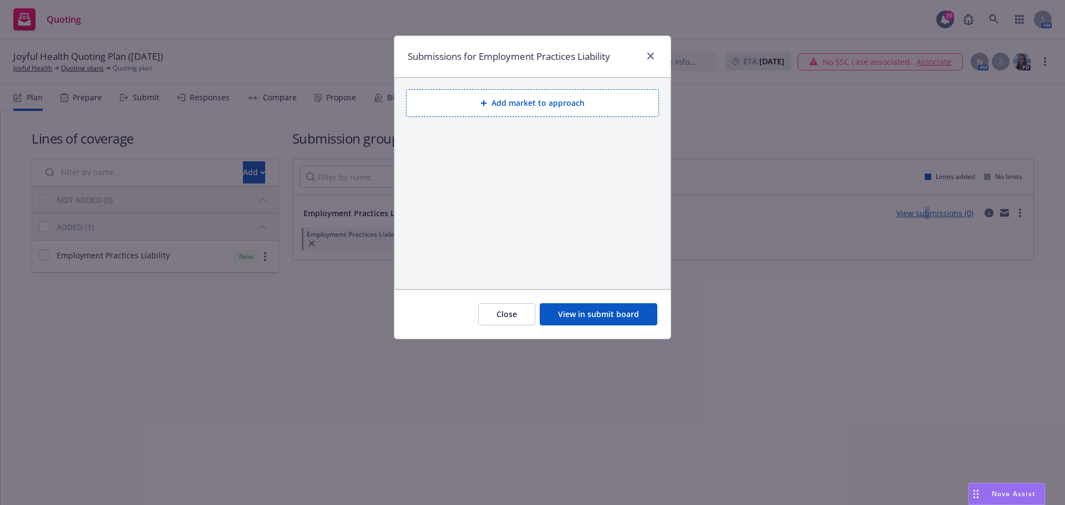
click at [495, 105] on button "Add market to approach" at bounding box center [532, 103] width 253 height 28
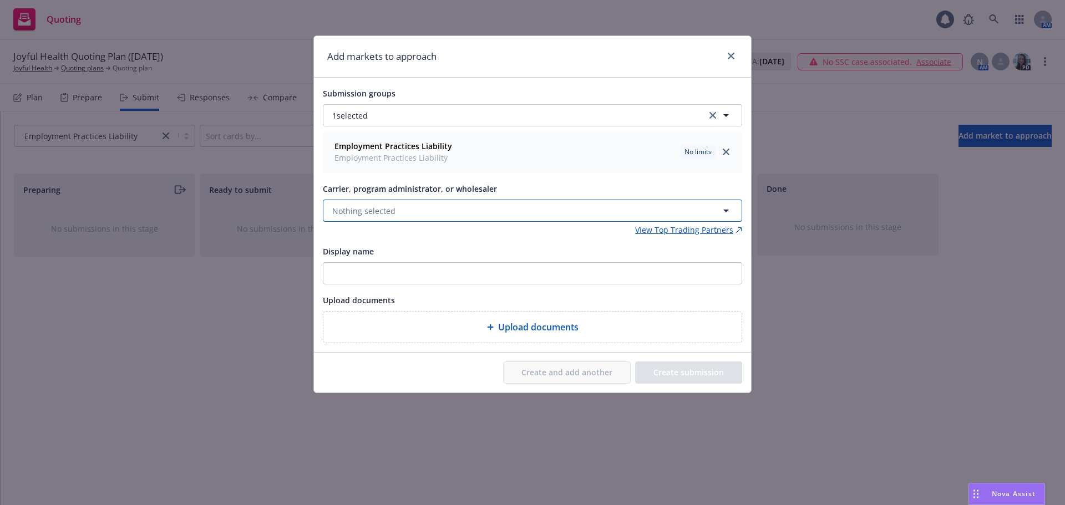
click at [337, 210] on span "Nothing selected" at bounding box center [363, 211] width 63 height 12
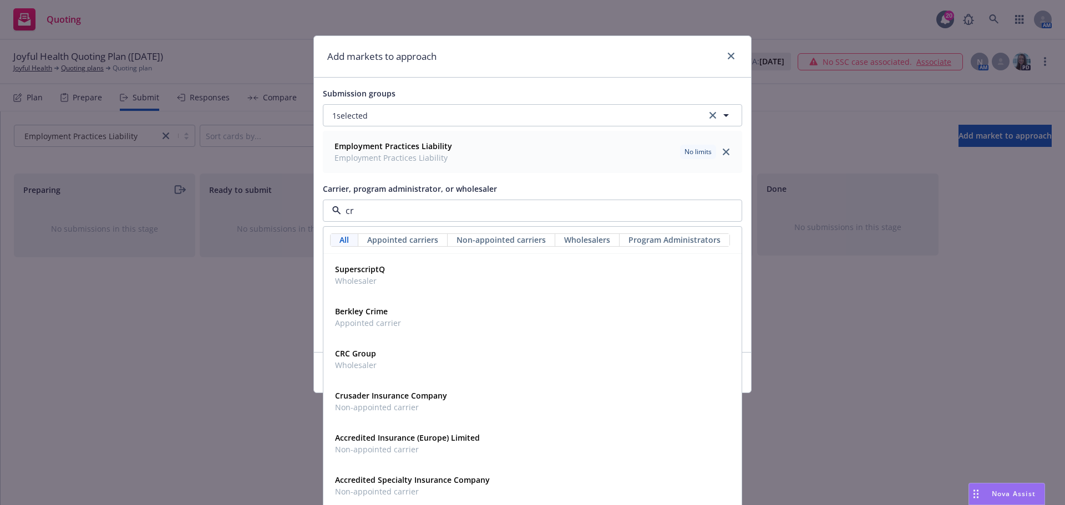
type input "crc"
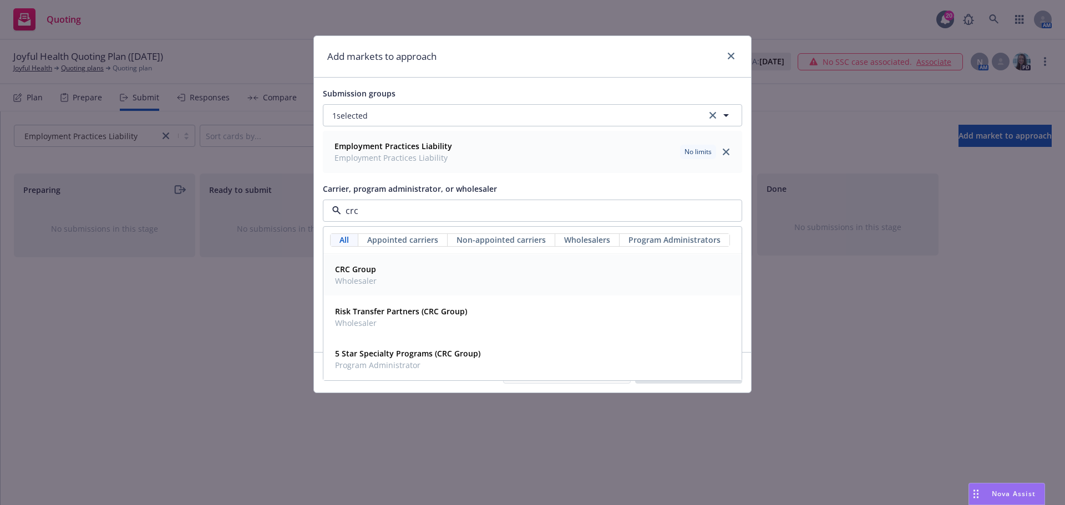
click at [372, 271] on strong "CRC Group" at bounding box center [355, 269] width 41 height 11
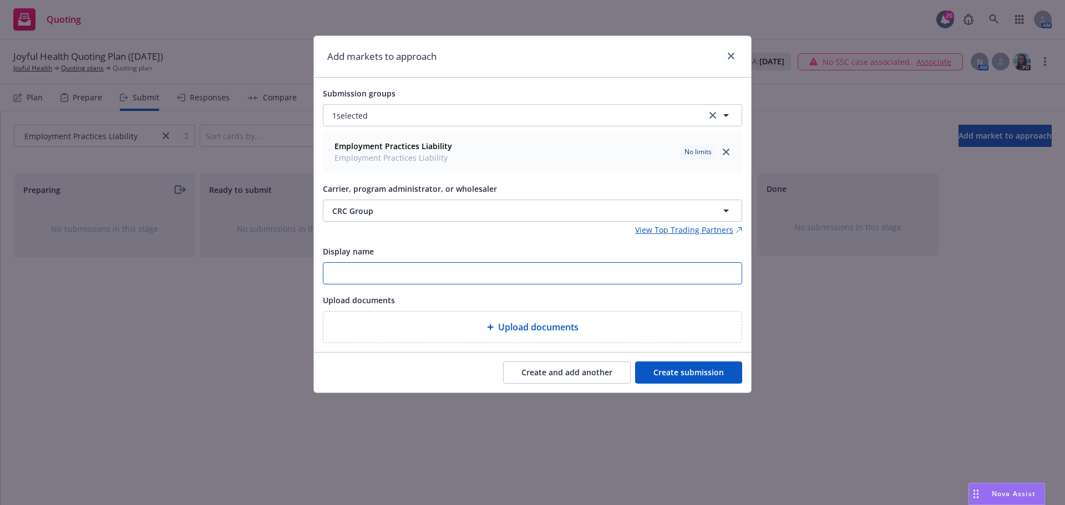
drag, startPoint x: 363, startPoint y: 273, endPoint x: 371, endPoint y: 279, distance: 9.5
click at [363, 274] on input "Display name" at bounding box center [532, 273] width 418 height 21
paste input "Joyful Health - NEW EPL submission"
drag, startPoint x: 518, startPoint y: 270, endPoint x: 317, endPoint y: 269, distance: 201.4
click at [317, 269] on div "Submission groups 1 selected Employment Practices Liability Employment Practice…" at bounding box center [532, 215] width 437 height 275
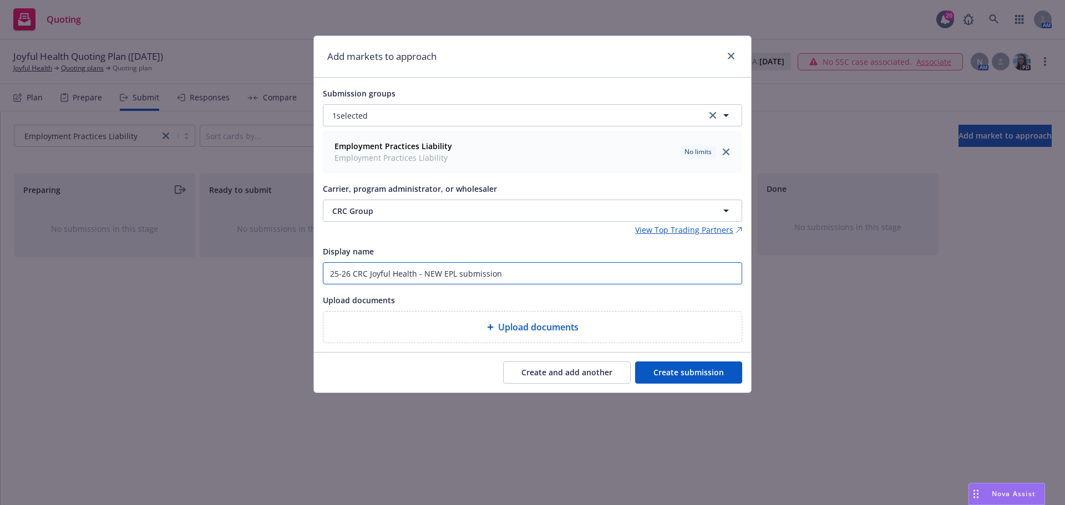
type input "25-26 CRC Joyful Health - NEW EPL submission"
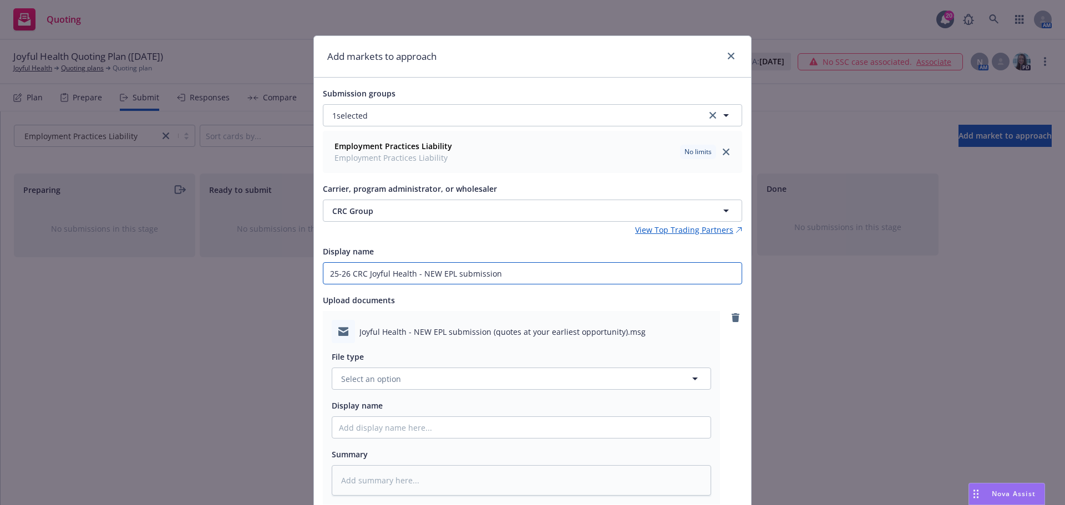
scroll to position [55, 0]
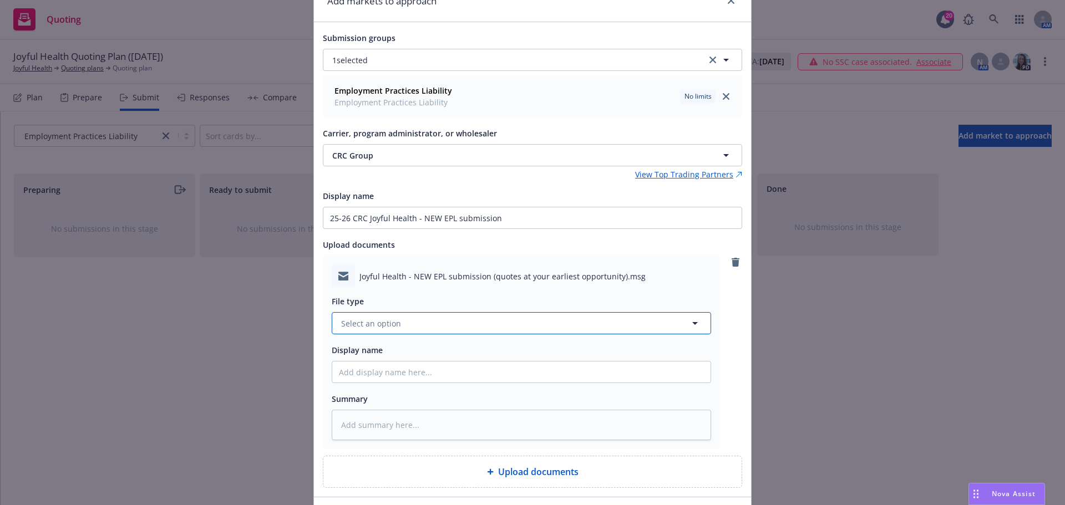
click at [394, 323] on span "Select an option" at bounding box center [371, 324] width 60 height 12
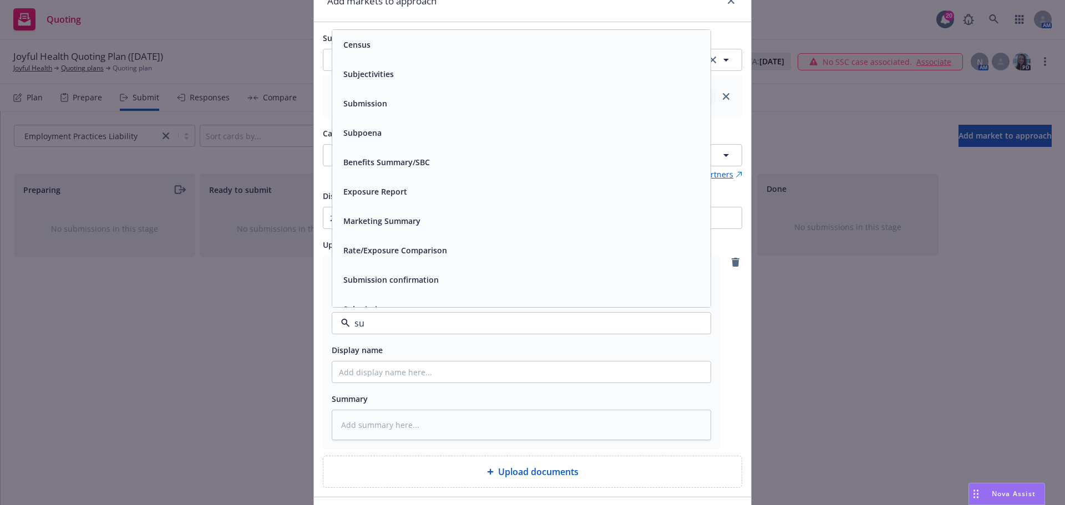
type input "sub"
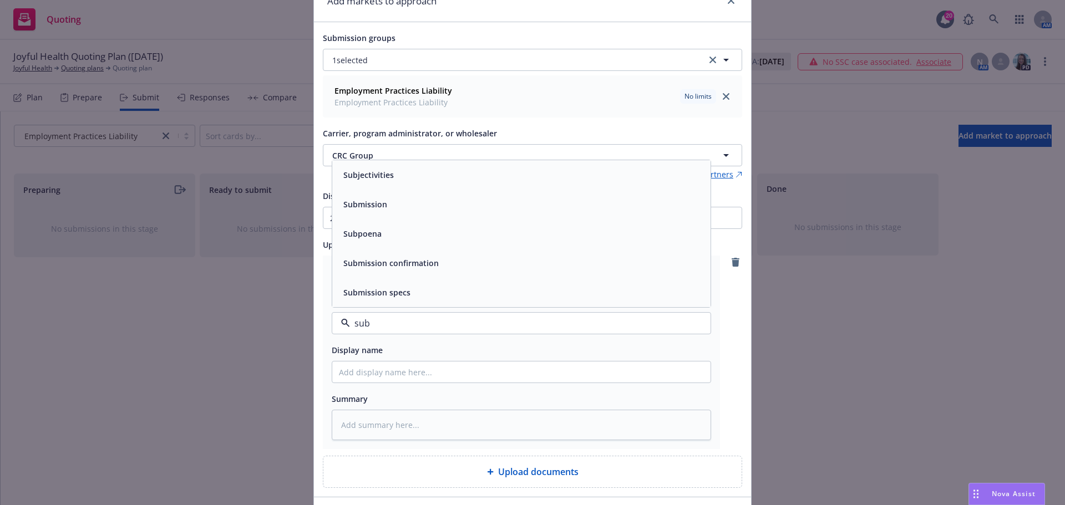
click at [380, 211] on div "Submission" at bounding box center [364, 204] width 50 height 16
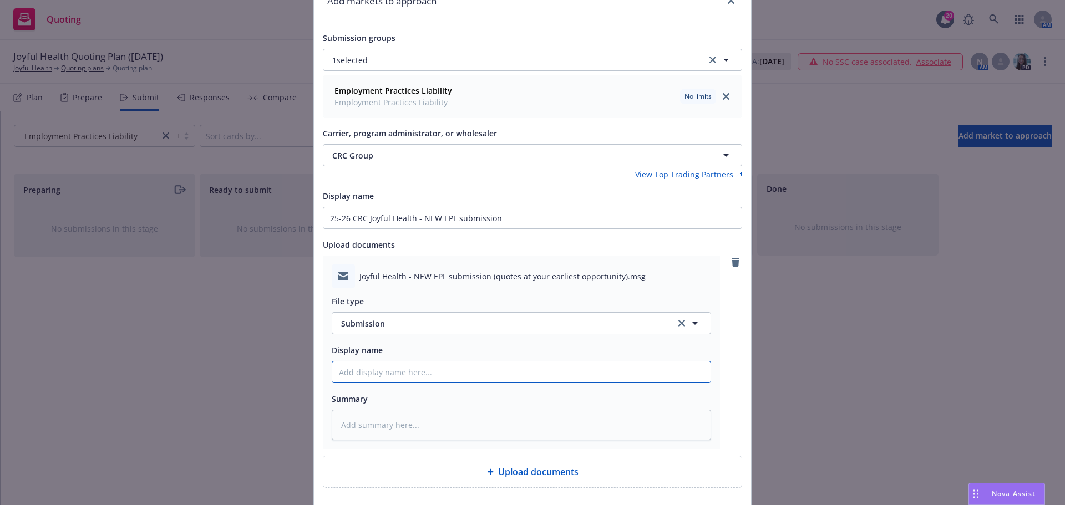
drag, startPoint x: 393, startPoint y: 371, endPoint x: 430, endPoint y: 382, distance: 39.5
click at [393, 372] on input "Display name" at bounding box center [521, 372] width 378 height 21
paste input "25-26 CRC Joyful Health - NEW EPL submission"
type textarea "x"
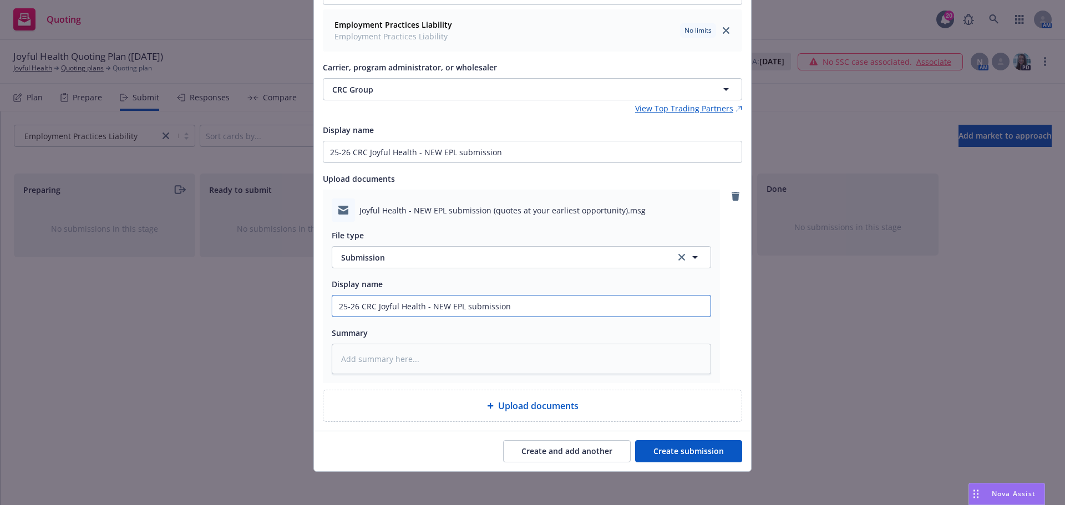
scroll to position [124, 0]
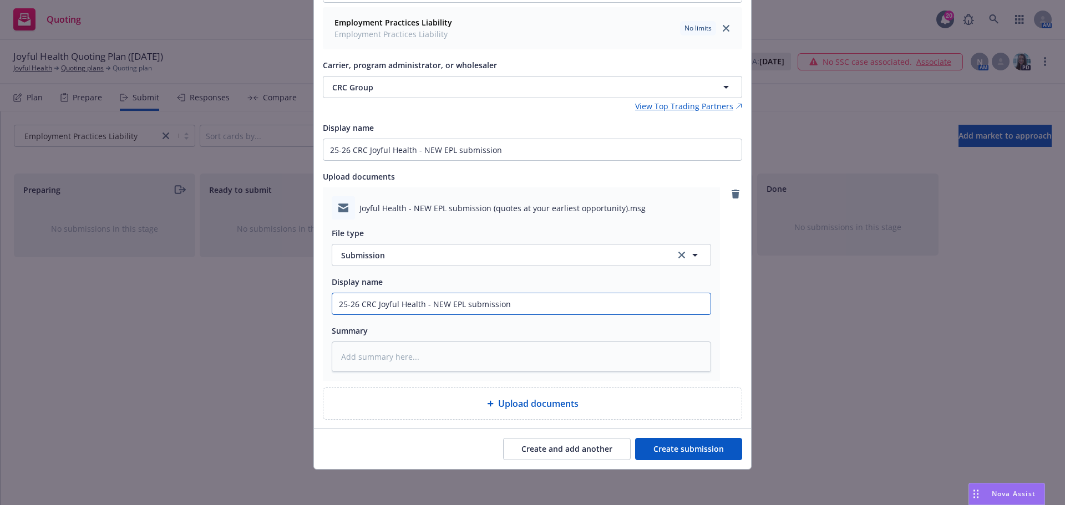
type input "25-26 CRC Joyful Health - NEW EPL submission"
click at [702, 448] on button "Create submission" at bounding box center [688, 449] width 107 height 22
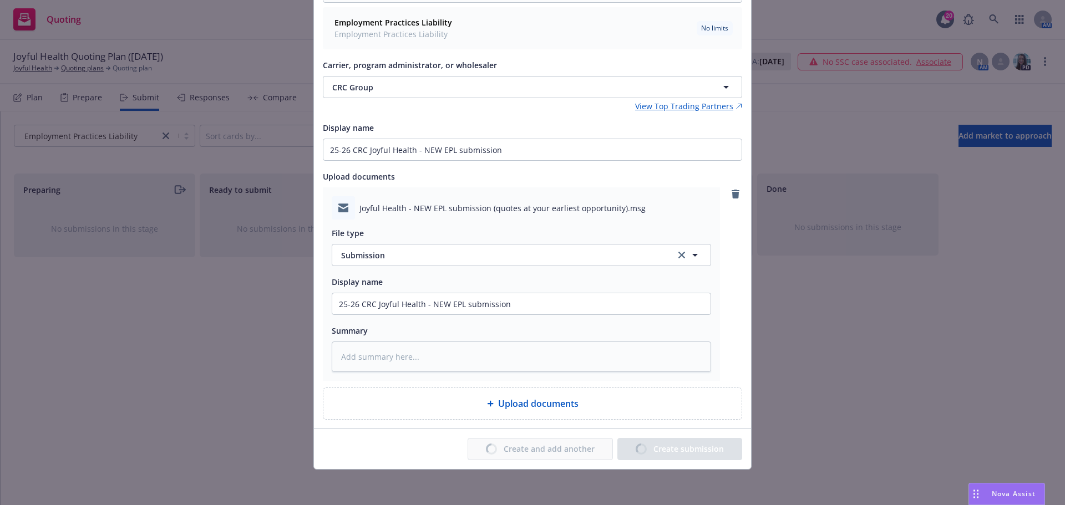
type textarea "x"
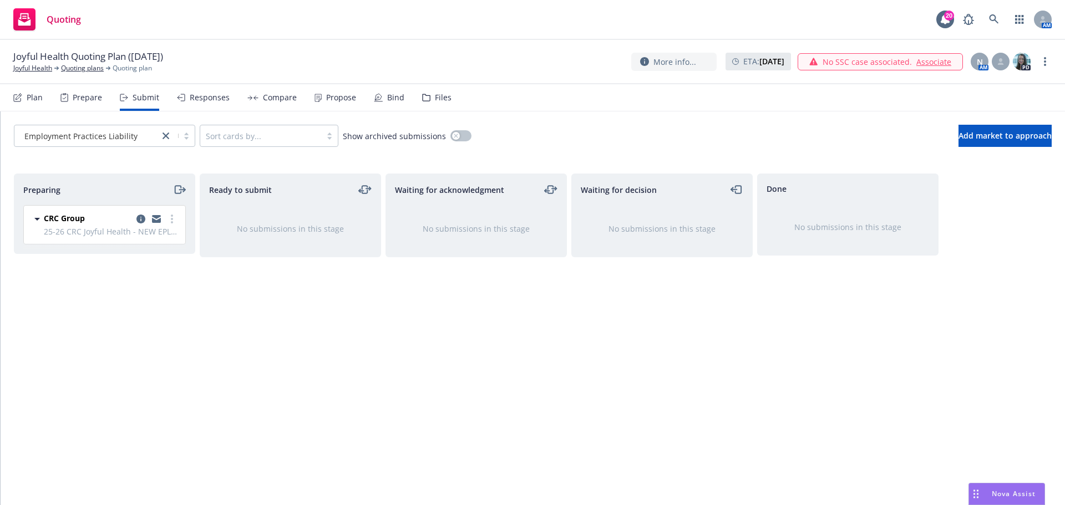
drag, startPoint x: 175, startPoint y: 193, endPoint x: 171, endPoint y: 201, distance: 8.7
click at [175, 194] on icon "moveRight" at bounding box center [178, 190] width 6 height 8
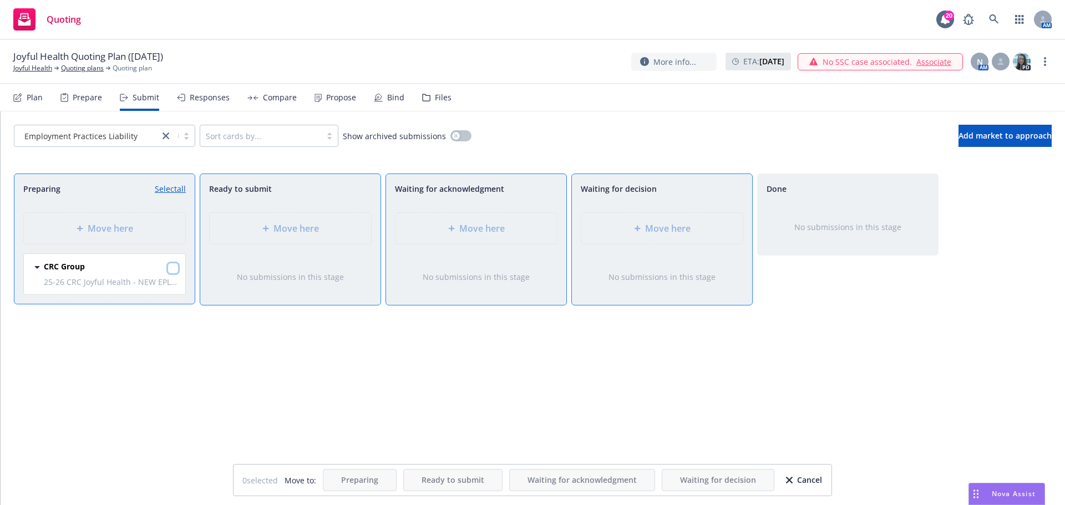
click at [172, 268] on input "checkbox" at bounding box center [173, 268] width 11 height 11
checkbox input "true"
click at [633, 238] on div "Move here" at bounding box center [661, 228] width 161 height 31
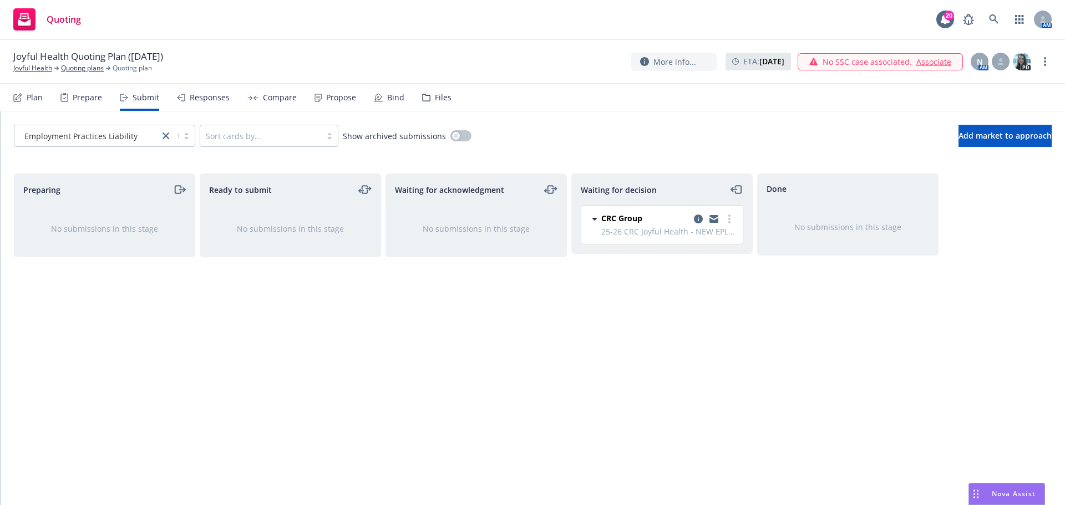
click at [443, 100] on div "Files" at bounding box center [443, 97] width 17 height 9
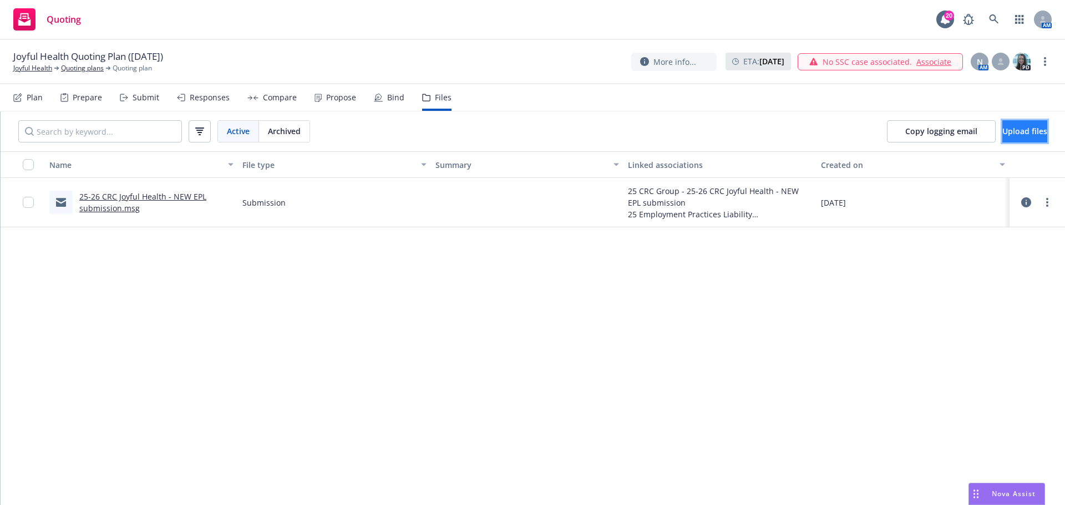
click at [1015, 137] on button "Upload files" at bounding box center [1024, 131] width 45 height 22
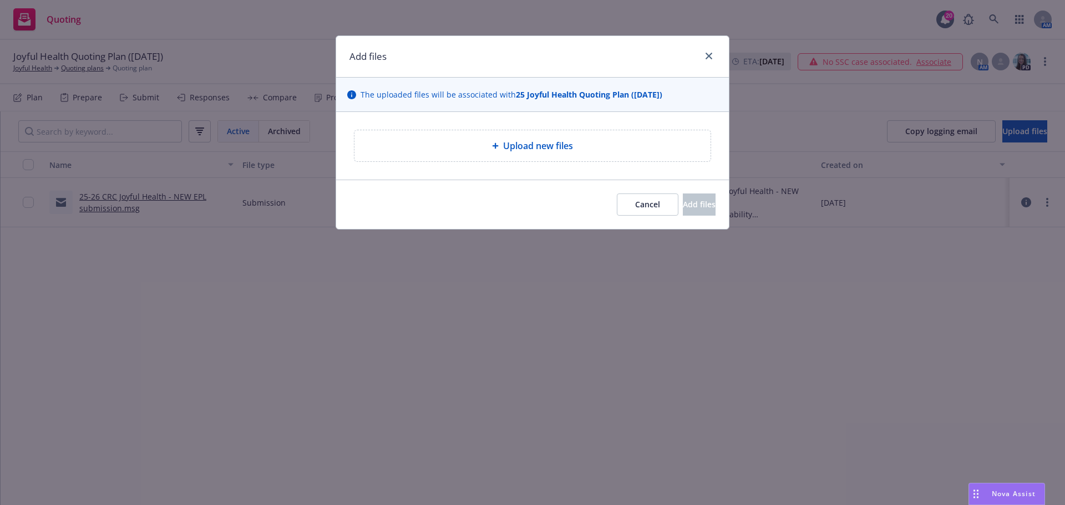
type textarea "x"
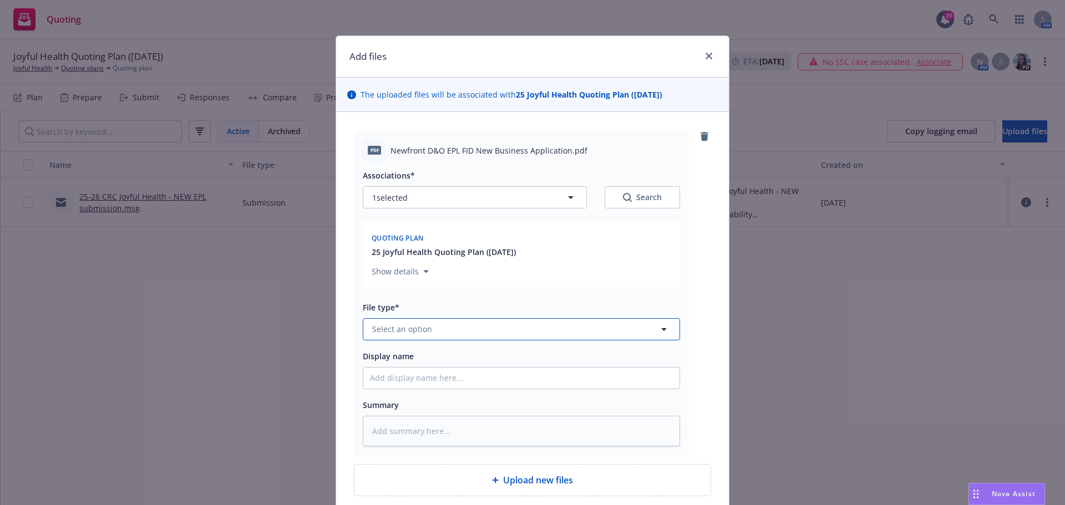
click at [411, 331] on span "Select an option" at bounding box center [402, 329] width 60 height 12
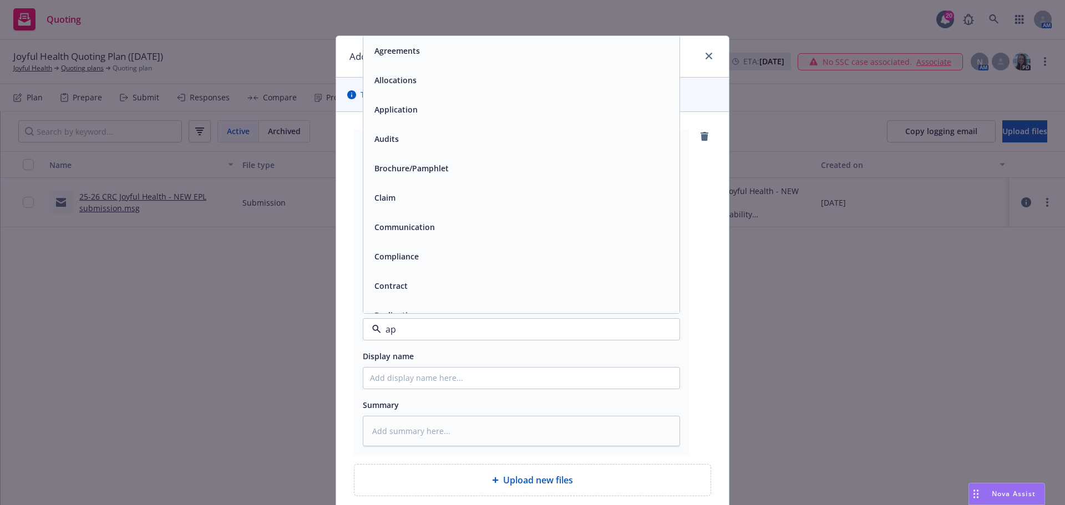
type input "app"
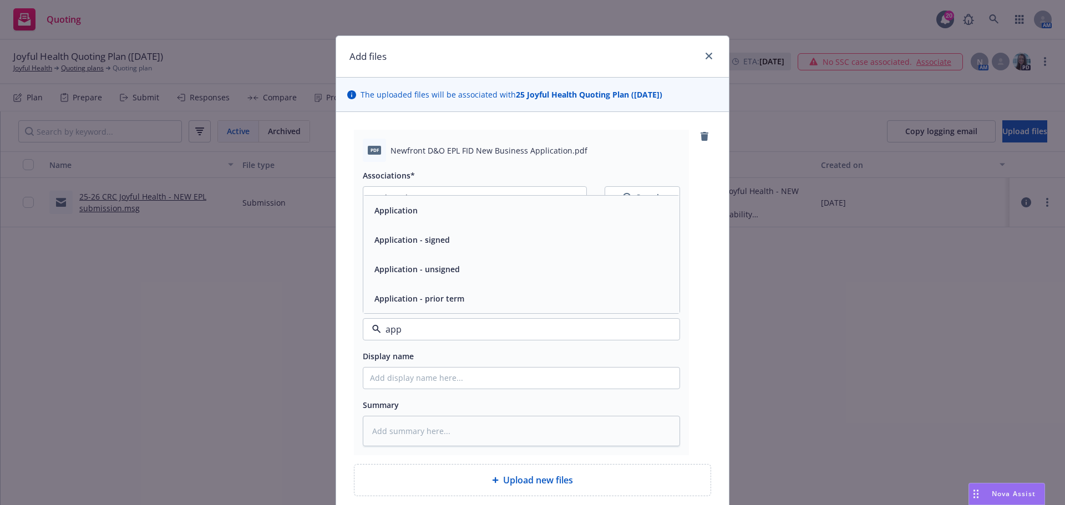
click at [439, 217] on div "Application" at bounding box center [521, 210] width 303 height 16
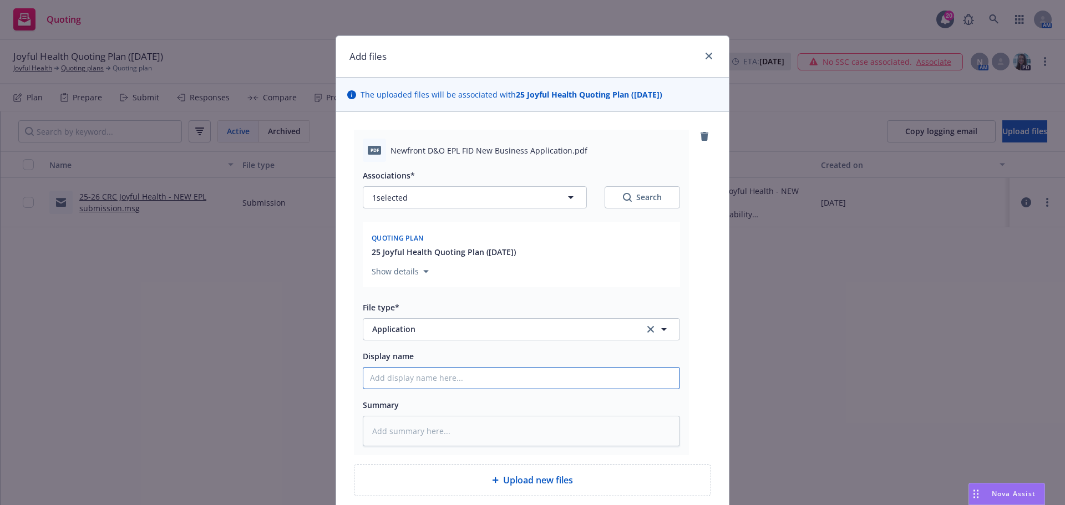
drag, startPoint x: 409, startPoint y: 376, endPoint x: 413, endPoint y: 381, distance: 6.3
click at [409, 376] on input "Display name" at bounding box center [521, 378] width 316 height 21
paste input "Newfront D&O EPL FID New Business Application"
type textarea "x"
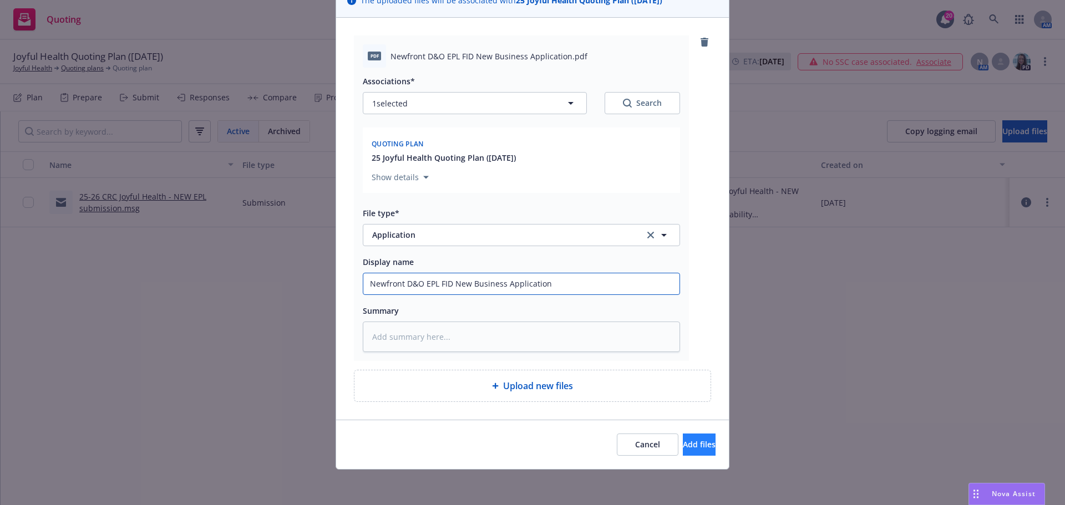
type input "Newfront D&O EPL FID New Business Application"
click at [686, 444] on span "Add files" at bounding box center [699, 444] width 33 height 11
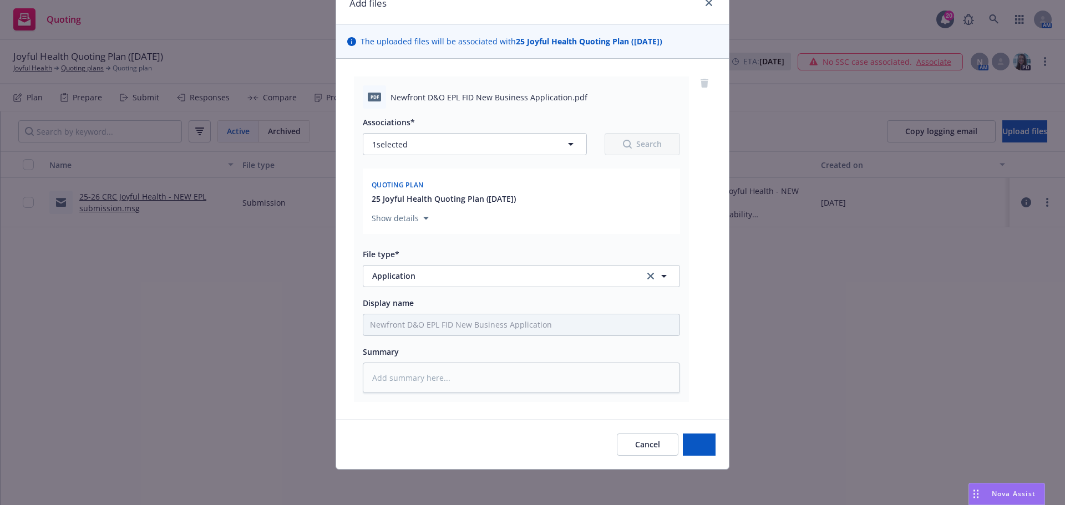
scroll to position [53, 0]
type textarea "x"
